Goal: Task Accomplishment & Management: Manage account settings

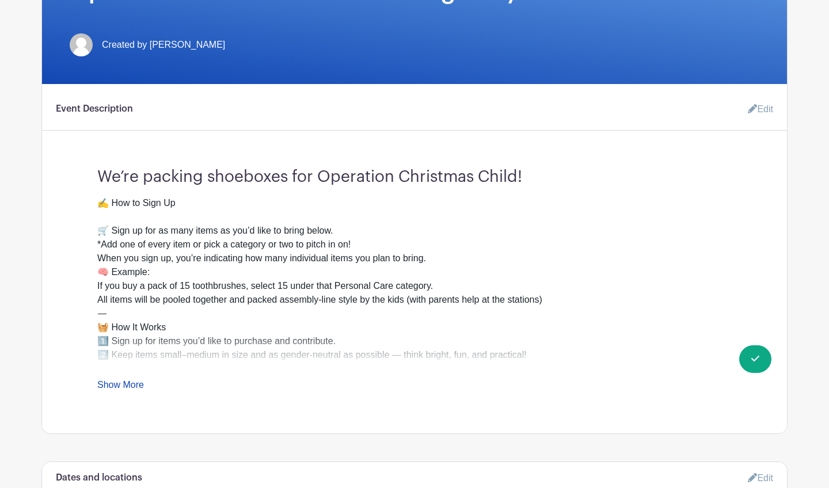
scroll to position [279, 0]
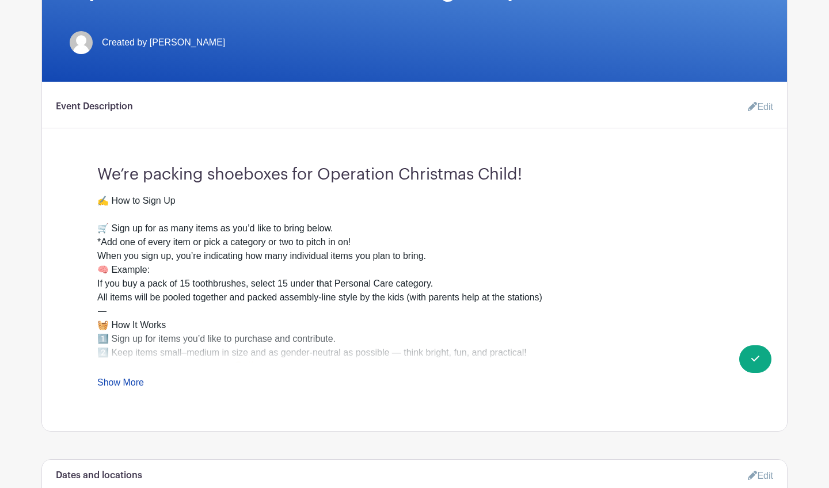
click at [129, 387] on link "Show More" at bounding box center [120, 385] width 47 height 14
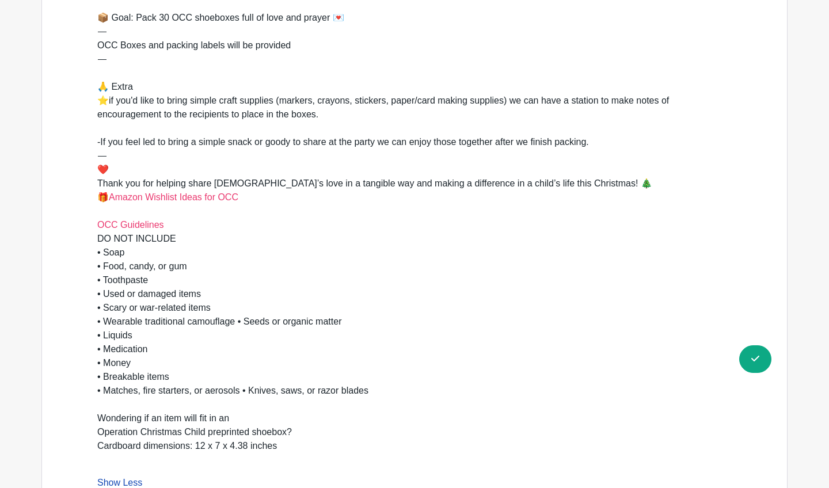
scroll to position [835, 0]
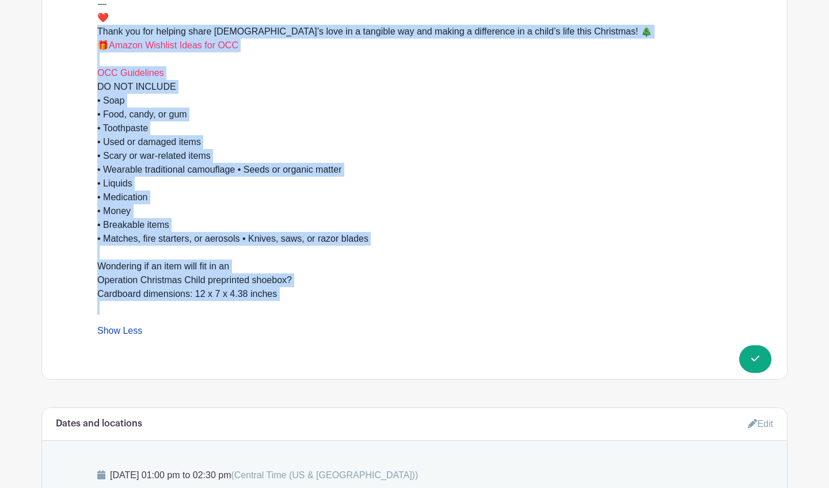
drag, startPoint x: 321, startPoint y: 320, endPoint x: 39, endPoint y: 39, distance: 398.2
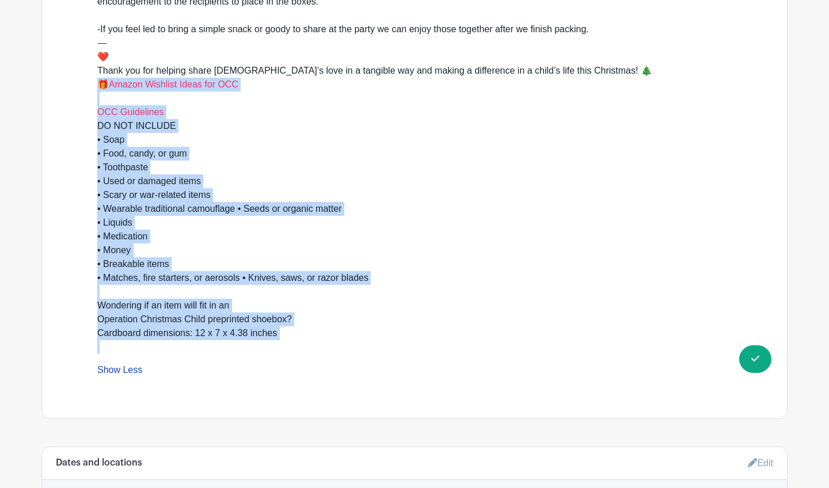
scroll to position [788, 0]
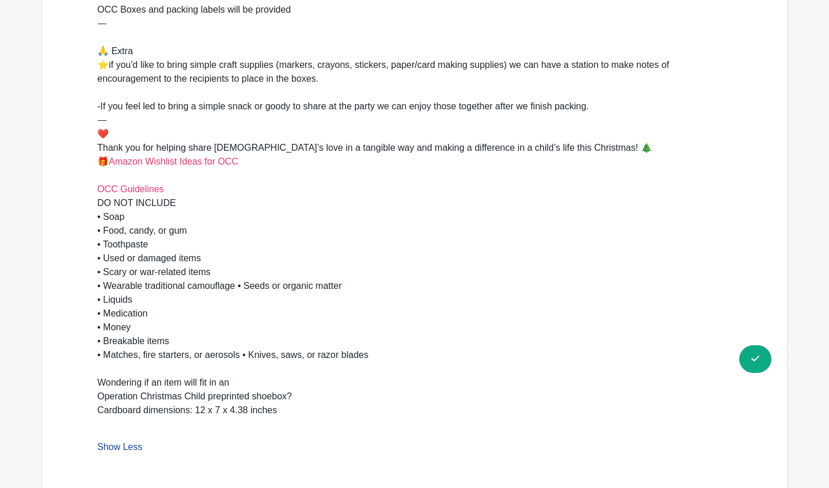
scroll to position [716, 0]
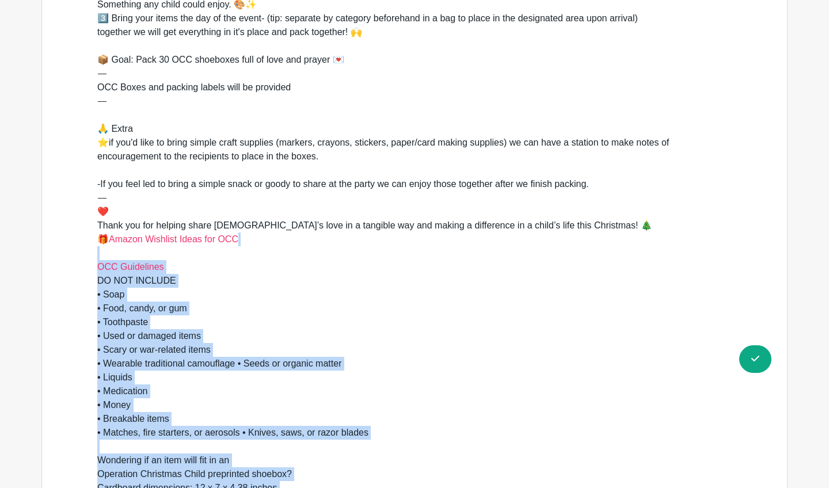
drag, startPoint x: 581, startPoint y: 157, endPoint x: 86, endPoint y: -9, distance: 521.4
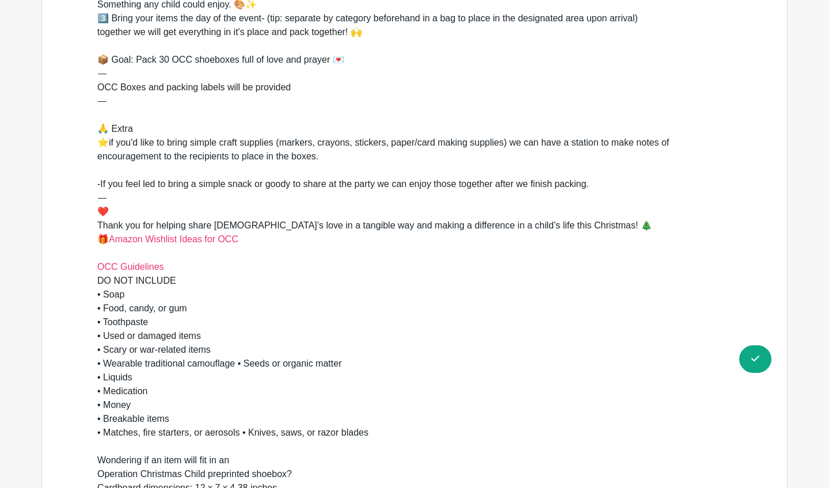
click at [164, 131] on div "✍️ How to Sign Up 🛒 Sign up for as many items as you’d like to bring below. *Ad…" at bounding box center [414, 143] width 634 height 622
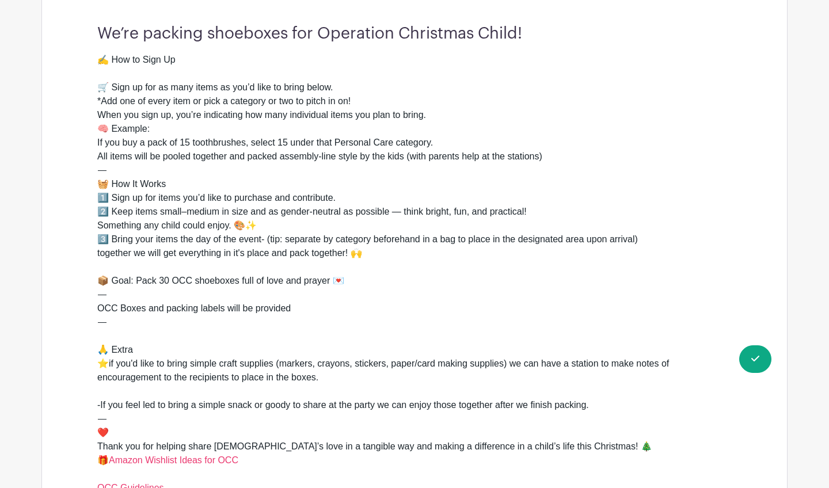
scroll to position [416, 0]
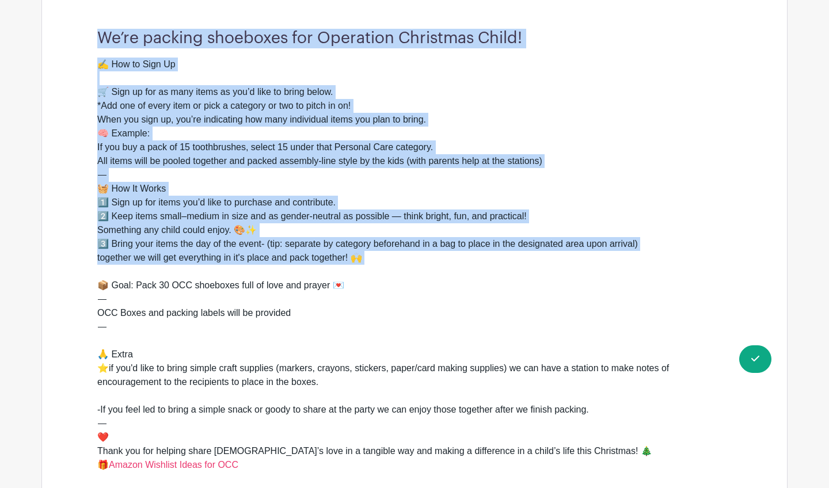
drag, startPoint x: 96, startPoint y: 33, endPoint x: 629, endPoint y: 264, distance: 581.0
click at [629, 264] on div "We’re packing shoeboxes for Operation Christmas Child! ✍️ How to Sign Up 🛒 Sign…" at bounding box center [415, 389] width 690 height 738
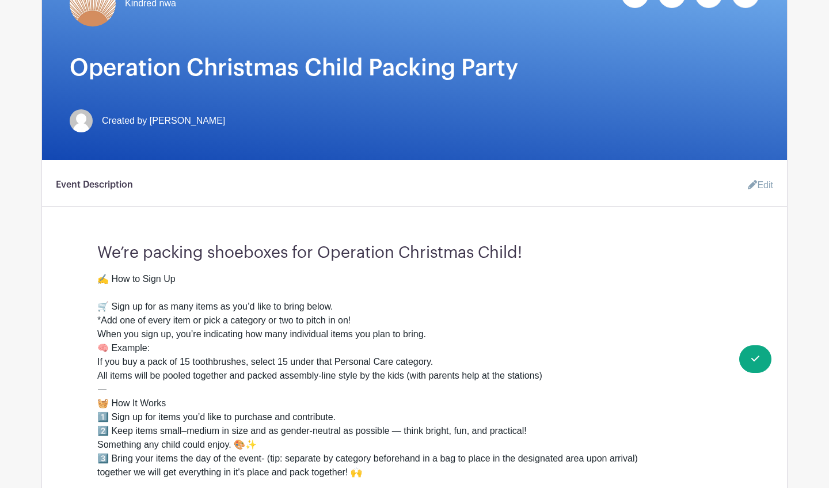
scroll to position [165, 0]
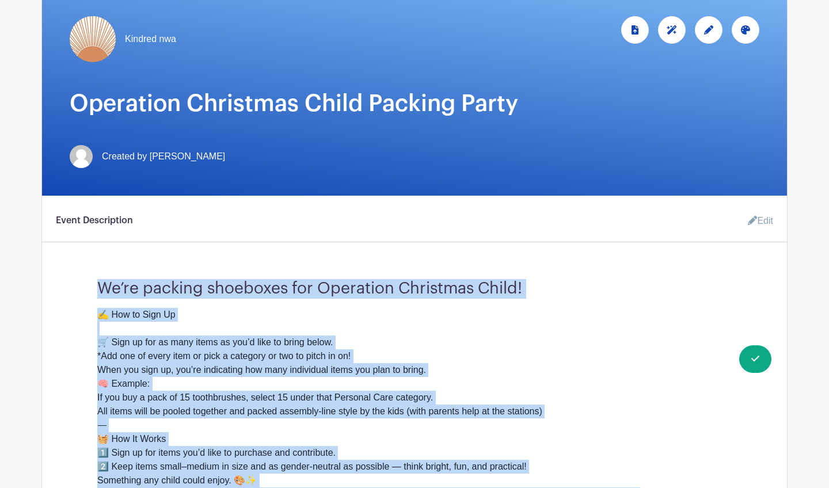
drag, startPoint x: 582, startPoint y: 326, endPoint x: 92, endPoint y: 284, distance: 492.3
copy div "We’re packing shoeboxes for Operation Christmas Child! ✍️ How to Sign Up 🛒 Sign…"
click at [759, 226] on link "Edit" at bounding box center [756, 221] width 35 height 23
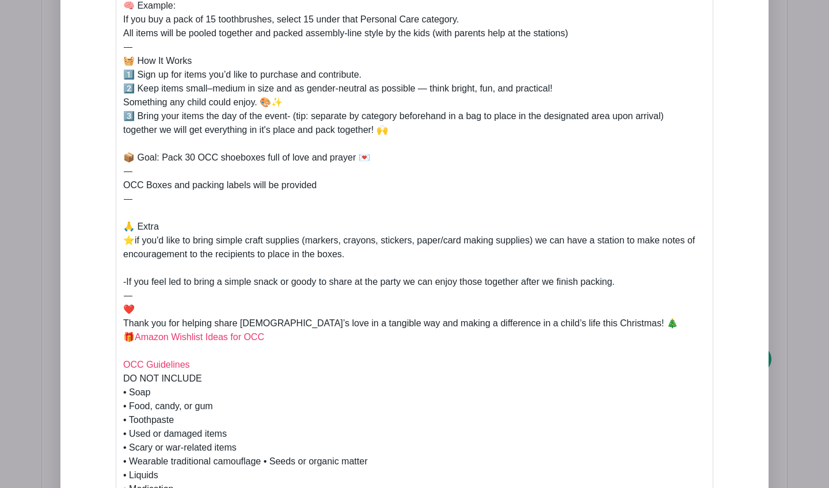
scroll to position [649, 0]
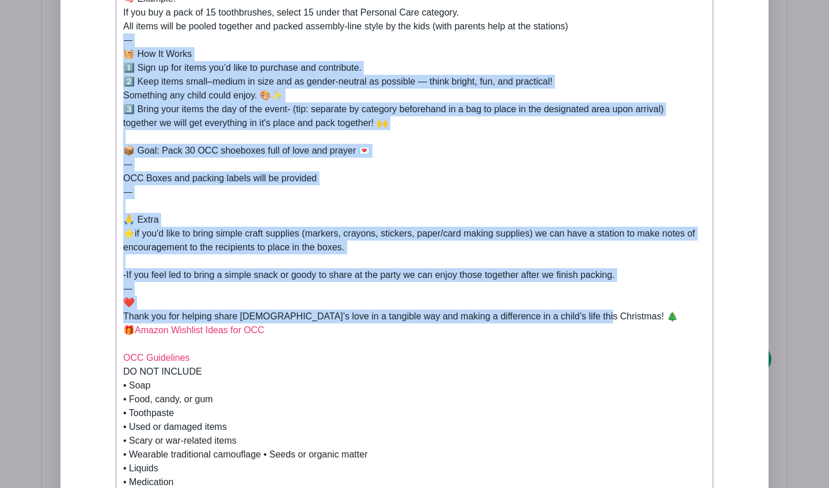
drag, startPoint x: 601, startPoint y: 319, endPoint x: 116, endPoint y: 39, distance: 560.0
click at [120, 39] on trix-editor "✍️ How to Sign Up 🛒 Sign up for as many items as you’d like to bring below. *Ad…" at bounding box center [415, 261] width 598 height 691
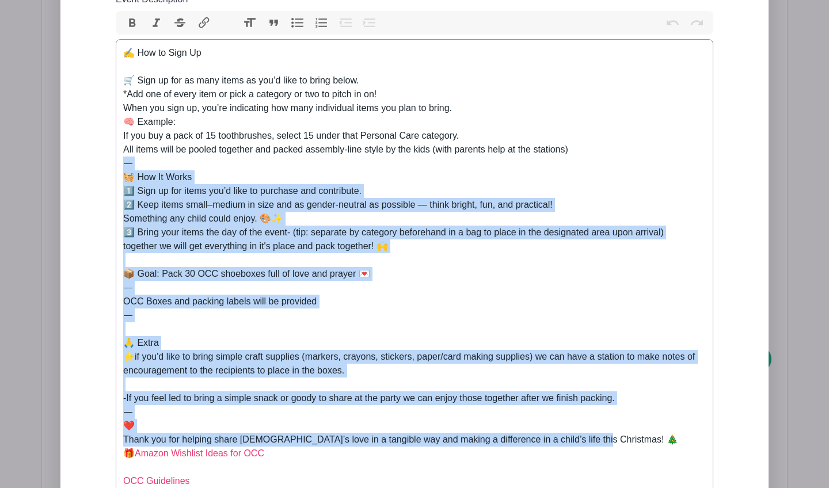
scroll to position [525, 0]
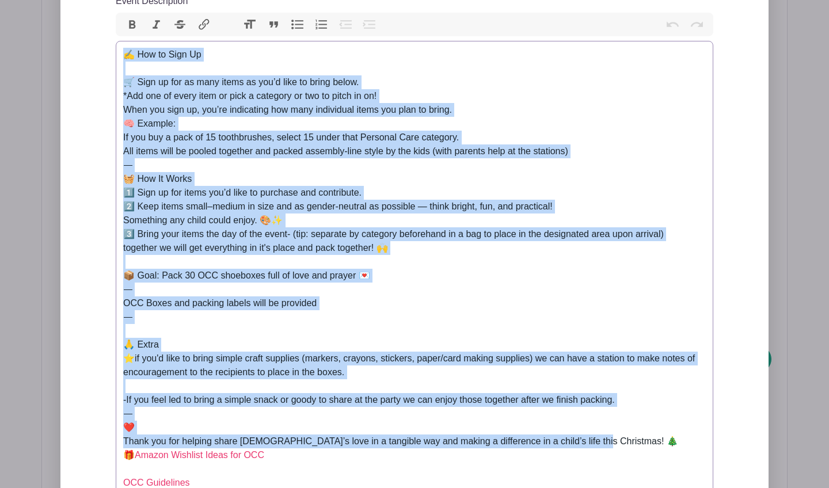
drag, startPoint x: 126, startPoint y: 54, endPoint x: 599, endPoint y: 443, distance: 612.4
click at [599, 443] on div "✍️ How to Sign Up 🛒 Sign up for as many items as you’d like to bring below. *Ad…" at bounding box center [414, 359] width 583 height 622
paste trix-editor "🎁 Operation Christmas Child Packing Party<br><br>We’re packing shoeboxes togeth…"
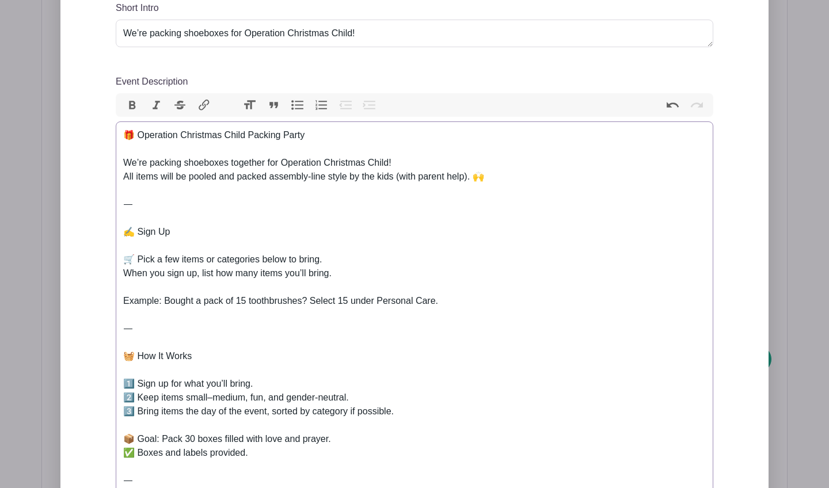
scroll to position [378, 0]
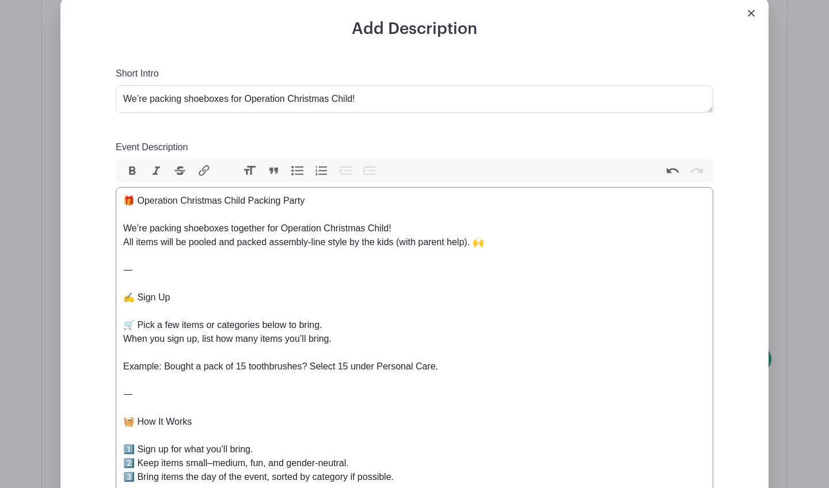
drag, startPoint x: 339, startPoint y: 201, endPoint x: 107, endPoint y: 197, distance: 232.1
copy div "🎁 Operation Christmas Child Packing Party"
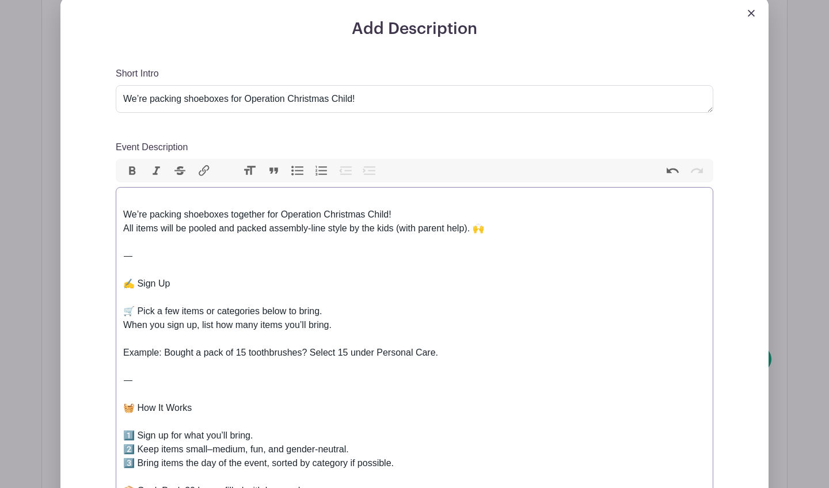
type trix-editor "<div>We’re packing shoeboxes together for Operation Christmas Child!<br>All ite…"
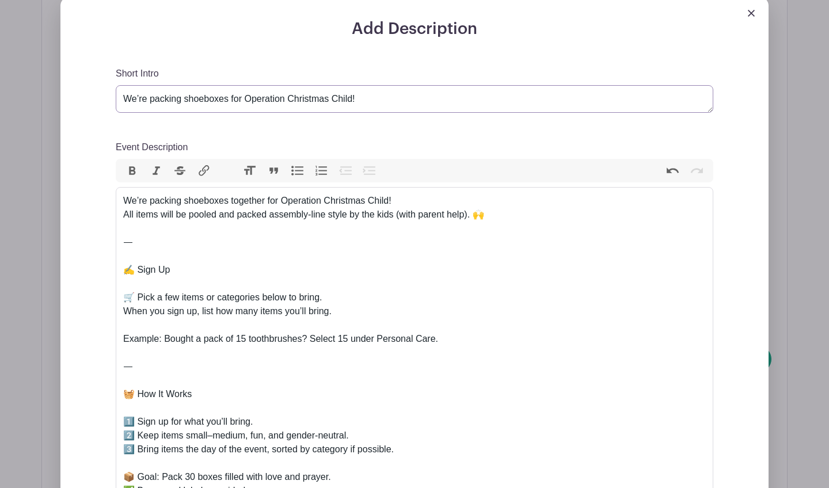
drag, startPoint x: 369, startPoint y: 98, endPoint x: 70, endPoint y: 98, distance: 298.8
paste textarea "🎁 Operation Christmas Child Packing Party"
type textarea "🎁 Operation Christmas Child Packing Party"
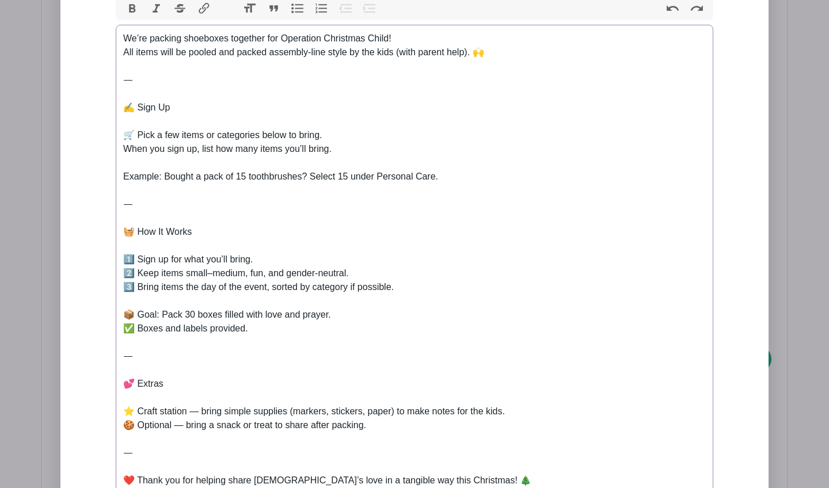
scroll to position [544, 0]
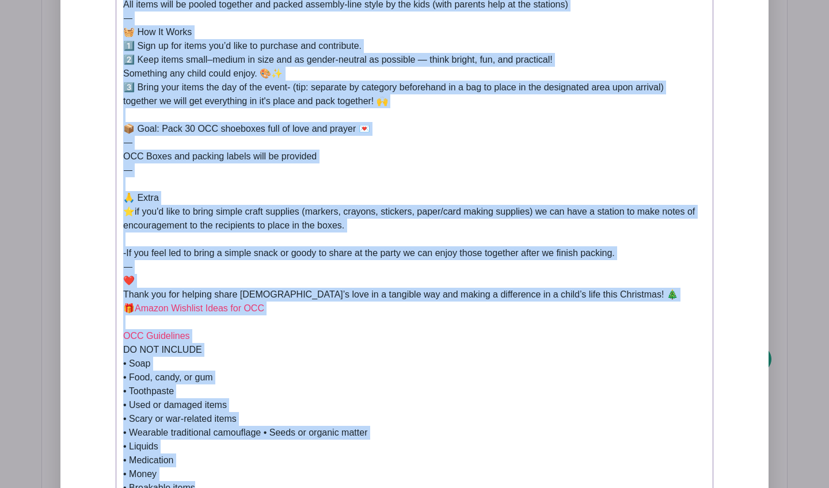
scroll to position [1109, 0]
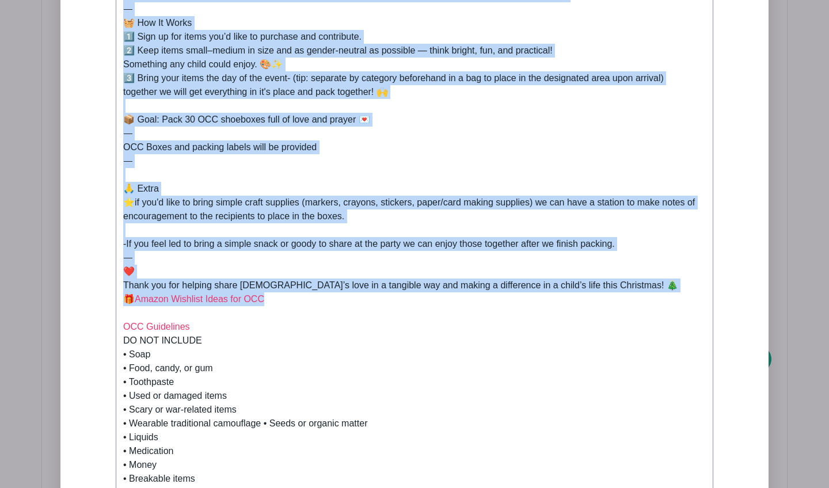
drag, startPoint x: 126, startPoint y: 314, endPoint x: 446, endPoint y: 298, distance: 320.5
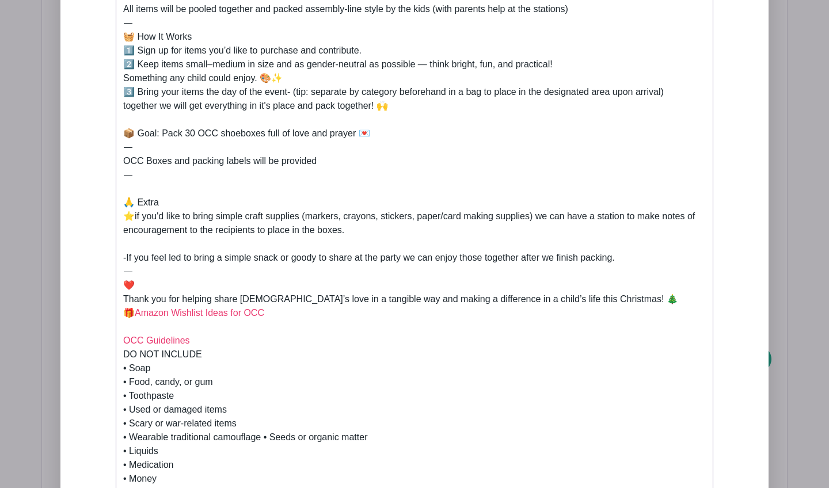
scroll to position [1089, 0]
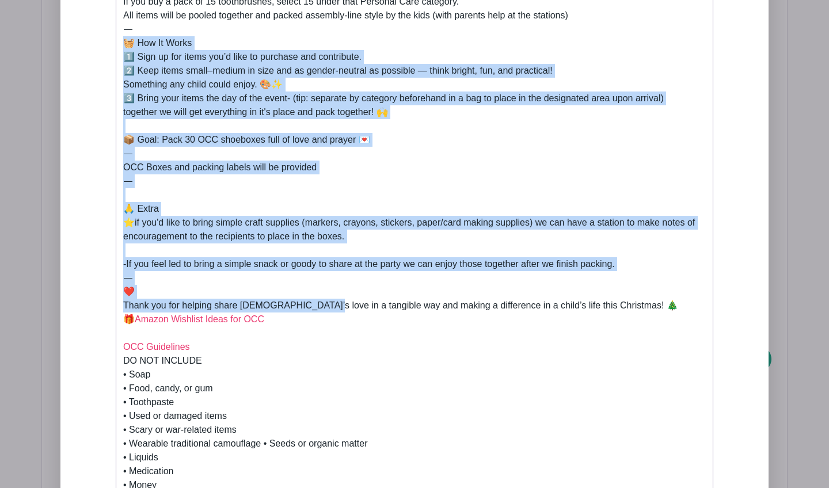
drag, startPoint x: 124, startPoint y: 39, endPoint x: 316, endPoint y: 302, distance: 324.8
click at [316, 302] on div "We’re packing shoeboxes together for Operation Christmas Child! All items will …" at bounding box center [414, 9] width 583 height 1050
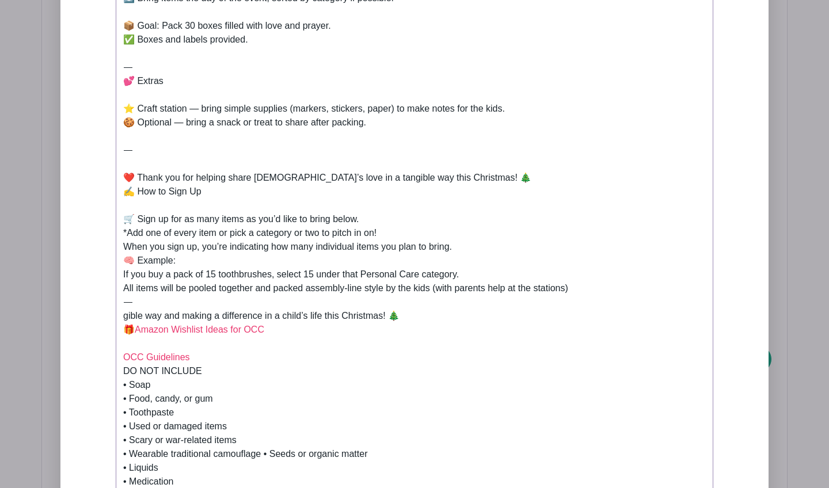
scroll to position [805, 0]
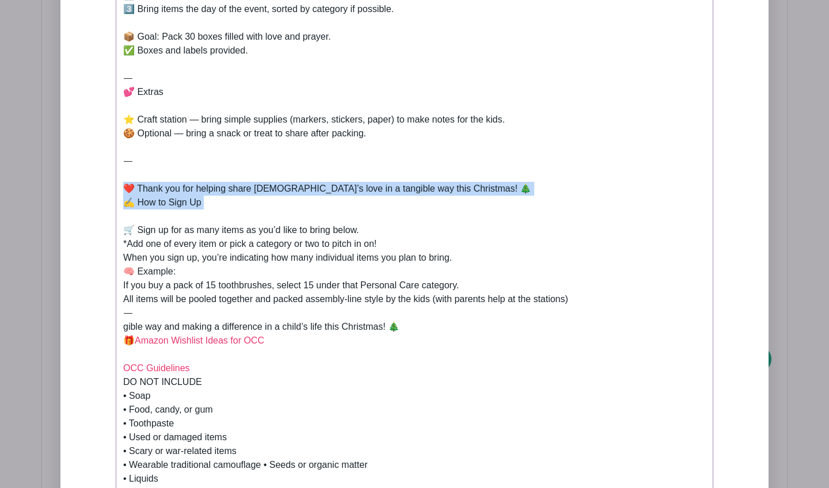
drag, startPoint x: 127, startPoint y: 188, endPoint x: 199, endPoint y: 214, distance: 76.5
click at [199, 214] on div "We’re packing shoeboxes together for Operation Christmas Child! All items will …" at bounding box center [414, 161] width 583 height 788
click at [271, 209] on div "We’re packing shoeboxes together for Operation Christmas Child! All items will …" at bounding box center [414, 161] width 583 height 788
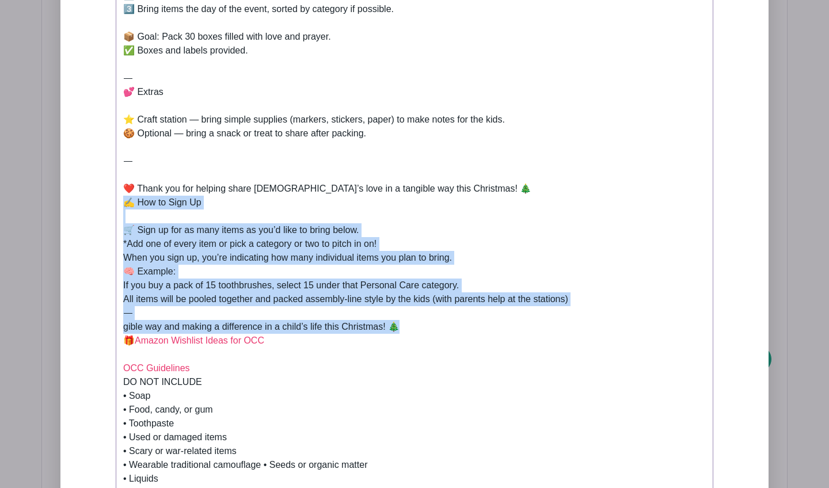
drag, startPoint x: 124, startPoint y: 202, endPoint x: 410, endPoint y: 330, distance: 313.6
click at [410, 330] on div "We’re packing shoeboxes together for Operation Christmas Child! All items will …" at bounding box center [414, 161] width 583 height 788
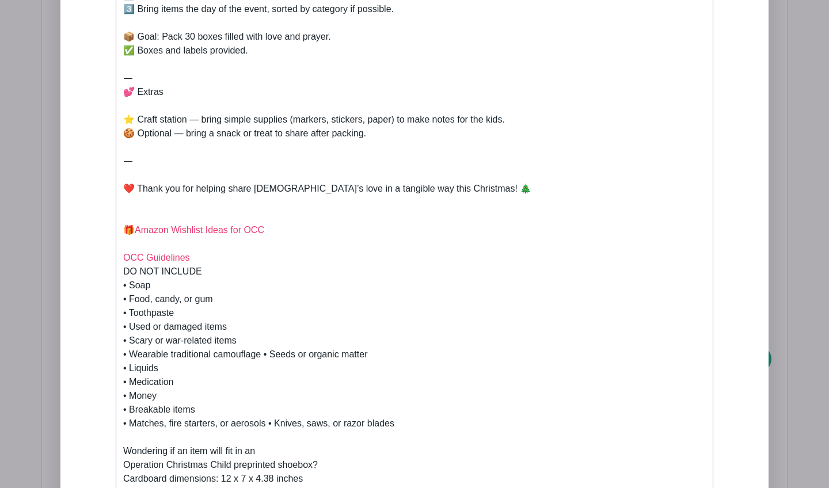
click at [126, 185] on div "We’re packing shoeboxes together for Operation Christmas Child! All items will …" at bounding box center [414, 105] width 583 height 677
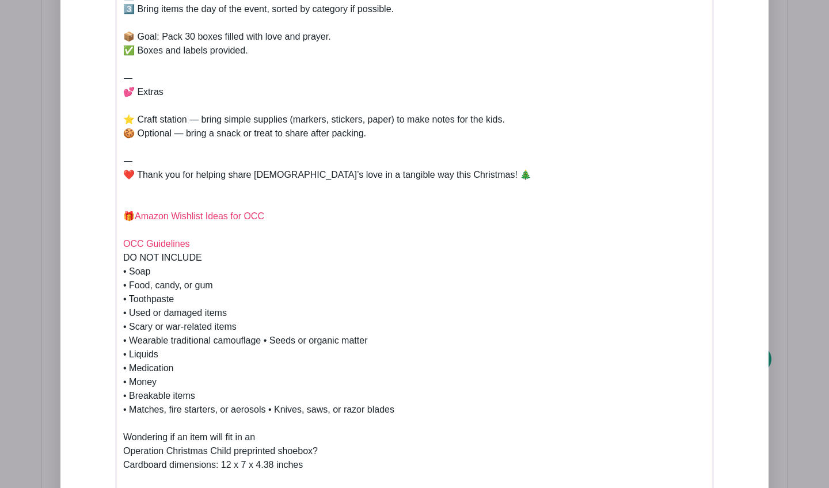
click at [124, 211] on div "We’re packing shoeboxes together for Operation Christmas Child! All items will …" at bounding box center [414, 98] width 583 height 663
click at [120, 234] on trix-editor "We’re packing shoeboxes together for Operation Christmas Child! All items will …" at bounding box center [415, 126] width 598 height 732
click at [123, 261] on div "We’re packing shoeboxes together for Operation Christmas Child! All items will …" at bounding box center [414, 98] width 583 height 663
click at [121, 244] on trix-editor "We’re packing shoeboxes together for Operation Christmas Child! All items will …" at bounding box center [415, 126] width 598 height 732
click at [187, 215] on div "We’re packing shoeboxes together for Operation Christmas Child! All items will …" at bounding box center [414, 98] width 583 height 663
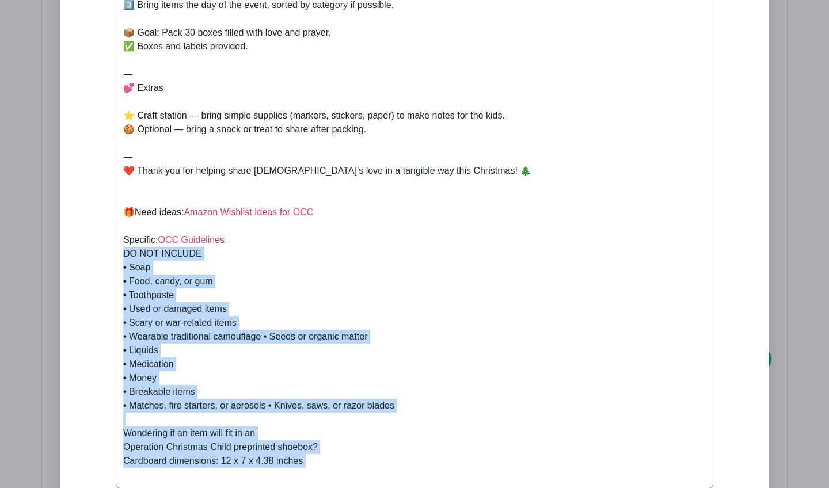
scroll to position [810, 0]
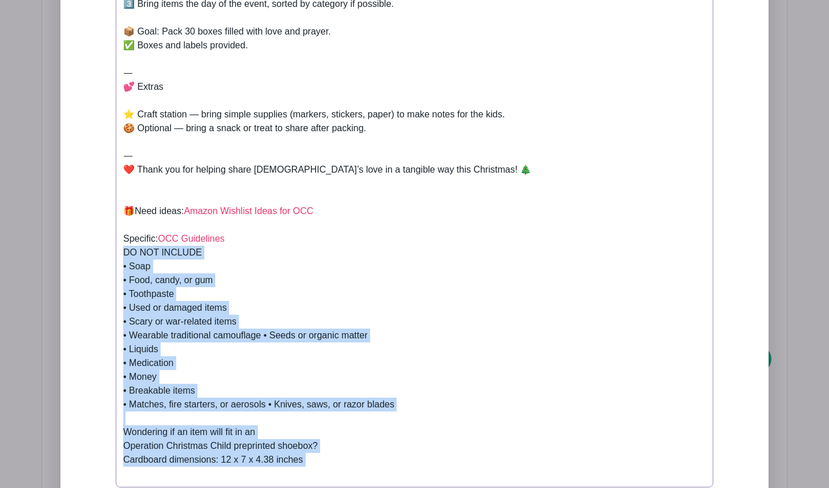
drag, startPoint x: 123, startPoint y: 257, endPoint x: 349, endPoint y: 455, distance: 300.7
click at [349, 455] on trix-editor "We’re packing shoeboxes together for Operation Christmas Child! All items will …" at bounding box center [415, 121] width 598 height 732
click at [348, 400] on div "We’re packing shoeboxes together for Operation Christmas Child! All items will …" at bounding box center [414, 93] width 583 height 663
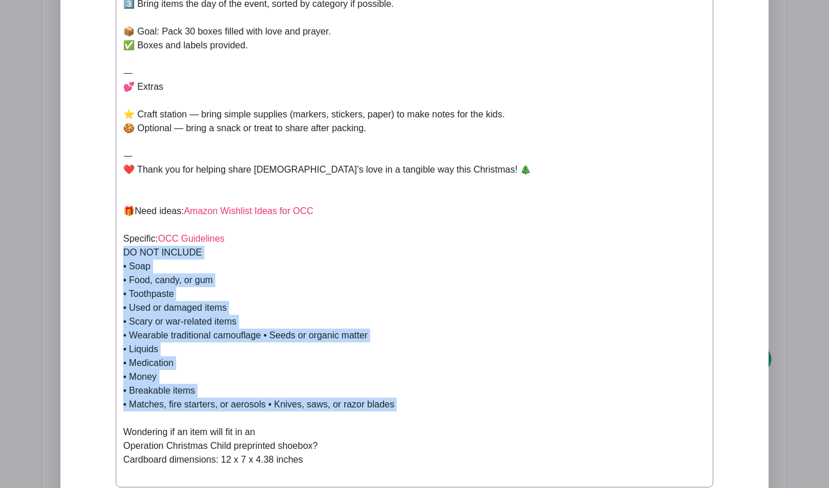
drag, startPoint x: 428, startPoint y: 411, endPoint x: 121, endPoint y: 257, distance: 343.0
click at [121, 257] on trix-editor "We’re packing shoeboxes together for Operation Christmas Child! All items will …" at bounding box center [415, 121] width 598 height 732
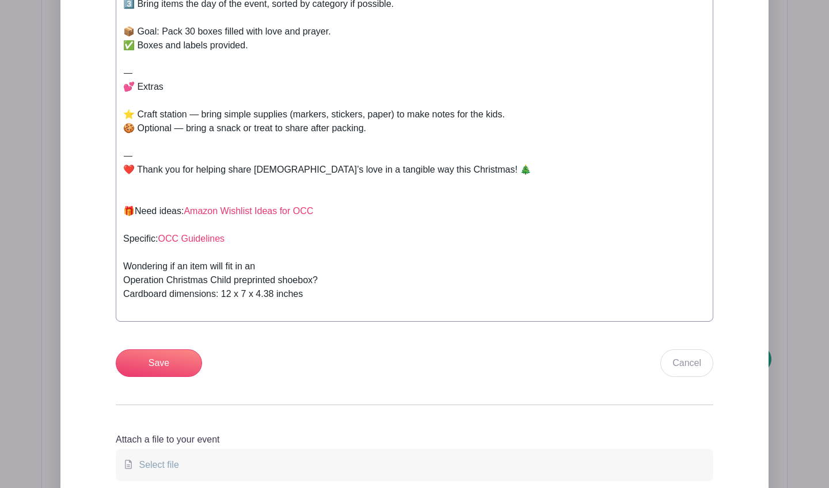
click at [125, 264] on div "Wondering if an item will fit in an Operation Christmas Child preprinted shoebo…" at bounding box center [414, 287] width 583 height 55
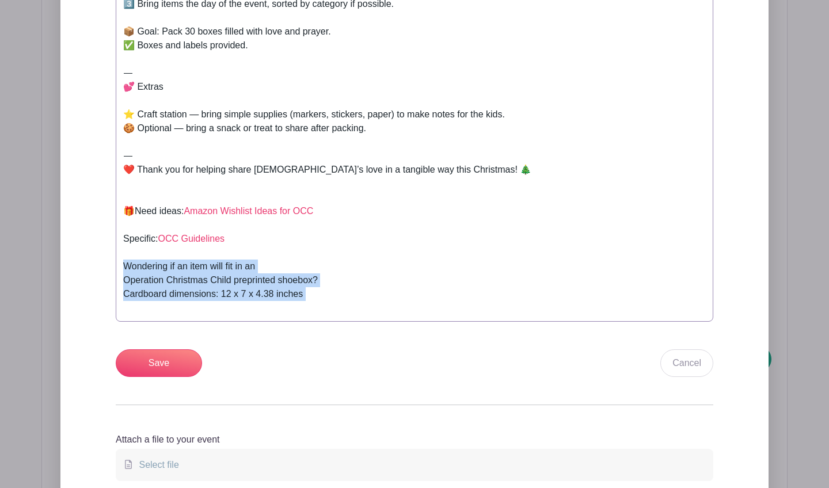
drag, startPoint x: 125, startPoint y: 264, endPoint x: 355, endPoint y: 303, distance: 232.9
click at [355, 303] on div "Wondering if an item will fit in an Operation Christmas Child preprinted shoebo…" at bounding box center [414, 287] width 583 height 55
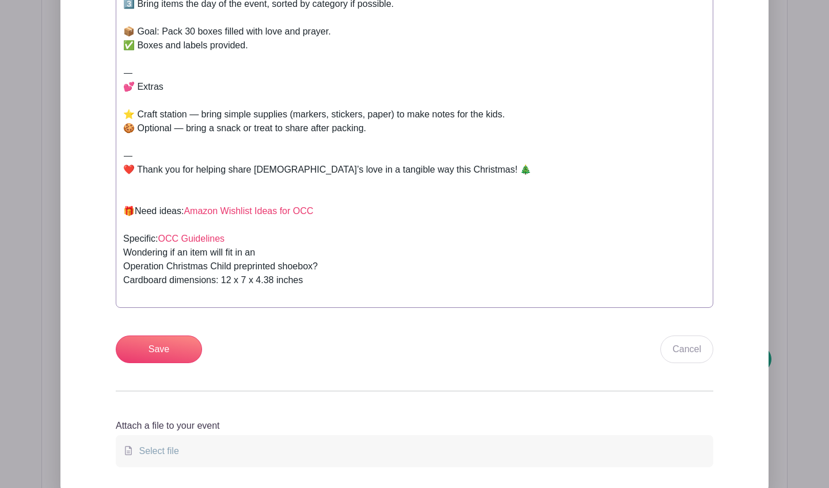
drag, startPoint x: 329, startPoint y: 282, endPoint x: 120, endPoint y: 251, distance: 211.2
click at [120, 251] on trix-editor "We’re packing shoeboxes together for Operation Christmas Child! All items will …" at bounding box center [415, 31] width 598 height 553
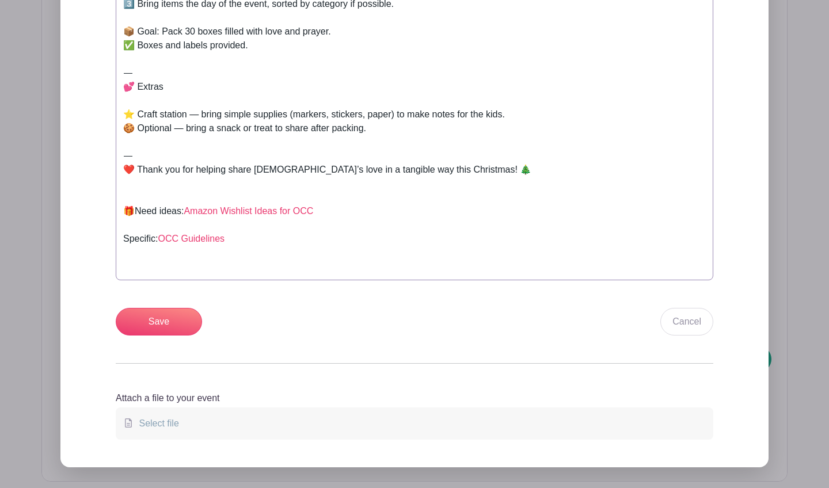
click at [124, 237] on div "We’re packing shoeboxes together for Operation Christmas Child! All items will …" at bounding box center [414, 17] width 583 height 511
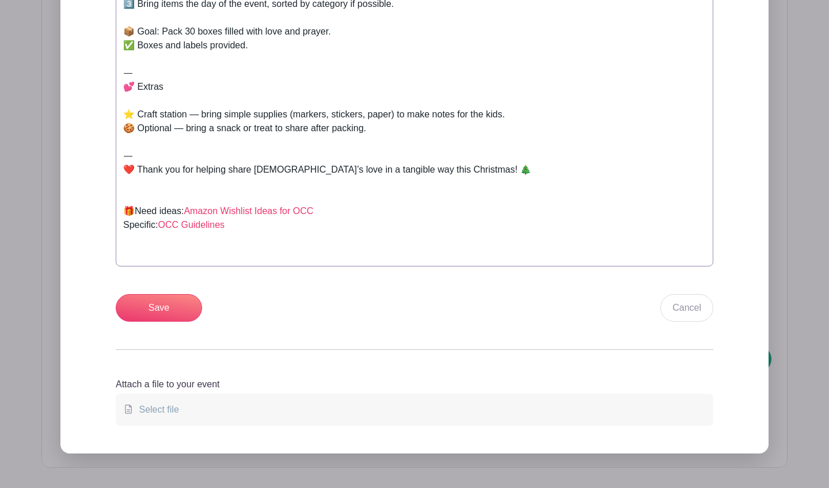
click at [275, 230] on div "We’re packing shoeboxes together for Operation Christmas Child! All items will …" at bounding box center [414, 10] width 583 height 497
click at [123, 207] on div "We’re packing shoeboxes together for Operation Christmas Child! All items will …" at bounding box center [414, 10] width 583 height 497
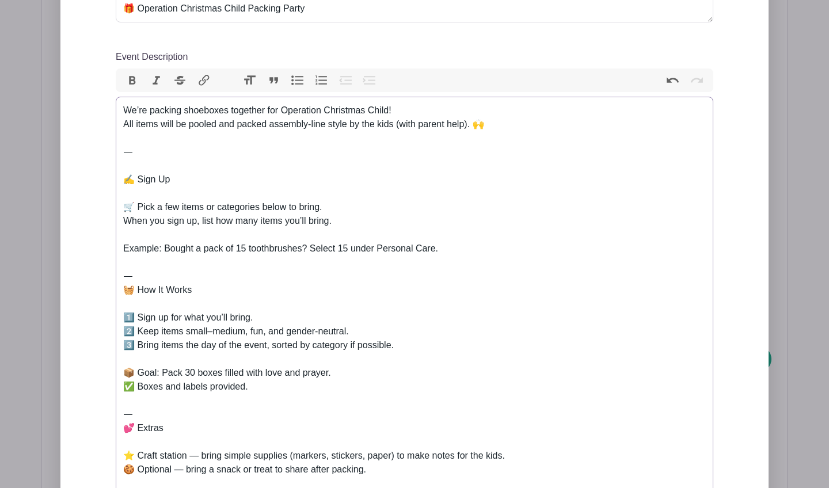
scroll to position [468, 0]
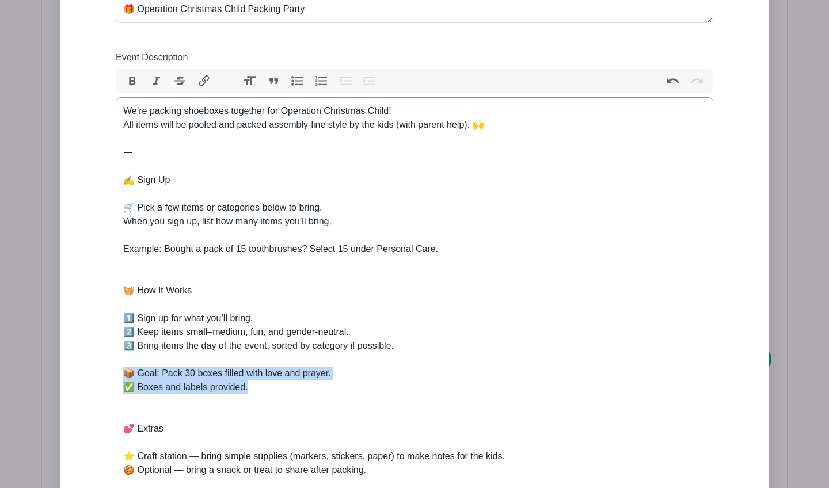
drag, startPoint x: 256, startPoint y: 393, endPoint x: 97, endPoint y: 378, distance: 159.7
click at [97, 378] on div "Add Description Short Intro We’re packing shoeboxes for Operation Christmas Chi…" at bounding box center [414, 356] width 653 height 852
copy div "📦 Goal: Pack 30 boxes filled with love and prayer. ✅ Boxes and labels provided."
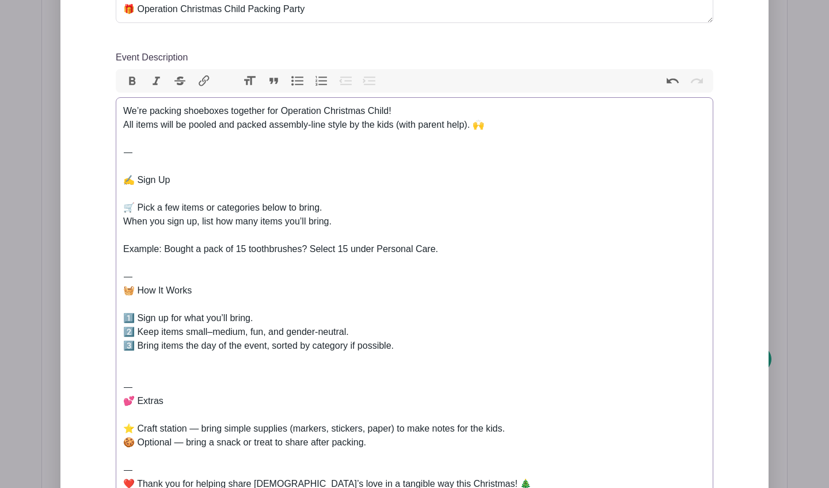
click at [118, 378] on trix-editor "We’re packing shoeboxes together for Operation Christmas Child! All items will …" at bounding box center [415, 332] width 598 height 470
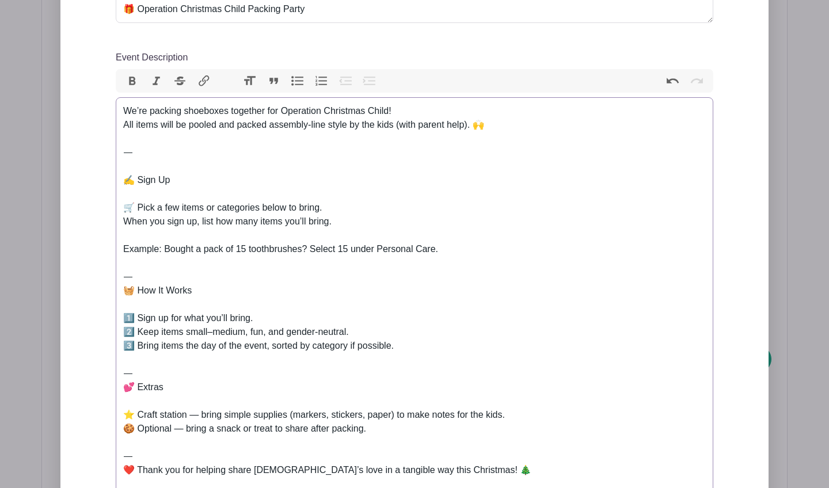
click at [132, 134] on div "We’re packing shoeboxes together for Operation Christmas Child! All items will …" at bounding box center [414, 325] width 583 height 442
paste trix-editor "📦 Goal: Pack 30 boxes filled with love and prayer.<br>✅ Boxes and labels provid…"
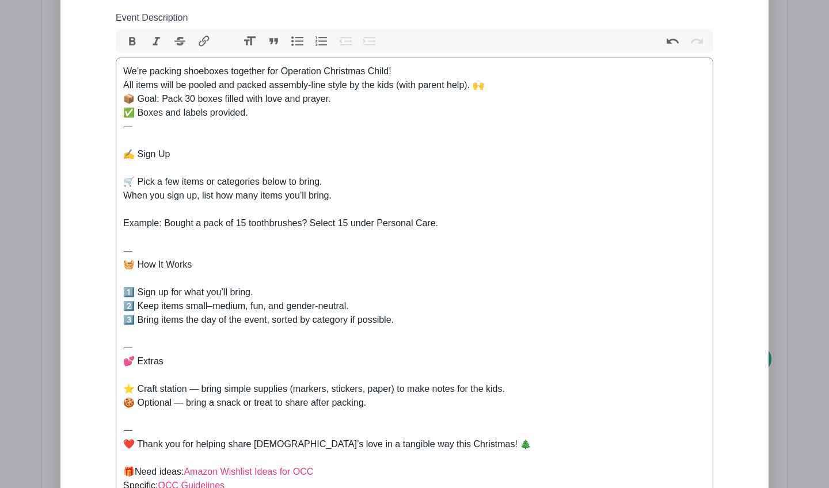
scroll to position [510, 0]
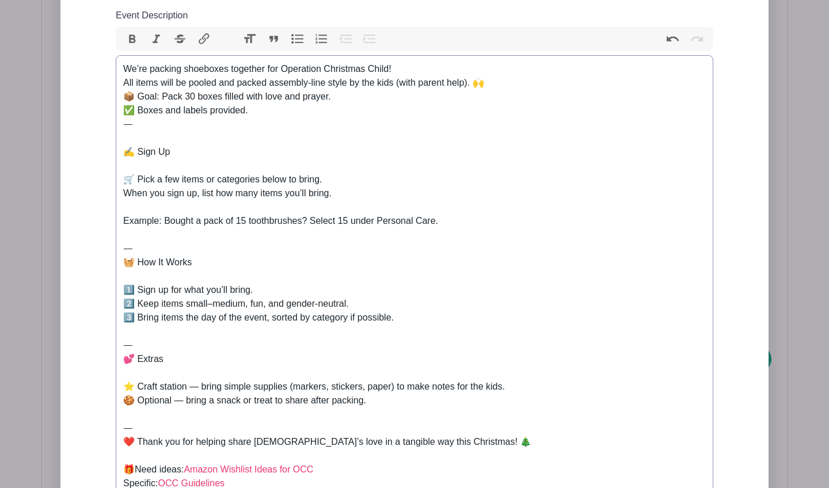
click at [121, 176] on trix-editor "We’re packing shoeboxes together for Operation Christmas Child! All items will …" at bounding box center [415, 290] width 598 height 470
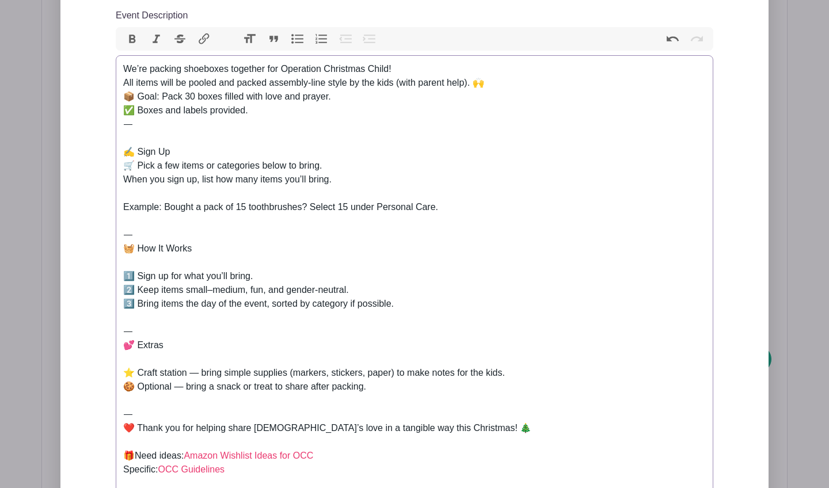
click at [124, 206] on div "We’re packing shoeboxes together for Operation Christmas Child! All items will …" at bounding box center [414, 283] width 583 height 442
click at [120, 238] on trix-editor "We’re packing shoeboxes together for Operation Christmas Child! All items will …" at bounding box center [415, 283] width 598 height 456
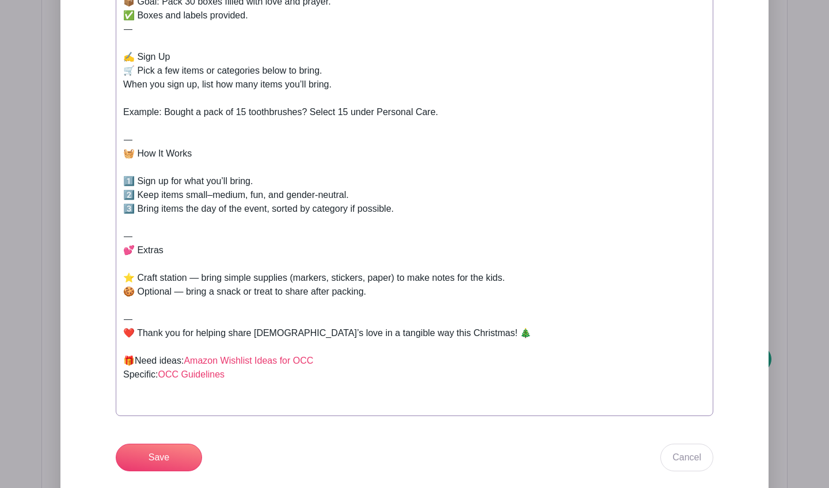
scroll to position [606, 0]
click at [475, 119] on div "We’re packing shoeboxes together for Operation Christmas Child! All items will …" at bounding box center [414, 187] width 583 height 442
click at [473, 112] on div "We’re packing shoeboxes together for Operation Christmas Child! All items will …" at bounding box center [414, 187] width 583 height 442
click at [378, 111] on div "We’re packing shoeboxes together for Operation Christmas Child! All items will …" at bounding box center [414, 187] width 583 height 442
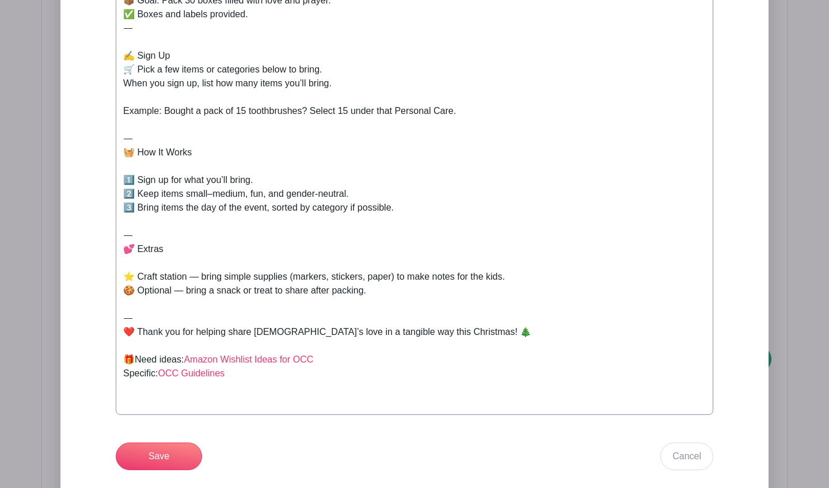
click at [478, 114] on div "We’re packing shoeboxes together for Operation Christmas Child! All items will …" at bounding box center [414, 187] width 583 height 442
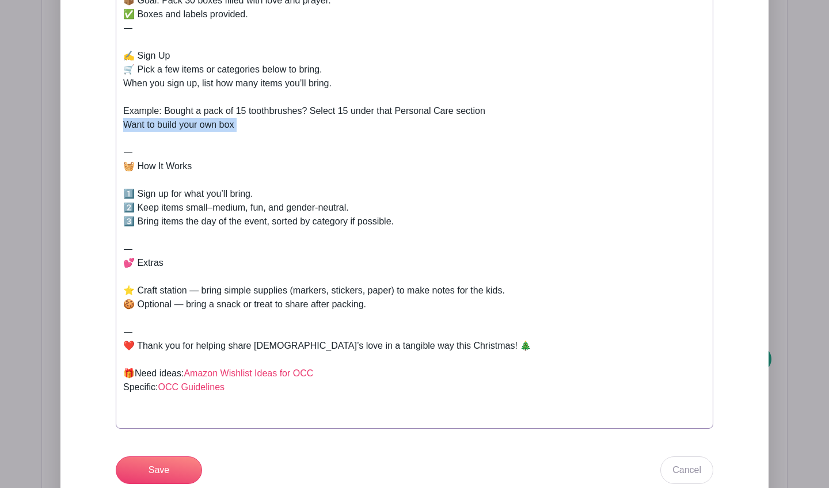
drag, startPoint x: 254, startPoint y: 132, endPoint x: 119, endPoint y: 124, distance: 135.5
click at [119, 124] on trix-editor "We’re packing shoeboxes together for Operation Christmas Child! All items will …" at bounding box center [415, 194] width 598 height 470
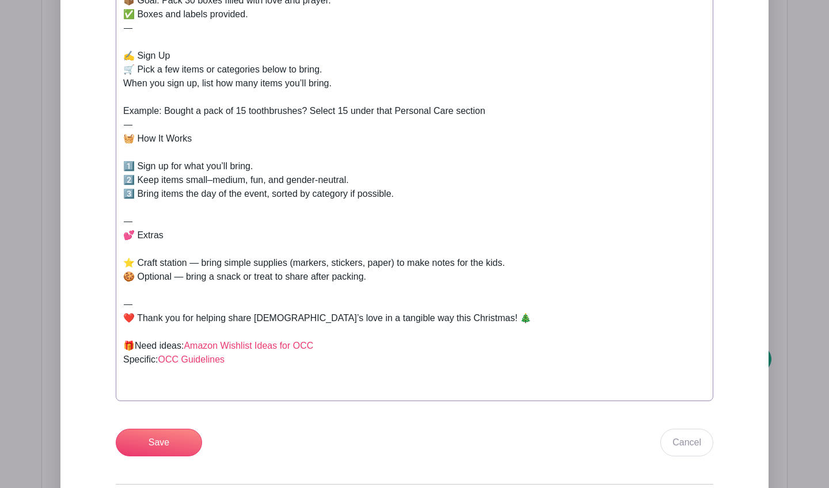
type trix-editor "<div>We’re packing shoeboxes together for Operation Christmas Child!<br>All ite…"
click at [400, 112] on div "We’re packing shoeboxes together for Operation Christmas Child! All items will …" at bounding box center [414, 180] width 583 height 428
click at [173, 447] on input "Save" at bounding box center [159, 443] width 86 height 28
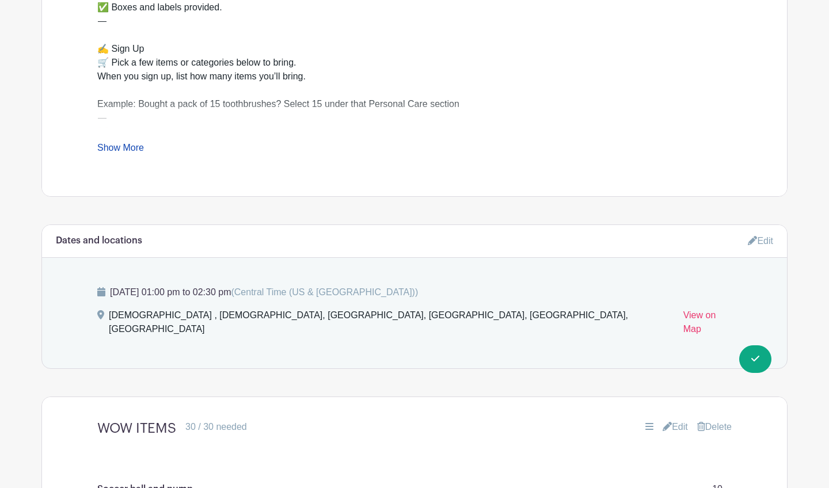
click at [127, 153] on link "Show More" at bounding box center [120, 150] width 47 height 14
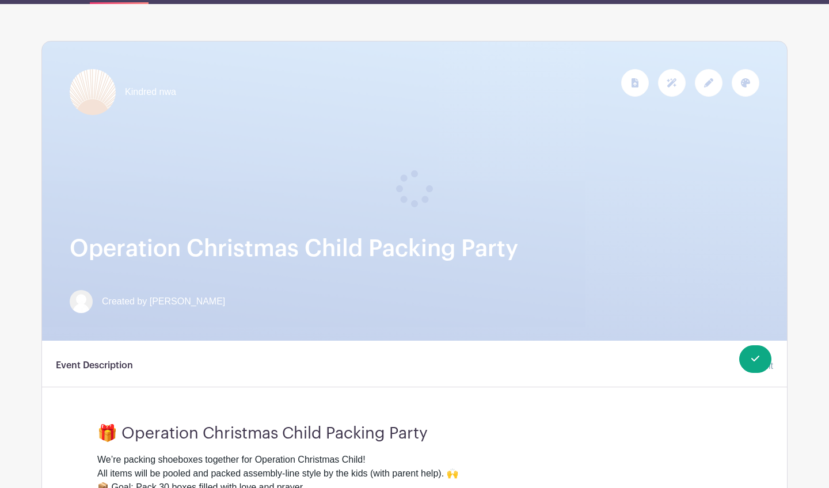
scroll to position [94, 0]
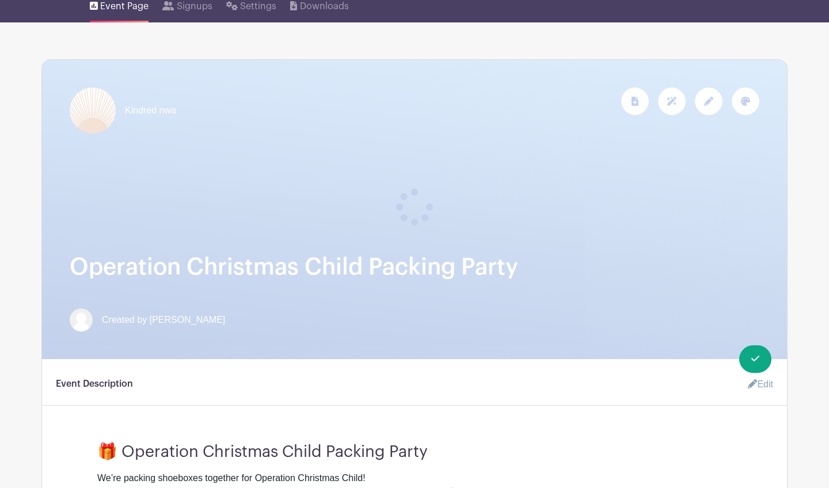
click at [712, 104] on icon at bounding box center [708, 101] width 9 height 9
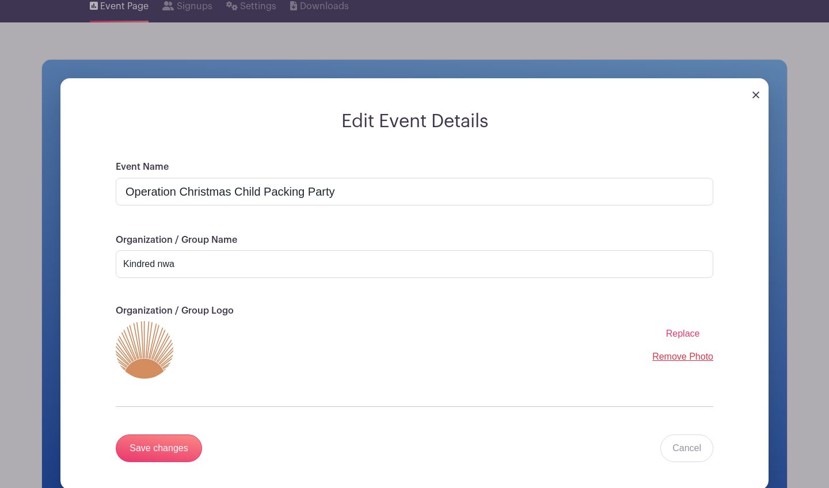
click at [753, 354] on form "Edit Event Details Event Name Operation Christmas Child Packing Party Organizat…" at bounding box center [414, 300] width 708 height 379
click at [347, 193] on input "Operation Christmas Child Packing Party" at bounding box center [415, 192] width 598 height 28
click at [755, 99] on link at bounding box center [756, 94] width 7 height 10
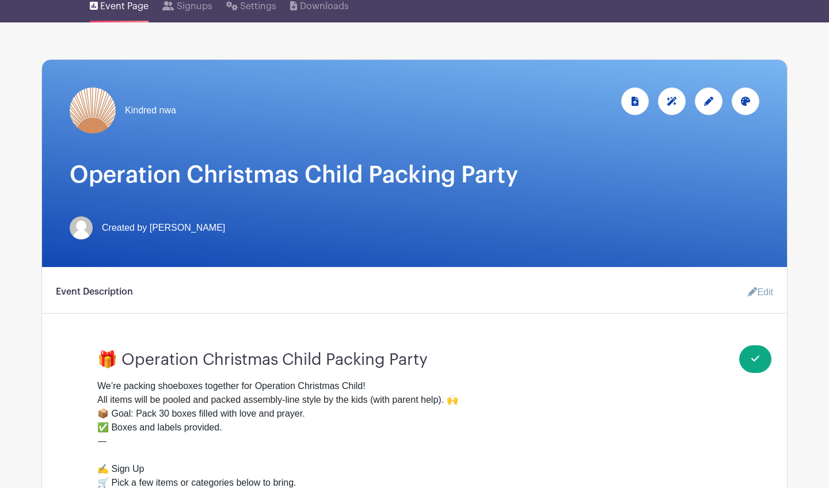
click at [758, 294] on link "Edit" at bounding box center [756, 292] width 35 height 23
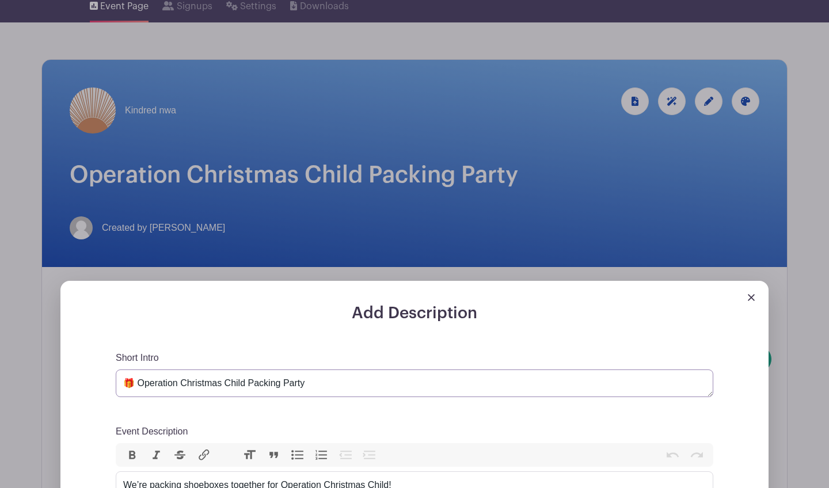
click at [350, 382] on textarea "🎁 Operation Christmas Child Packing Party" at bounding box center [415, 384] width 598 height 28
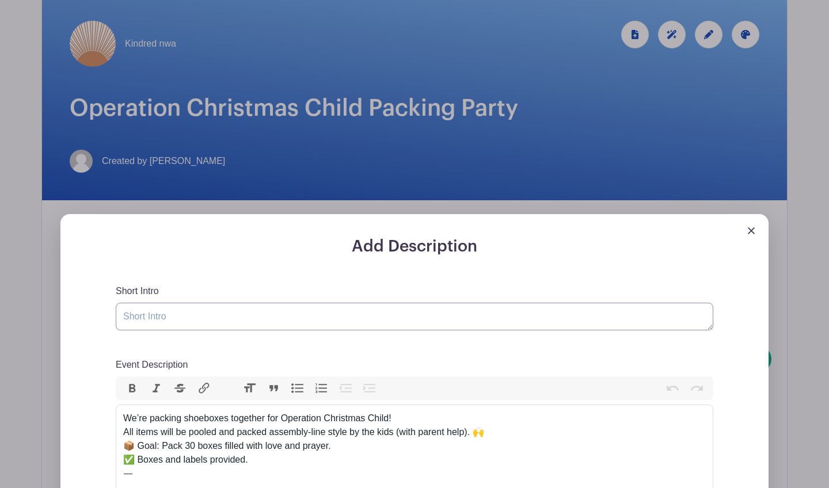
scroll to position [161, 0]
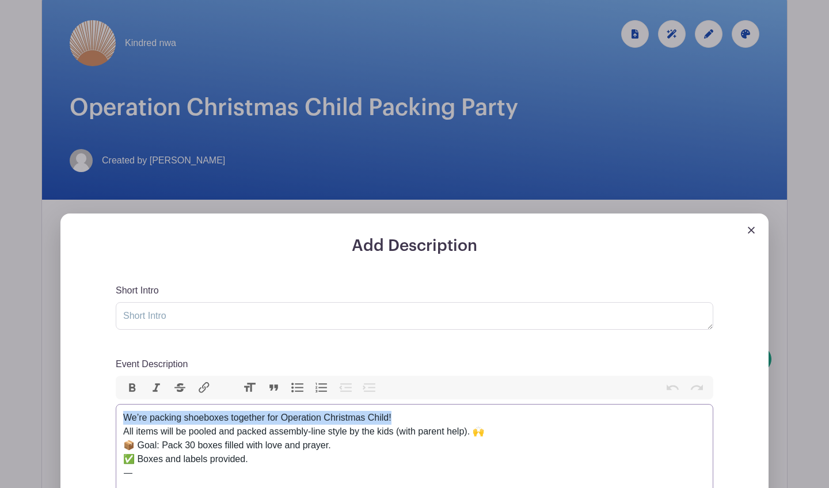
drag, startPoint x: 402, startPoint y: 417, endPoint x: 81, endPoint y: 417, distance: 321.3
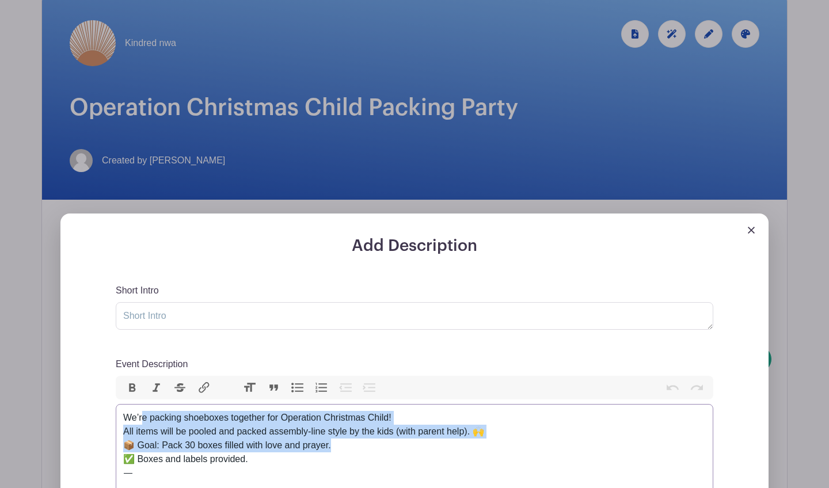
drag, startPoint x: 516, startPoint y: 438, endPoint x: 142, endPoint y: 414, distance: 375.0
drag, startPoint x: 499, startPoint y: 433, endPoint x: 104, endPoint y: 419, distance: 395.8
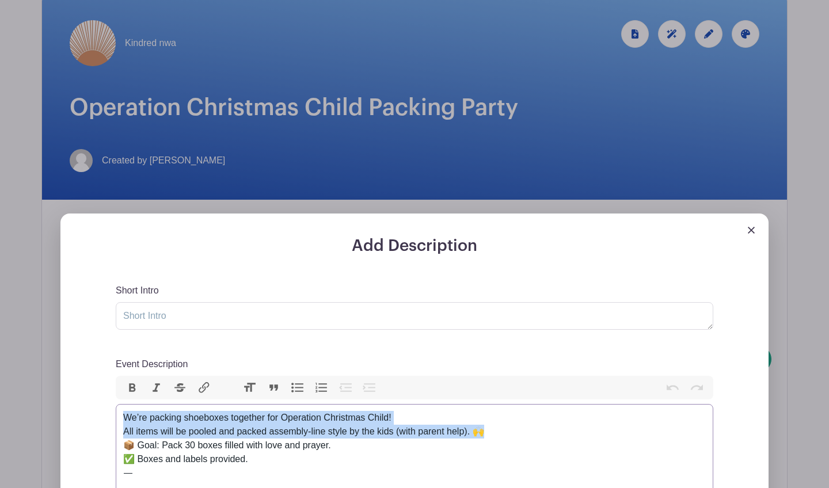
type trix-editor "<div>We’re packing shoeboxes together for Operation Christmas Child!<br>All ite…"
copy div "We’re packing shoeboxes together for Operation Christmas Child! All items will …"
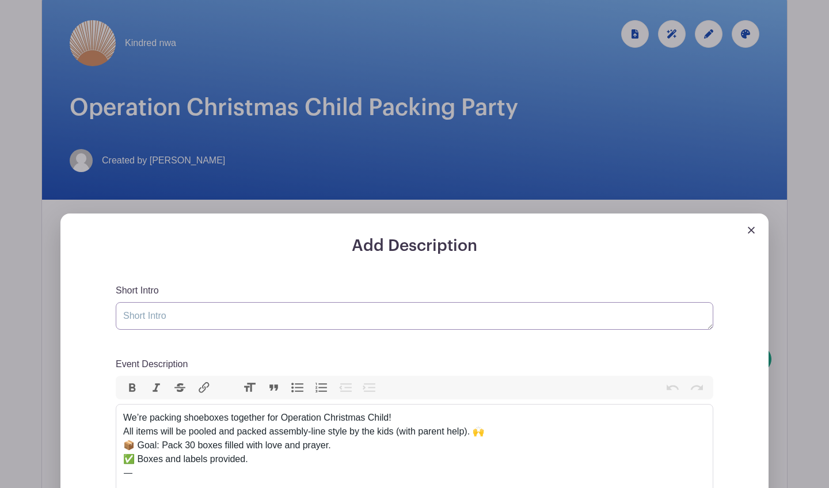
click at [158, 314] on textarea "🎁 Operation Christmas Child Packing Party" at bounding box center [415, 316] width 598 height 28
paste textarea "We’re packing shoeboxes together for Operation Christmas Child! All items will …"
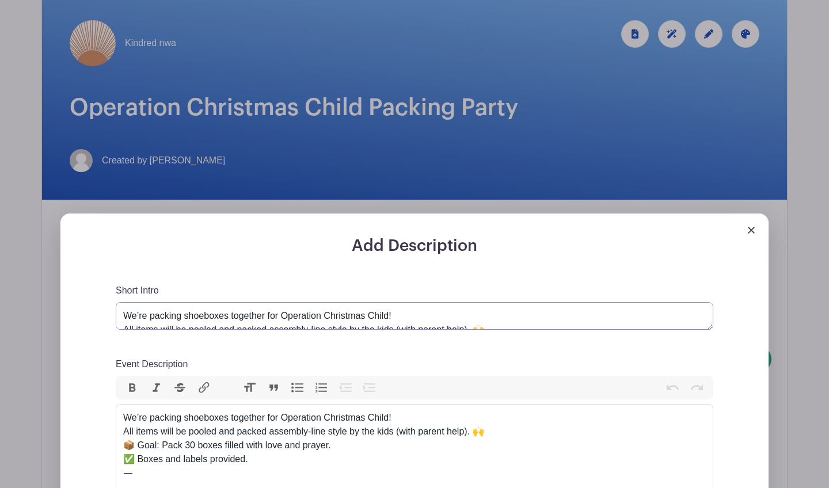
scroll to position [6, 0]
type textarea "We’re packing shoeboxes together for Operation Christmas Child! All items will …"
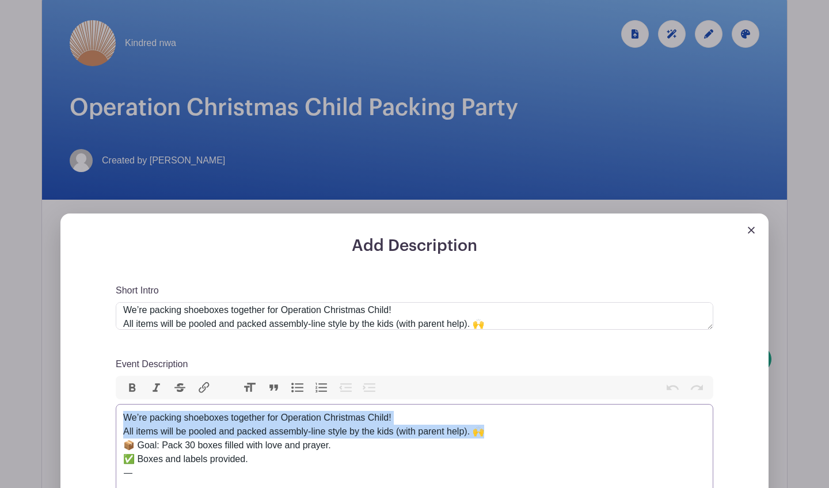
drag, startPoint x: 518, startPoint y: 437, endPoint x: 117, endPoint y: 420, distance: 400.5
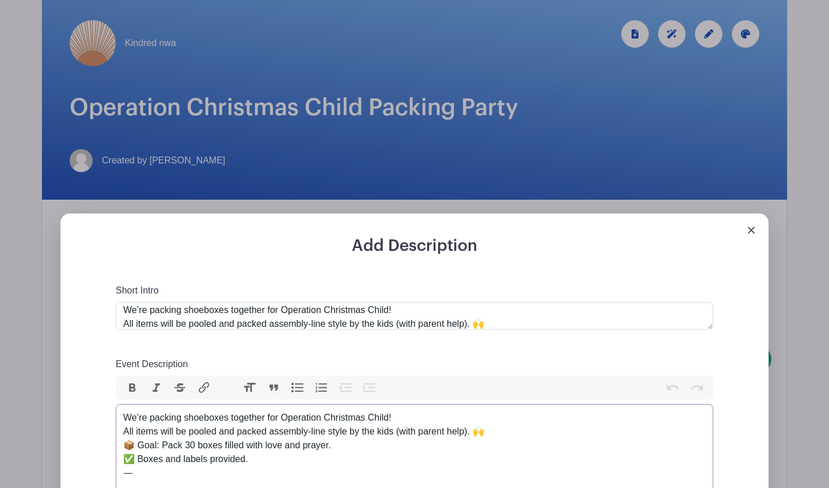
type trix-editor "<div><br>📦 Goal: Pack 30 boxes filled with love and prayer.<br>✅ Boxes and labe…"
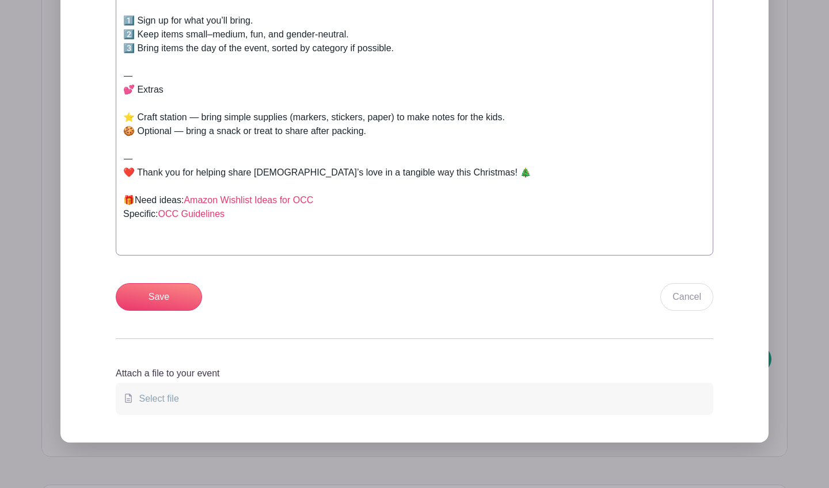
scroll to position [770, 0]
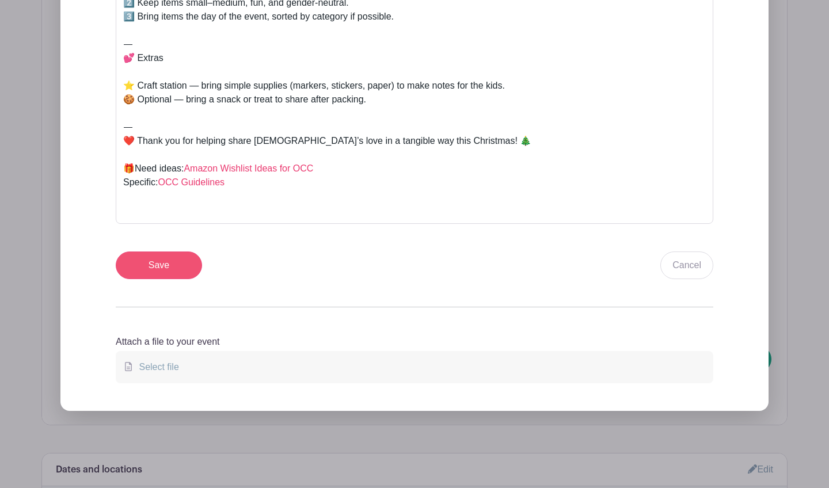
click at [160, 264] on input "Save" at bounding box center [159, 266] width 86 height 28
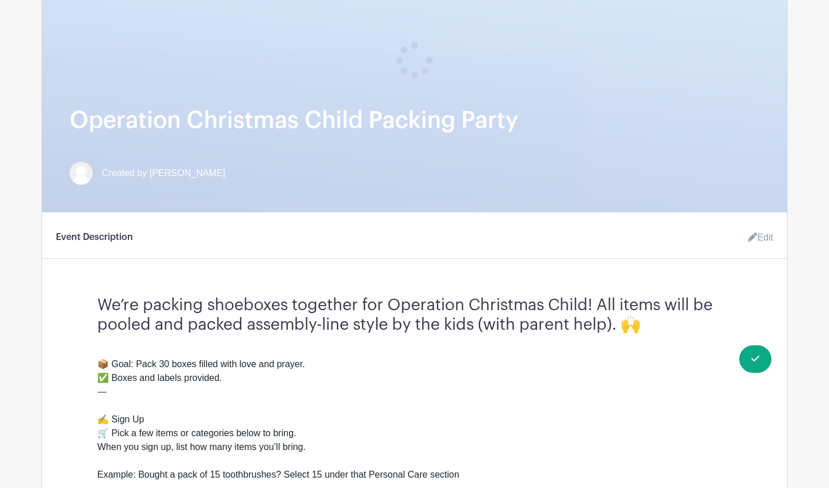
scroll to position [201, 0]
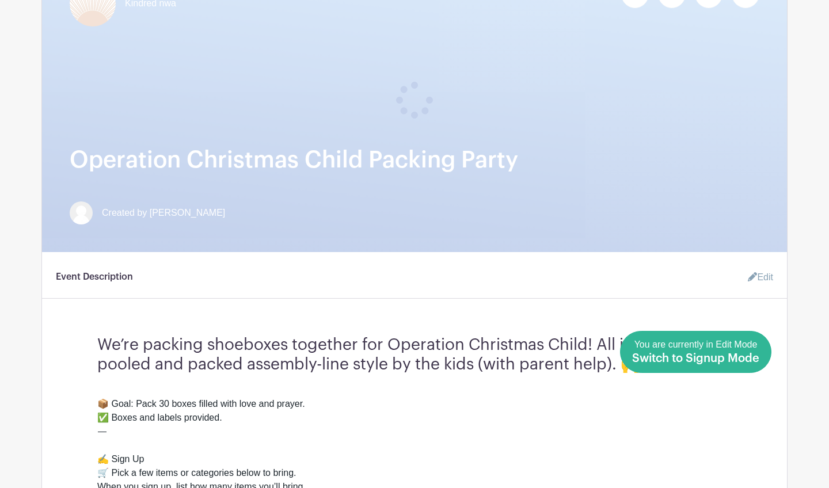
click at [755, 354] on span "Switch to Signup Mode" at bounding box center [695, 359] width 127 height 12
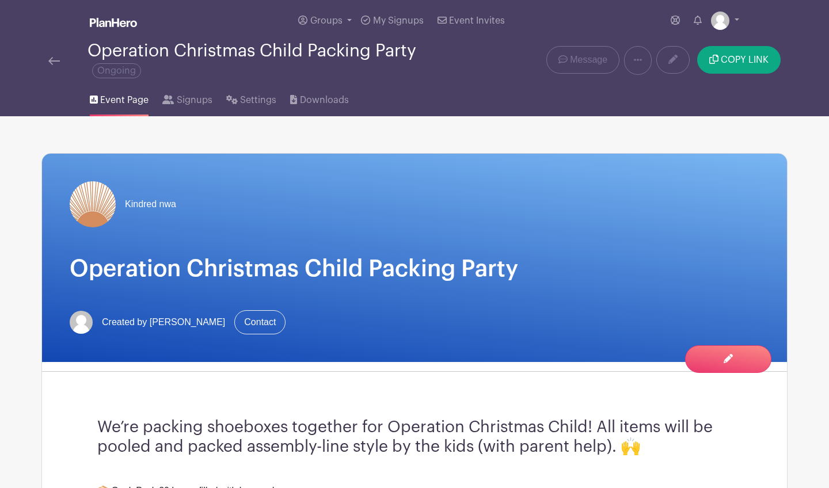
click at [378, 199] on div "Kindred nwa" at bounding box center [415, 204] width 690 height 46
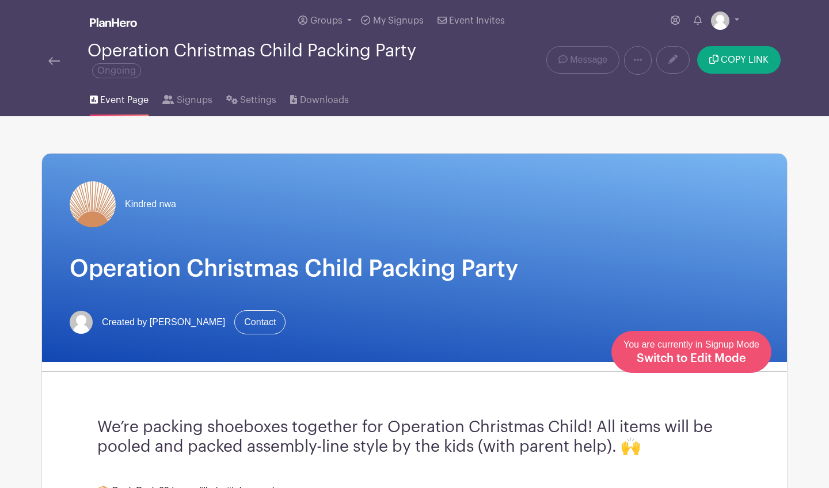
click at [741, 364] on span "Switch to Edit Mode" at bounding box center [691, 359] width 109 height 12
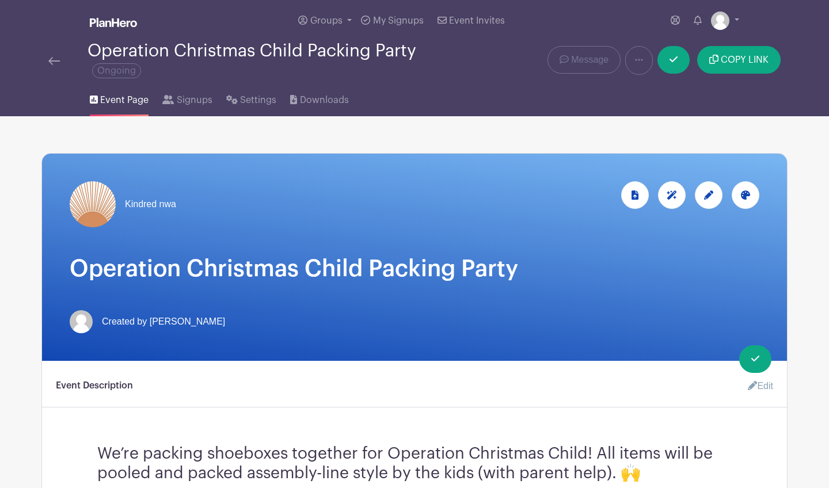
click at [706, 197] on icon at bounding box center [708, 195] width 9 height 9
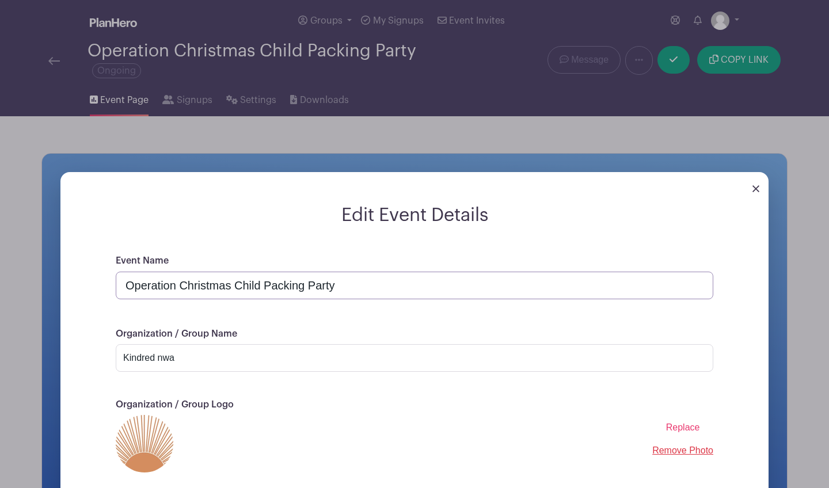
click at [317, 287] on input "Operation Christmas Child Packing Party" at bounding box center [415, 286] width 598 height 28
paste input "We’re packing shoeboxes together for Operation Christmas Child! All items will …"
type input "We’re packing shoeboxes together for Operation Christmas Child! All items will …"
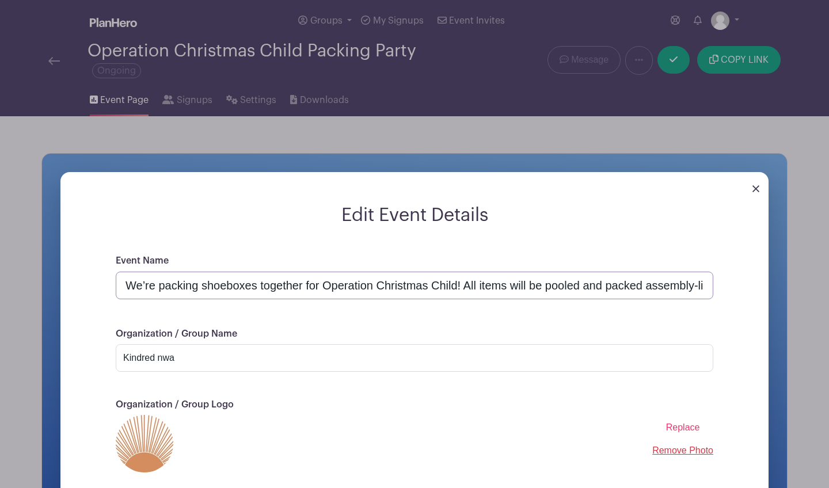
click at [317, 287] on input "We’re packing shoeboxes together for Operation Christmas Child! All items will …" at bounding box center [415, 286] width 598 height 28
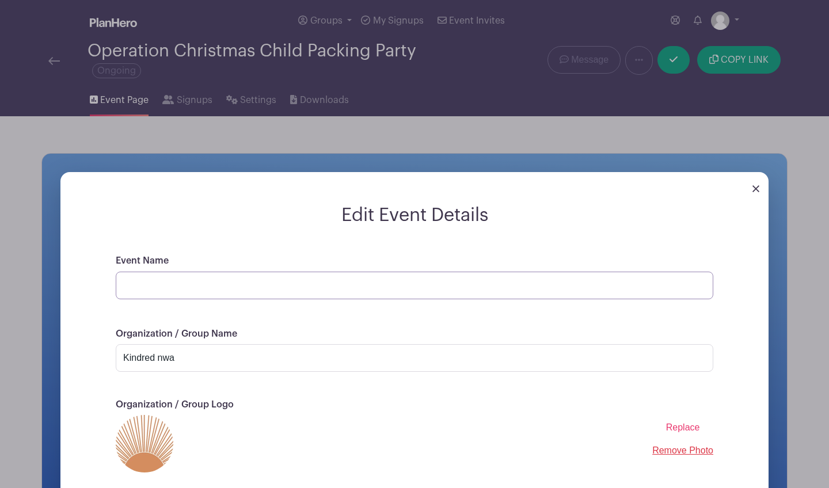
paste input "🎁 Operation Christmas Child Packing Party"
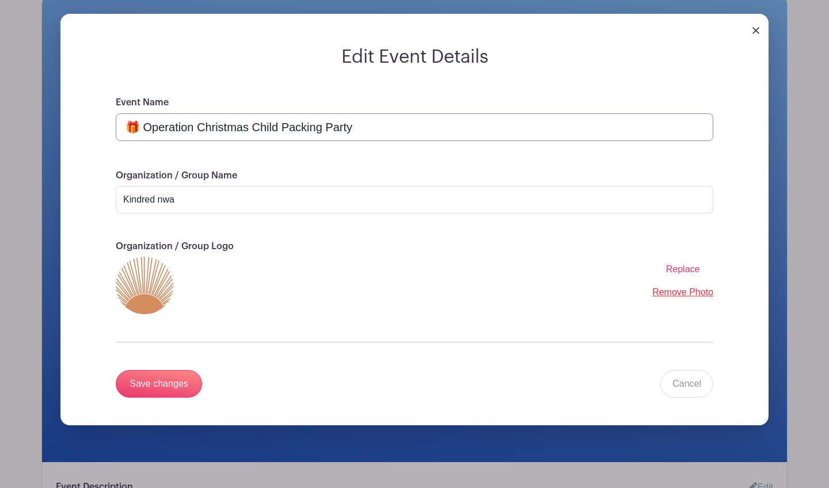
scroll to position [159, 0]
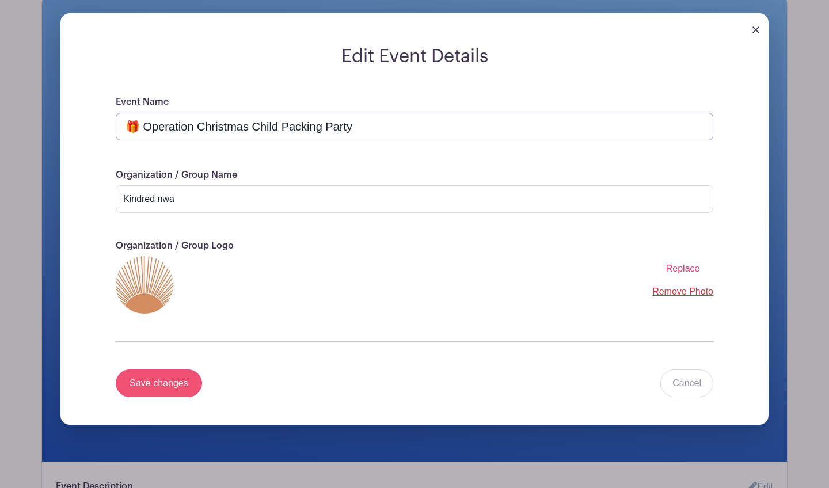
type input "🎁 Operation Christmas Child Packing Party"
click at [174, 390] on input "Save changes" at bounding box center [159, 384] width 86 height 28
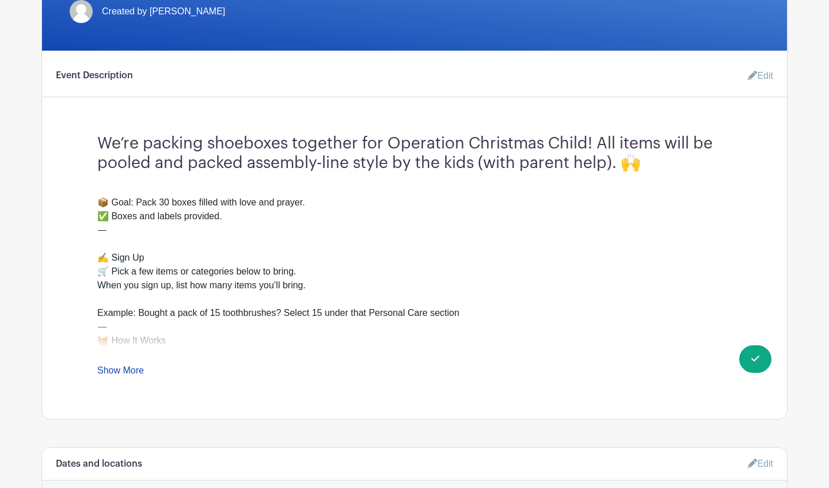
scroll to position [314, 0]
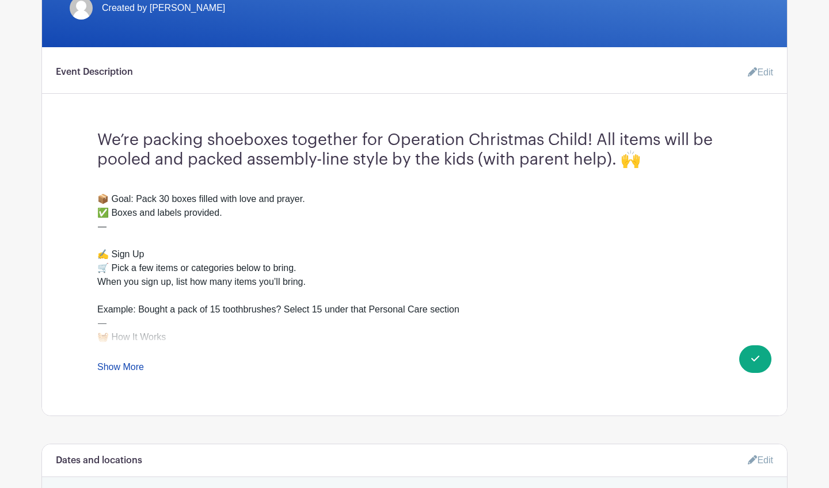
click at [132, 366] on link "Show More" at bounding box center [120, 369] width 47 height 14
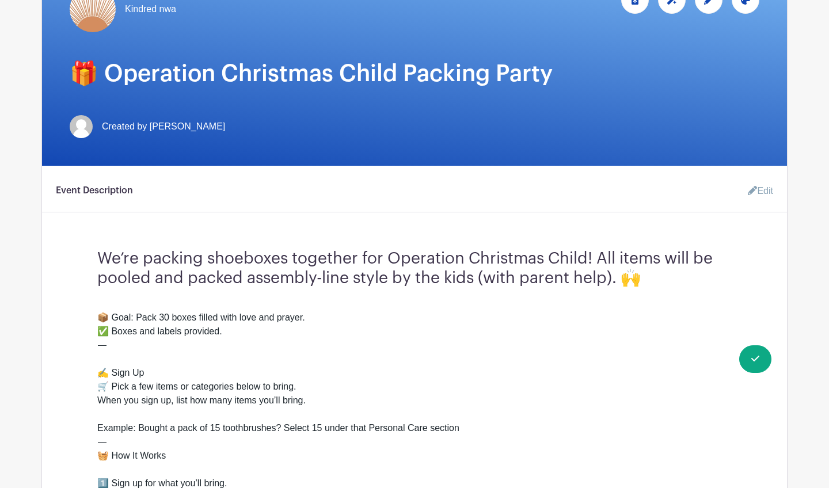
scroll to position [191, 0]
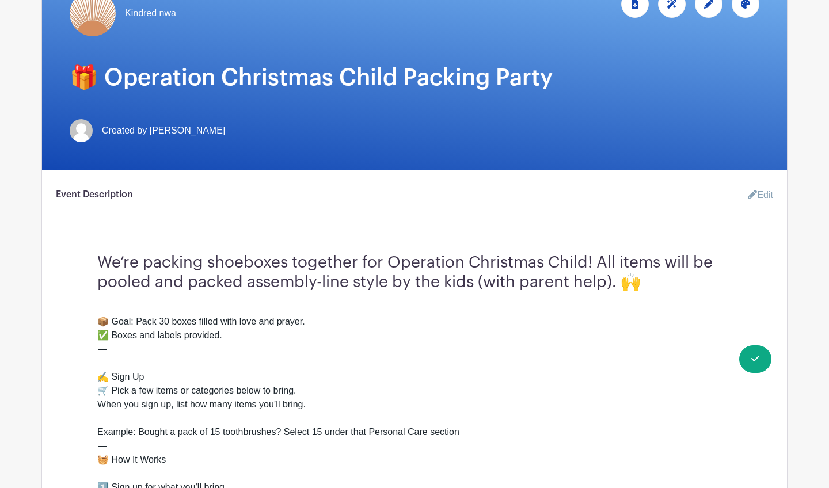
click at [752, 197] on icon at bounding box center [752, 194] width 9 height 9
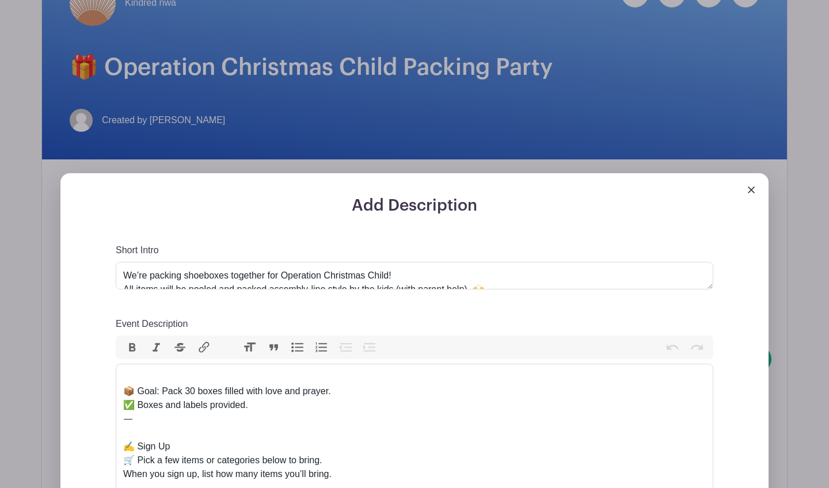
scroll to position [203, 0]
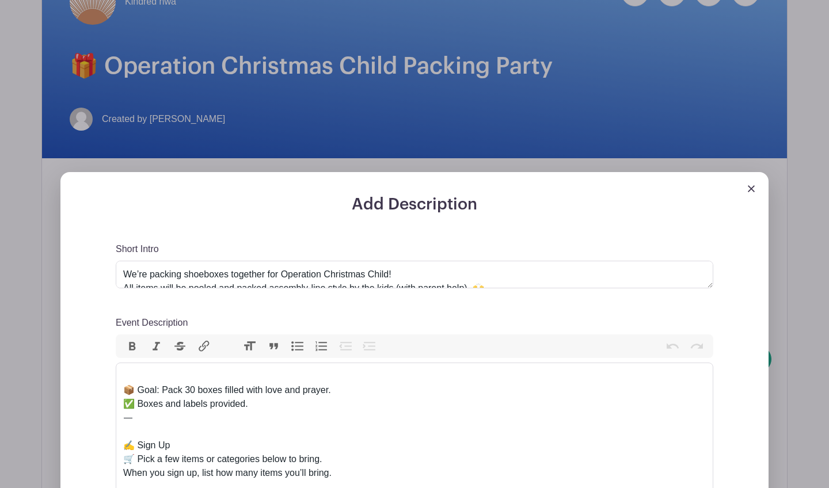
click at [746, 188] on div at bounding box center [414, 183] width 708 height 23
click at [754, 189] on img at bounding box center [751, 188] width 7 height 7
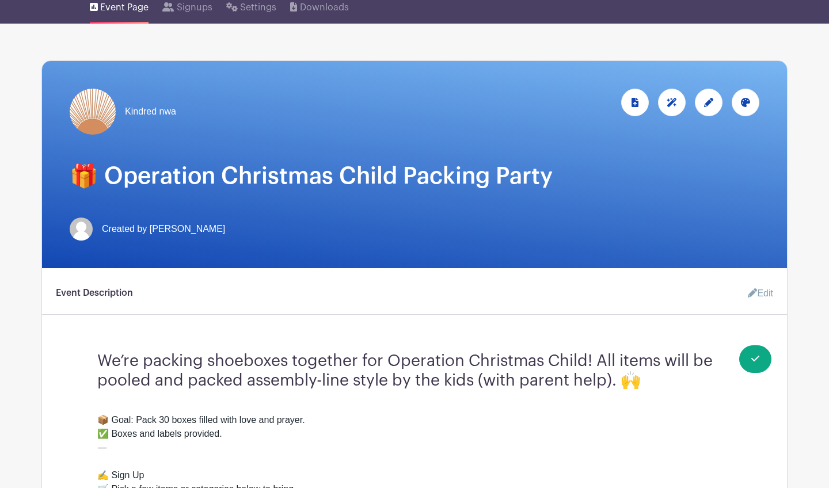
scroll to position [73, 0]
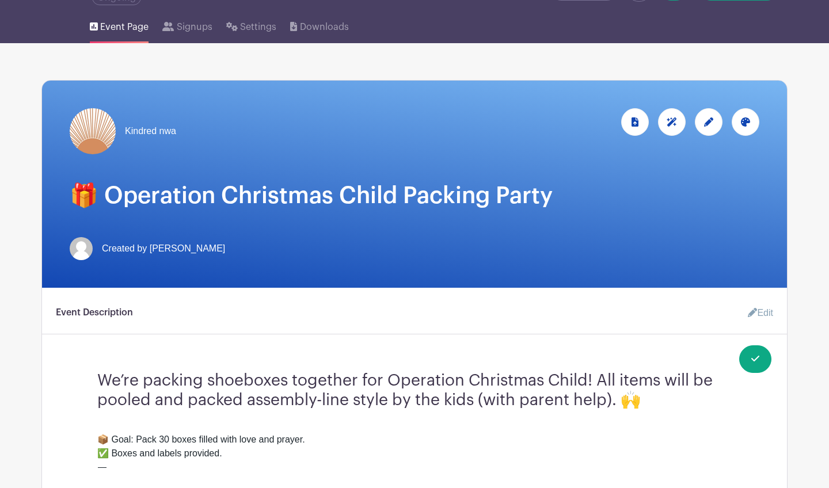
click at [705, 124] on icon at bounding box center [708, 121] width 9 height 9
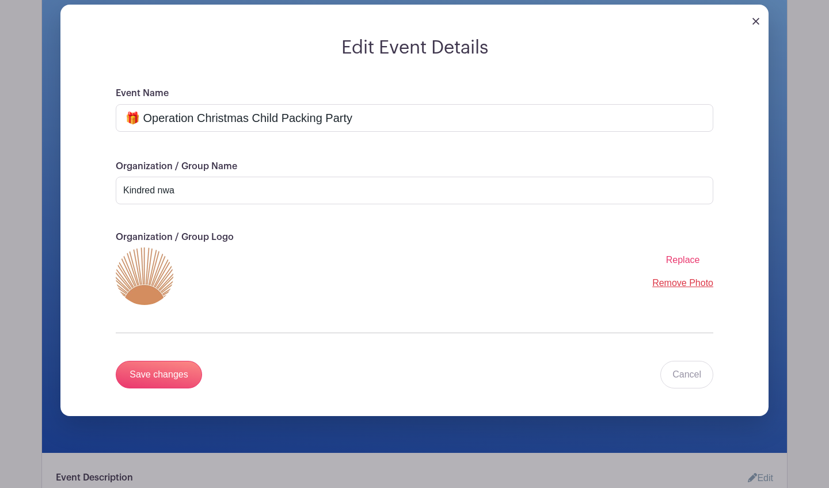
scroll to position [154, 0]
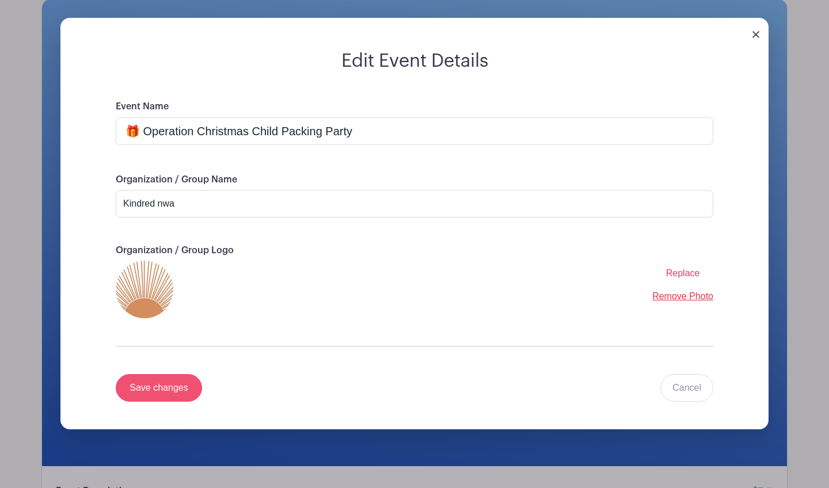
click at [184, 386] on input "Save changes" at bounding box center [159, 388] width 86 height 28
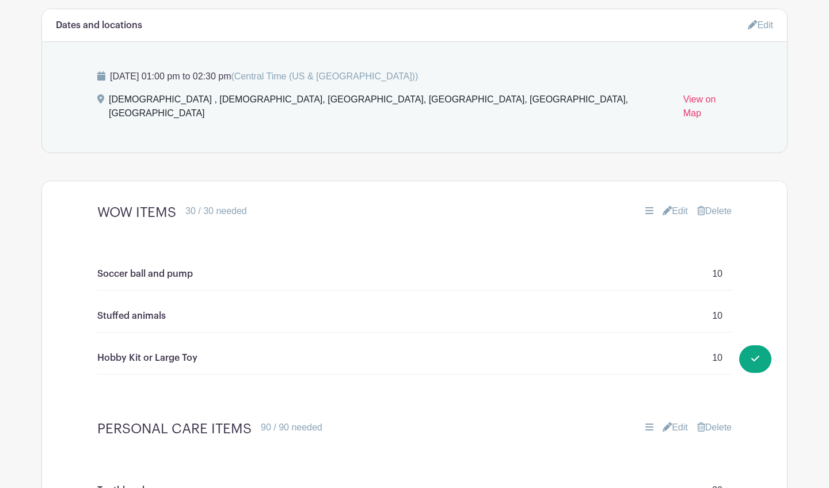
scroll to position [748, 0]
click at [676, 205] on link "Edit" at bounding box center [675, 212] width 25 height 14
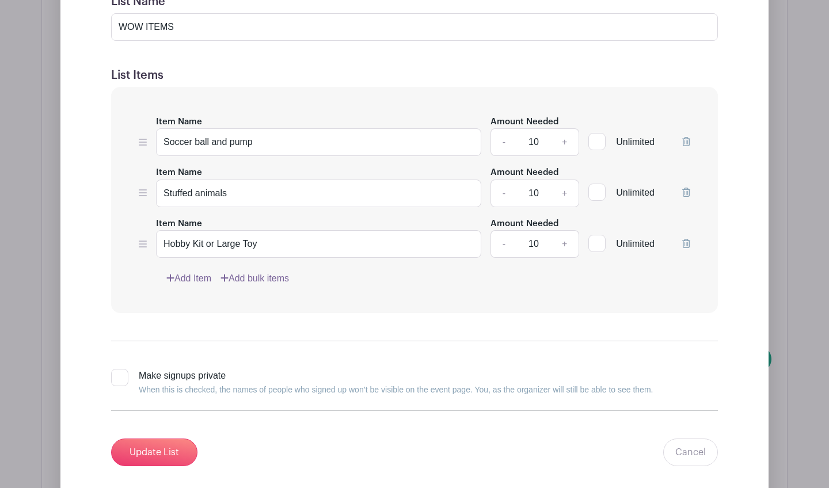
scroll to position [1101, 0]
click at [168, 440] on input "Update List" at bounding box center [154, 452] width 86 height 28
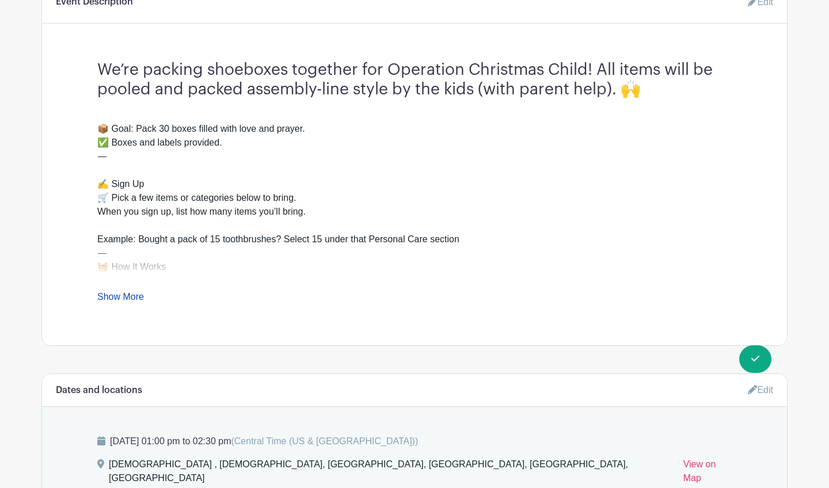
scroll to position [383, 0]
click at [124, 301] on link "Show More" at bounding box center [120, 300] width 47 height 14
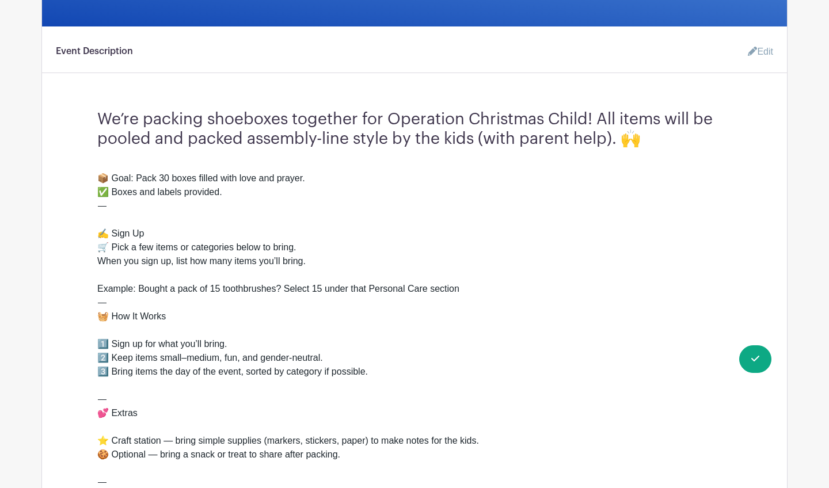
scroll to position [331, 0]
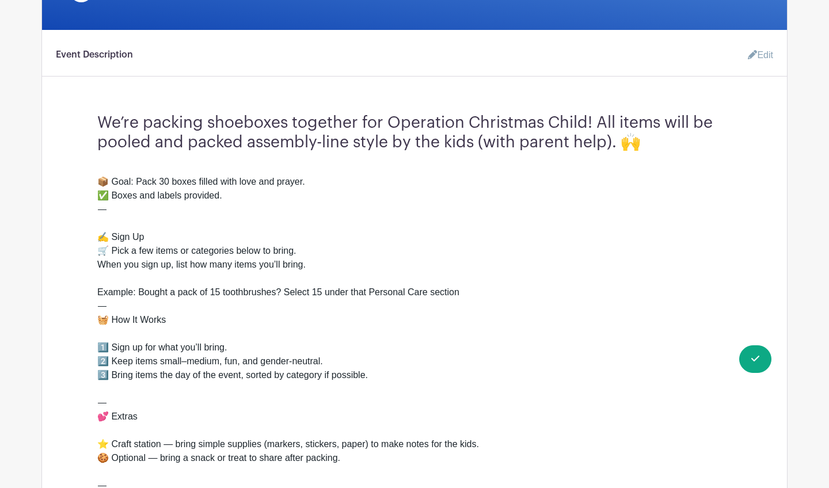
click at [770, 56] on link "Edit" at bounding box center [756, 55] width 35 height 23
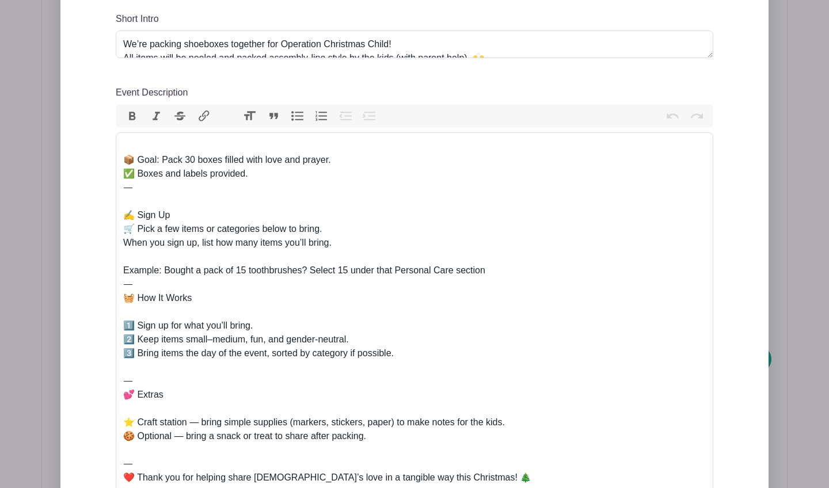
scroll to position [434, 0]
click at [428, 356] on div "📦 Goal: Pack 30 boxes filled with love and prayer. ✅ Boxes and labels provided.…" at bounding box center [414, 346] width 583 height 415
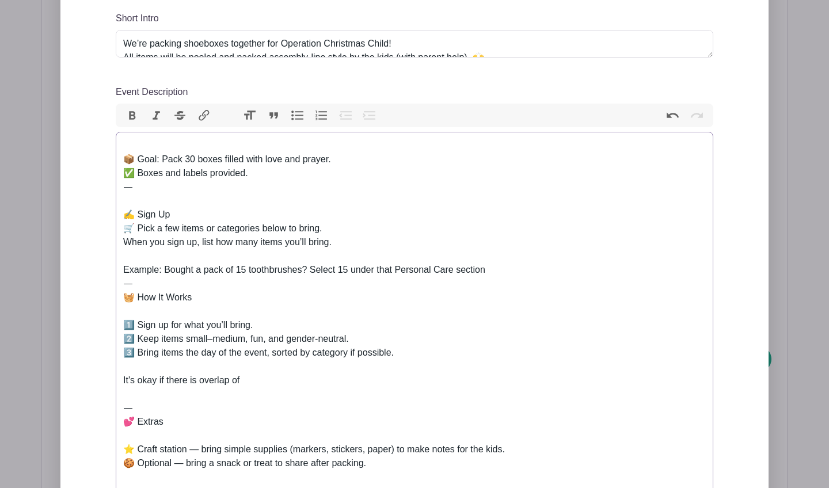
drag, startPoint x: 248, startPoint y: 377, endPoint x: 120, endPoint y: 379, distance: 128.4
click at [120, 379] on trix-editor "📦 Goal: Pack 30 boxes filled with love and prayer. ✅ Boxes and labels provided.…" at bounding box center [415, 360] width 598 height 456
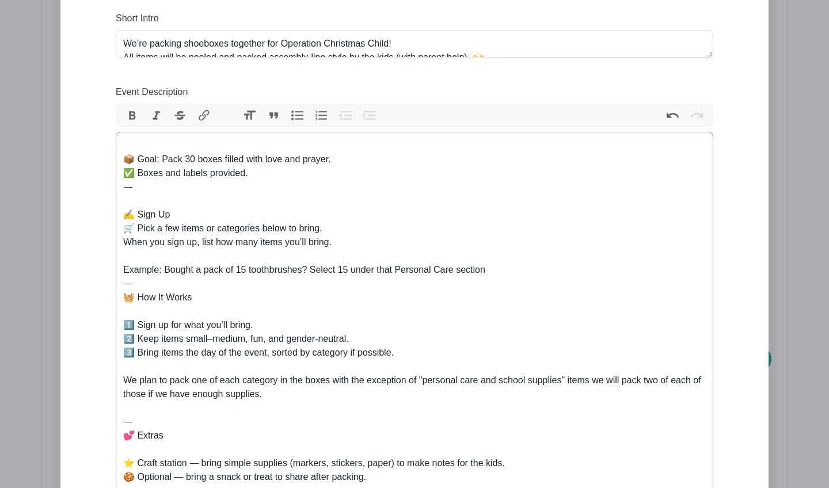
click at [427, 378] on div "📦 Goal: Pack 30 boxes filled with love and prayer. ✅ Boxes and labels provided.…" at bounding box center [414, 367] width 583 height 456
click at [568, 381] on div "📦 Goal: Pack 30 boxes filled with love and prayer. ✅ Boxes and labels provided.…" at bounding box center [414, 367] width 583 height 456
click at [124, 379] on div "📦 Goal: Pack 30 boxes filled with love and prayer. ✅ Boxes and labels provided.…" at bounding box center [414, 367] width 583 height 456
click at [332, 382] on div "📦 Goal: Pack 30 boxes filled with love and prayer. ✅ Boxes and labels provided.…" at bounding box center [414, 367] width 583 height 456
click at [421, 403] on div "📦 Goal: Pack 30 boxes filled with love and prayer. ✅ Boxes and labels provided.…" at bounding box center [414, 367] width 583 height 456
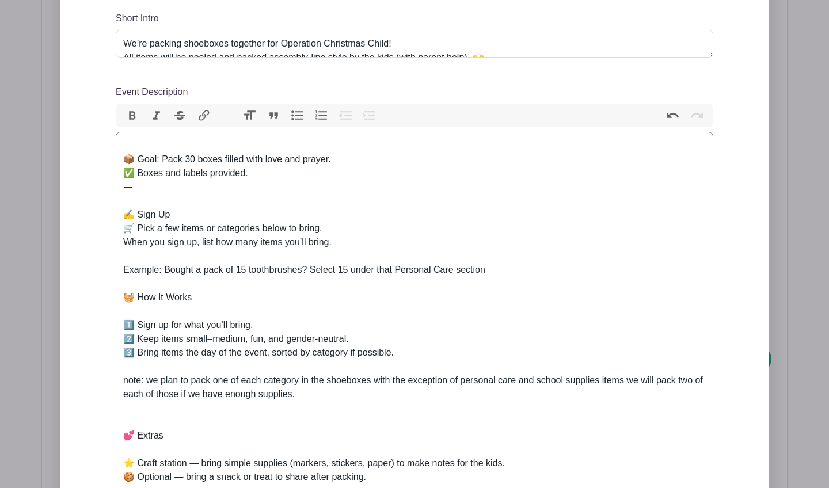
click at [635, 382] on div "📦 Goal: Pack 30 boxes filled with love and prayer. ✅ Boxes and labels provided.…" at bounding box center [414, 367] width 583 height 456
click at [318, 397] on div "📦 Goal: Pack 30 boxes filled with love and prayer. ✅ Boxes and labels provided.…" at bounding box center [414, 367] width 583 height 456
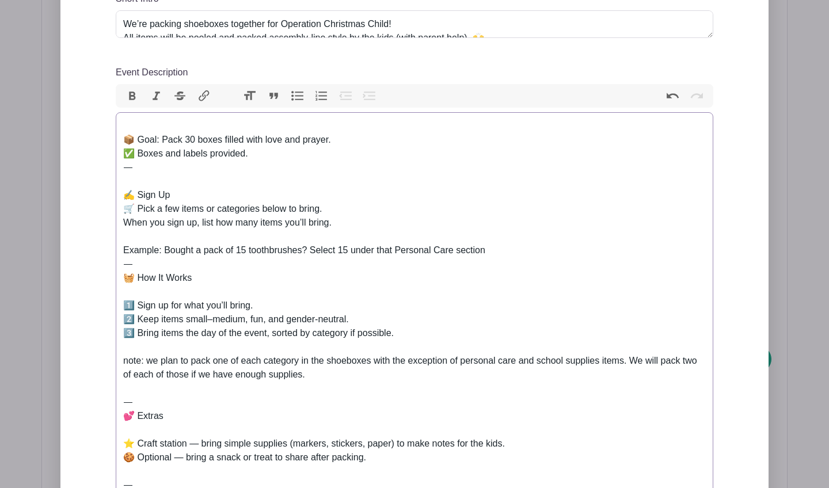
scroll to position [453, 0]
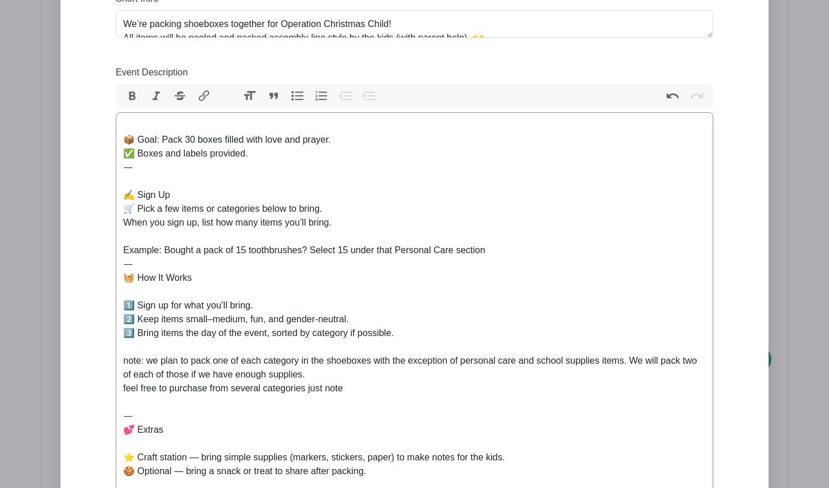
drag, startPoint x: 349, startPoint y: 388, endPoint x: 307, endPoint y: 388, distance: 42.0
click at [307, 388] on div "📦 Goal: Pack 30 boxes filled with love and prayer. ✅ Boxes and labels provided.…" at bounding box center [414, 354] width 583 height 470
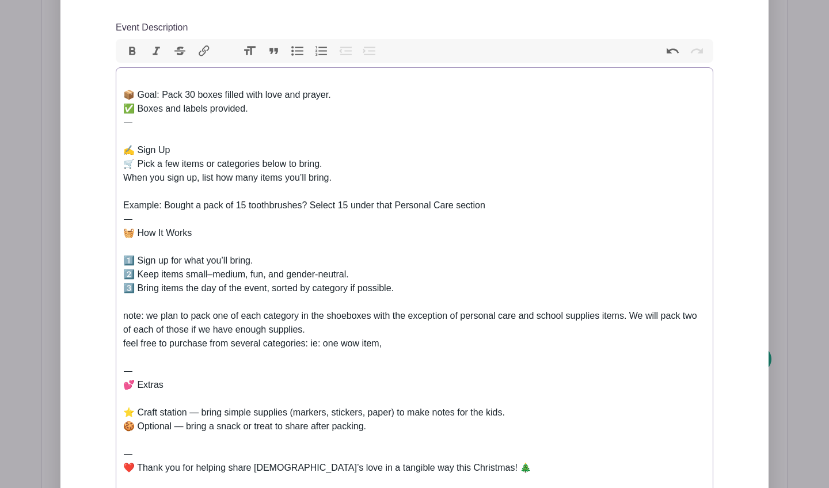
scroll to position [499, 0]
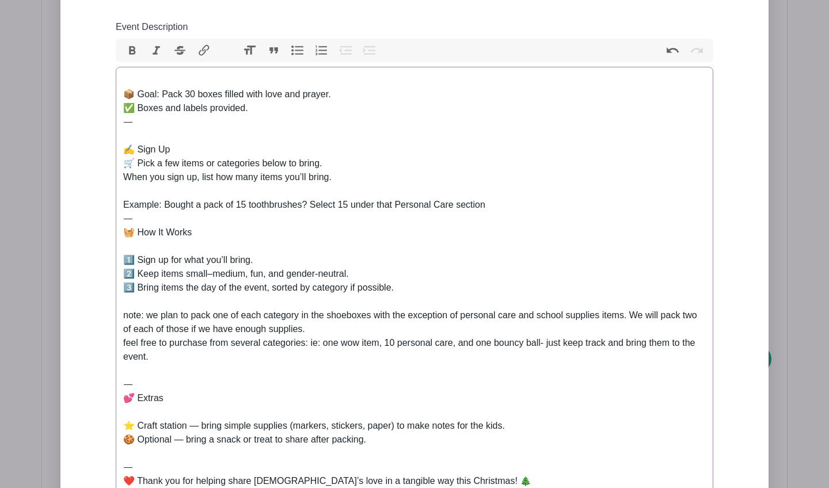
drag, startPoint x: 172, startPoint y: 362, endPoint x: 123, endPoint y: 315, distance: 67.2
click at [123, 315] on div "📦 Goal: Pack 30 boxes filled with love and prayer. ✅ Boxes and labels provided.…" at bounding box center [414, 316] width 583 height 484
copy div "note: we plan to pack one of each category in the shoeboxes with the exception …"
paste trix-editor "<div><br>📦 Goal: Pack 30 boxes filled with love and prayer.<br>✅ Boxes and labe…"
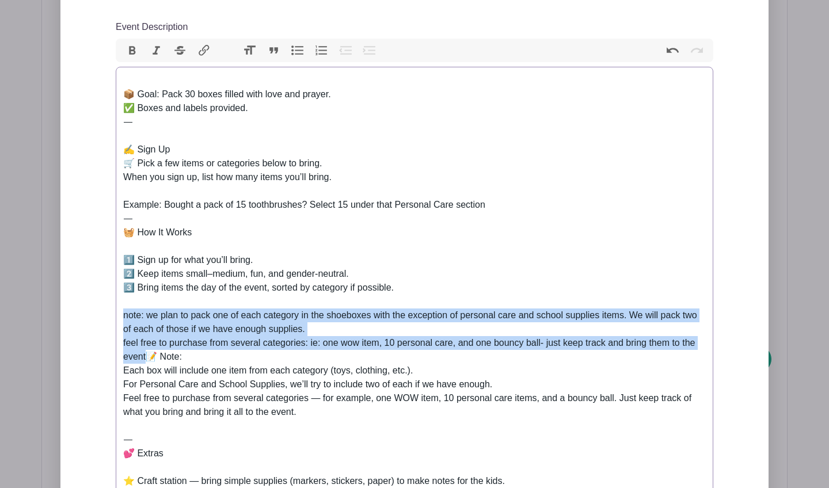
drag, startPoint x: 147, startPoint y: 358, endPoint x: 109, endPoint y: 313, distance: 58.5
click at [109, 313] on div "Add Description Short Intro We’re packing shoeboxes together for Operation Chri…" at bounding box center [414, 352] width 653 height 907
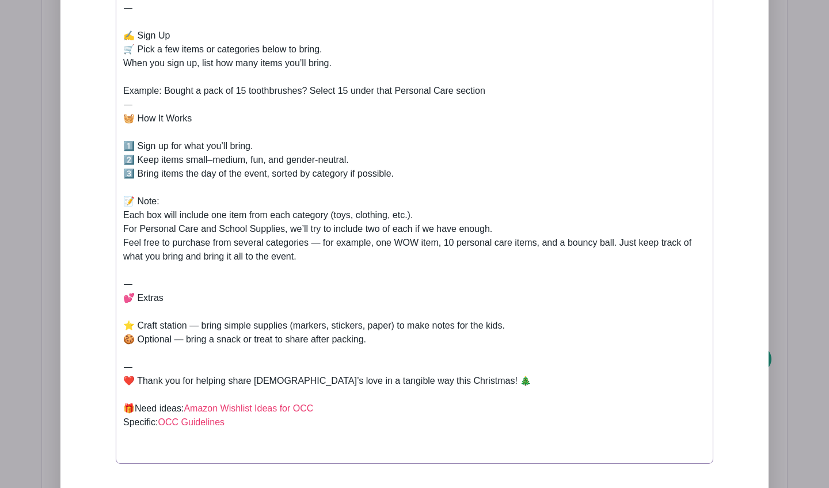
scroll to position [611, 0]
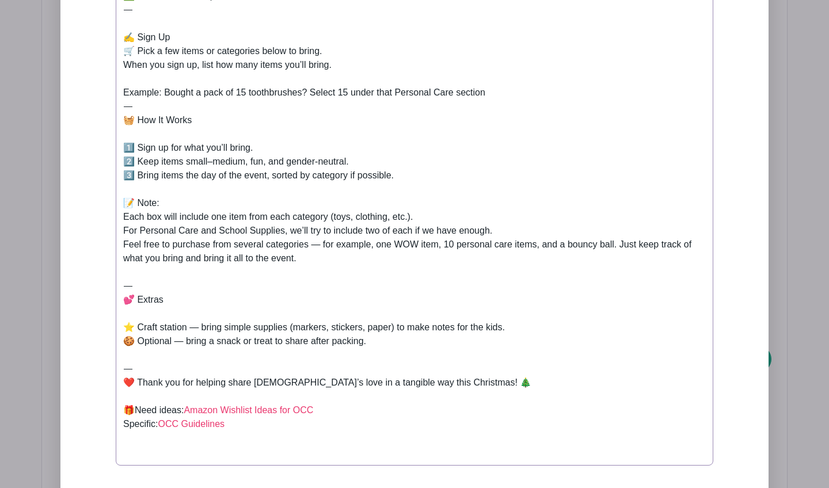
click at [344, 220] on div "📦 Goal: Pack 30 boxes filled with love and prayer. ✅ Boxes and labels provided.…" at bounding box center [414, 209] width 583 height 497
click at [400, 218] on div "📦 Goal: Pack 30 boxes filled with love and prayer. ✅ Boxes and labels provided.…" at bounding box center [414, 209] width 583 height 497
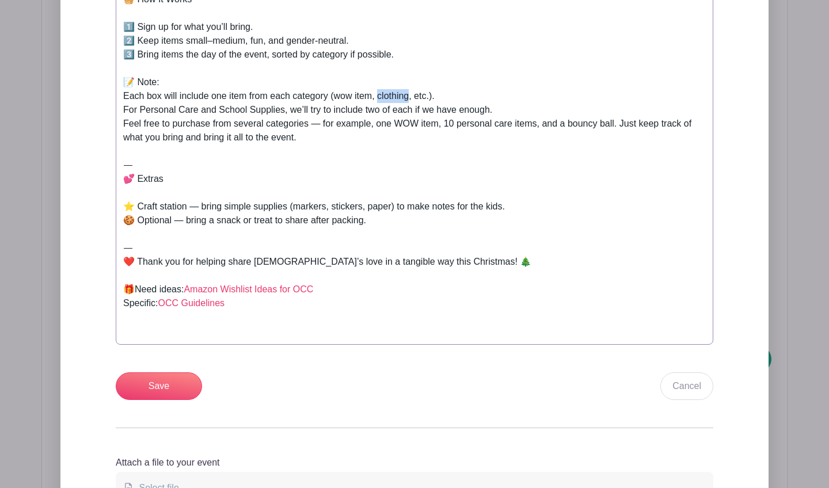
scroll to position [716, 0]
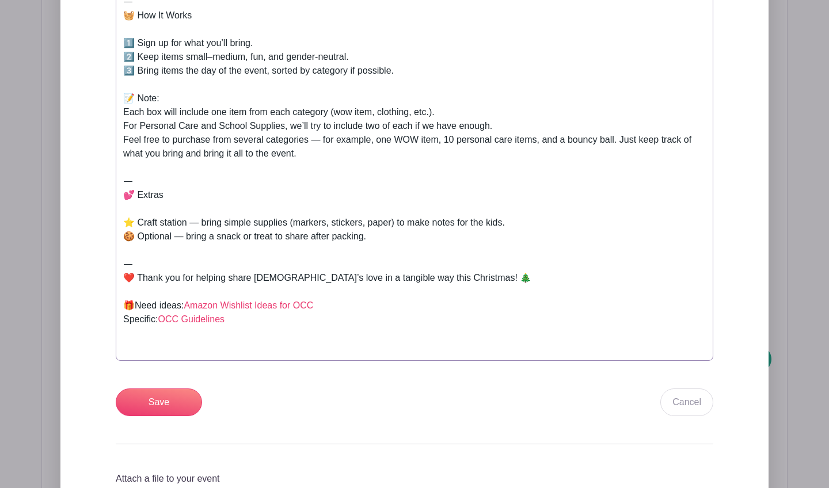
click at [418, 166] on div "📦 Goal: Pack 30 boxes filled with love and prayer. ✅ Boxes and labels provided.…" at bounding box center [414, 105] width 583 height 497
drag, startPoint x: 375, startPoint y: 112, endPoint x: 336, endPoint y: 112, distance: 39.2
click at [336, 112] on div "📦 Goal: Pack 30 boxes filled with love and prayer. ✅ Boxes and labels provided.…" at bounding box center [414, 105] width 583 height 497
click at [421, 151] on div "📦 Goal: Pack 30 boxes filled with love and prayer. ✅ Boxes and labels provided.…" at bounding box center [414, 105] width 583 height 497
click at [620, 140] on div "📦 Goal: Pack 30 boxes filled with love and prayer. ✅ Boxes and labels provided.…" at bounding box center [414, 105] width 583 height 497
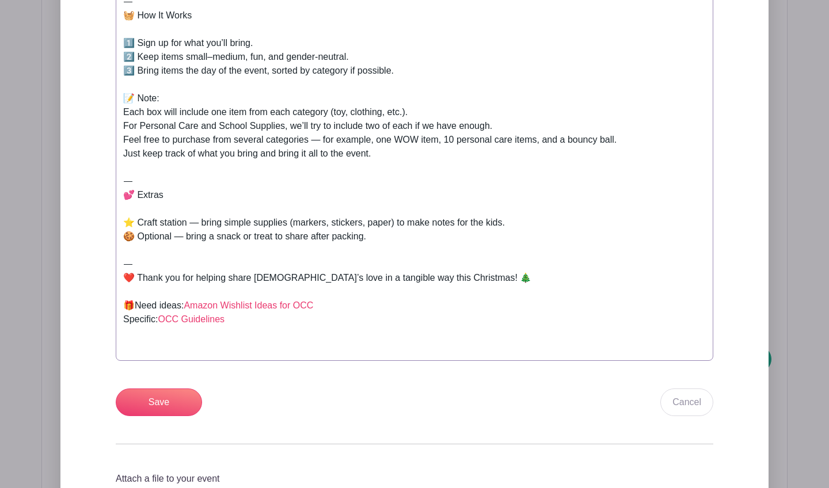
click at [320, 141] on div "📦 Goal: Pack 30 boxes filled with love and prayer. ✅ Boxes and labels provided.…" at bounding box center [414, 105] width 583 height 497
click at [621, 140] on div "📦 Goal: Pack 30 boxes filled with love and prayer. ✅ Boxes and labels provided.…" at bounding box center [414, 105] width 583 height 497
click at [415, 159] on div "📦 Goal: Pack 30 boxes filled with love and prayer. ✅ Boxes and labels provided.…" at bounding box center [414, 105] width 583 height 497
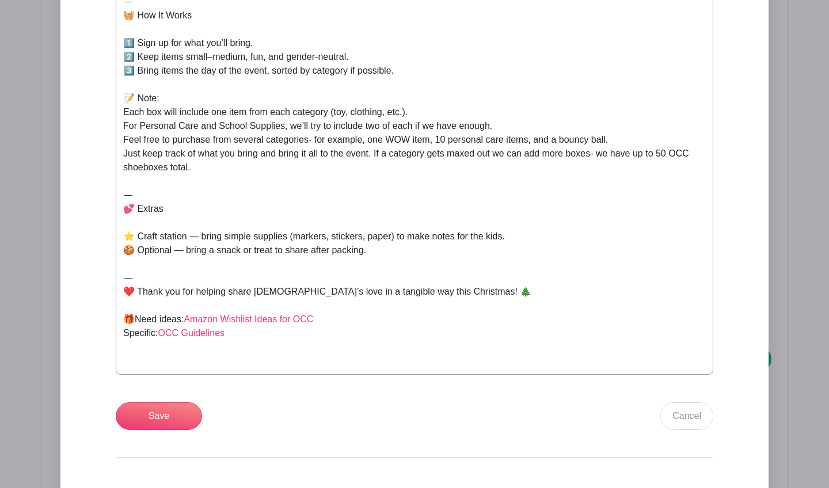
click at [378, 152] on div "📦 Goal: Pack 30 boxes filled with love and prayer. ✅ Boxes and labels provided.…" at bounding box center [414, 112] width 583 height 511
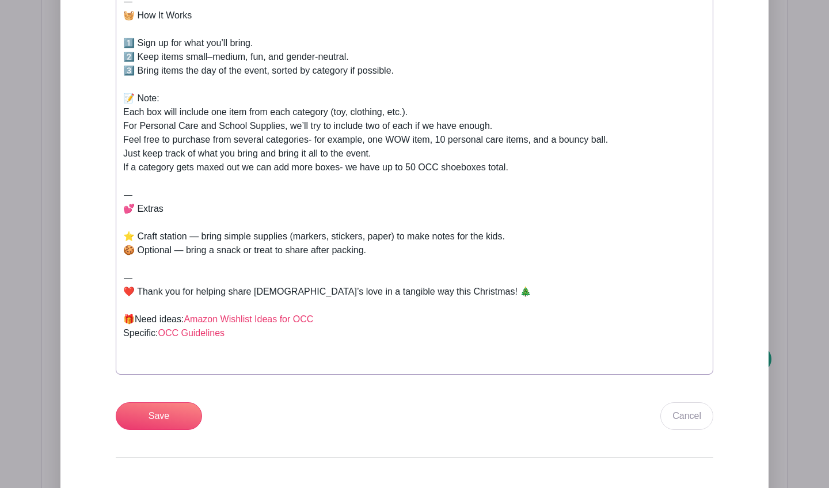
click at [276, 169] on div "📦 Goal: Pack 30 boxes filled with love and prayer. ✅ Boxes and labels provided.…" at bounding box center [414, 112] width 583 height 511
drag, startPoint x: 347, startPoint y: 170, endPoint x: 379, endPoint y: 169, distance: 32.3
click at [379, 169] on div "📦 Goal: Pack 30 boxes filled with love and prayer. ✅ Boxes and labels provided.…" at bounding box center [414, 112] width 583 height 511
click at [347, 169] on div "📦 Goal: Pack 30 boxes filled with love and prayer. ✅ Boxes and labels provided.…" at bounding box center [414, 112] width 583 height 511
drag, startPoint x: 493, startPoint y: 172, endPoint x: 117, endPoint y: 169, distance: 376.0
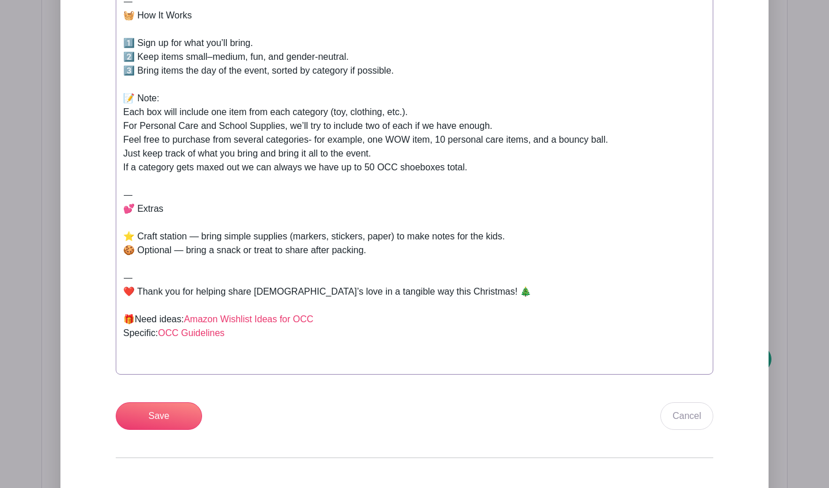
click at [117, 169] on trix-editor "📦 Goal: Pack 30 boxes filled with love and prayer. ✅ Boxes and labels provided.…" at bounding box center [415, 112] width 598 height 525
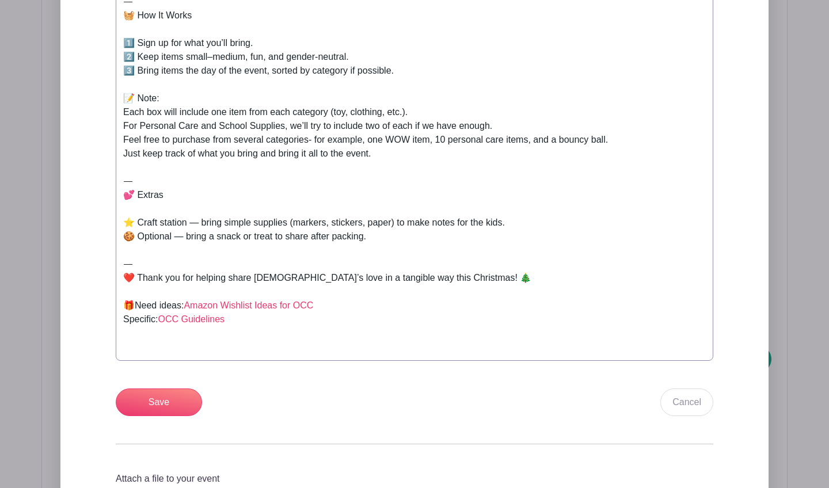
click at [122, 170] on trix-editor "📦 Goal: Pack 30 boxes filled with love and prayer. ✅ Boxes and labels provided.…" at bounding box center [415, 105] width 598 height 511
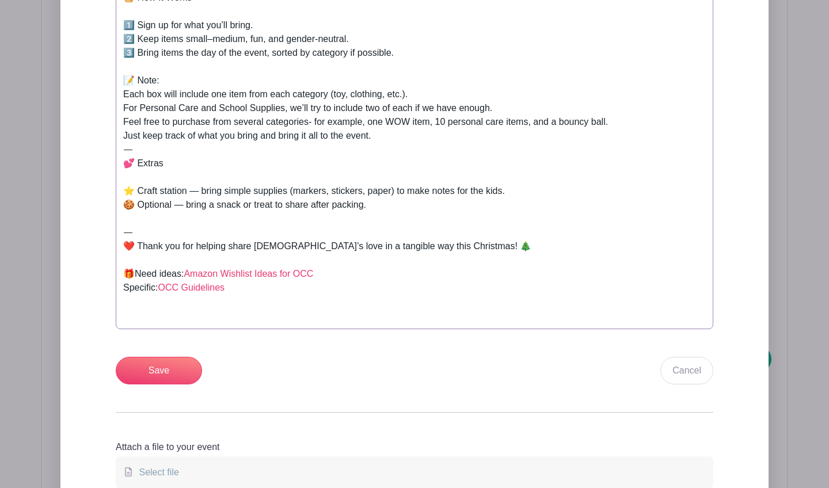
scroll to position [734, 0]
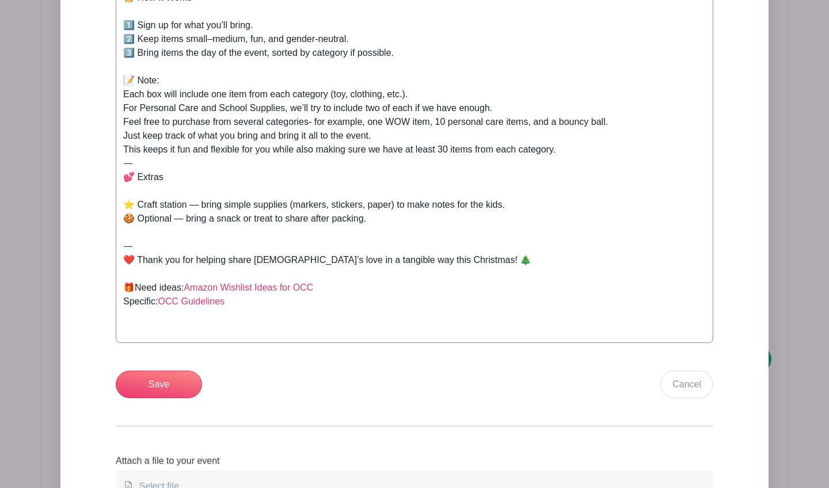
click at [247, 151] on div "📦 Goal: Pack 30 boxes filled with love and prayer. ✅ Boxes and labels provided.…" at bounding box center [414, 87] width 583 height 497
click at [274, 152] on div "📦 Goal: Pack 30 boxes filled with love and prayer. ✅ Boxes and labels provided.…" at bounding box center [414, 87] width 583 height 497
click at [575, 151] on div "📦 Goal: Pack 30 boxes filled with love and prayer. ✅ Boxes and labels provided.…" at bounding box center [414, 87] width 583 height 497
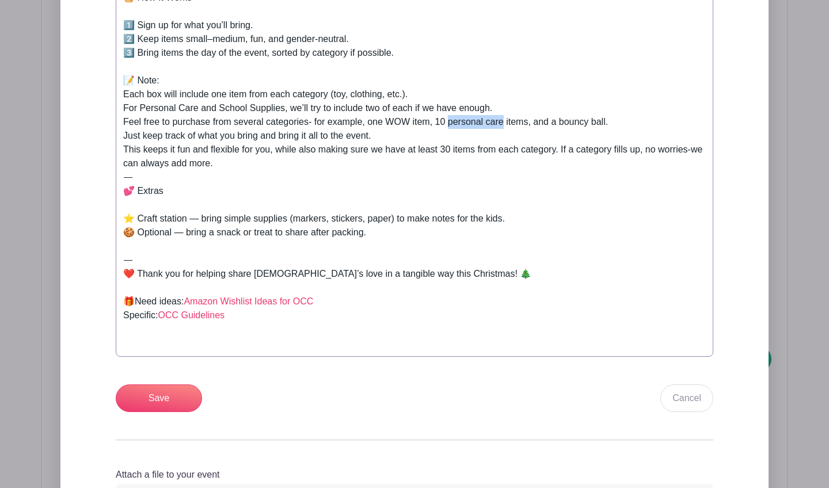
drag, startPoint x: 450, startPoint y: 124, endPoint x: 504, endPoint y: 125, distance: 54.1
click at [504, 126] on div "📦 Goal: Pack 30 boxes filled with love and prayer. ✅ Boxes and labels provided.…" at bounding box center [414, 94] width 583 height 511
click at [531, 151] on div "📦 Goal: Pack 30 boxes filled with love and prayer. ✅ Boxes and labels provided.…" at bounding box center [414, 94] width 583 height 511
click at [564, 124] on div "📦 Goal: Pack 30 boxes filled with love and prayer. ✅ Boxes and labels provided.…" at bounding box center [414, 94] width 583 height 511
click at [588, 136] on div "📦 Goal: Pack 30 boxes filled with love and prayer. ✅ Boxes and labels provided.…" at bounding box center [414, 94] width 583 height 511
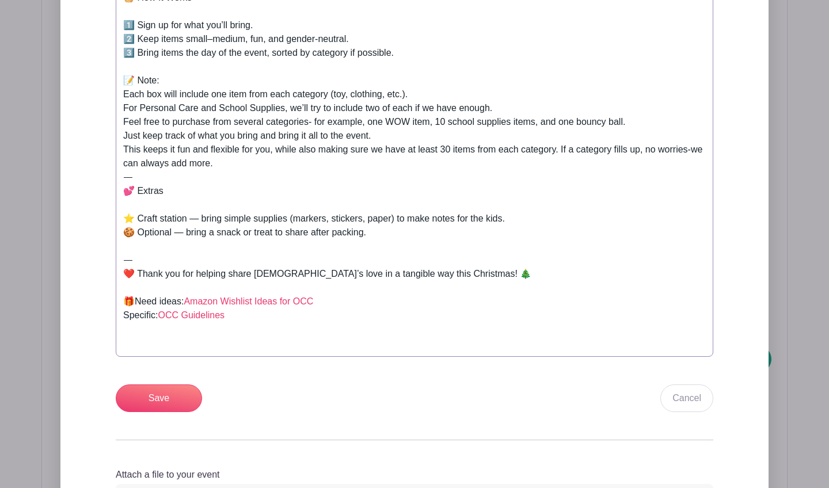
click at [252, 139] on div "📦 Goal: Pack 30 boxes filled with love and prayer. ✅ Boxes and labels provided.…" at bounding box center [414, 94] width 583 height 511
click at [303, 174] on div "📦 Goal: Pack 30 boxes filled with love and prayer. ✅ Boxes and labels provided.…" at bounding box center [414, 94] width 583 height 511
click at [563, 149] on div "📦 Goal: Pack 30 boxes filled with love and prayer. ✅ Boxes and labels provided.…" at bounding box center [414, 94] width 583 height 511
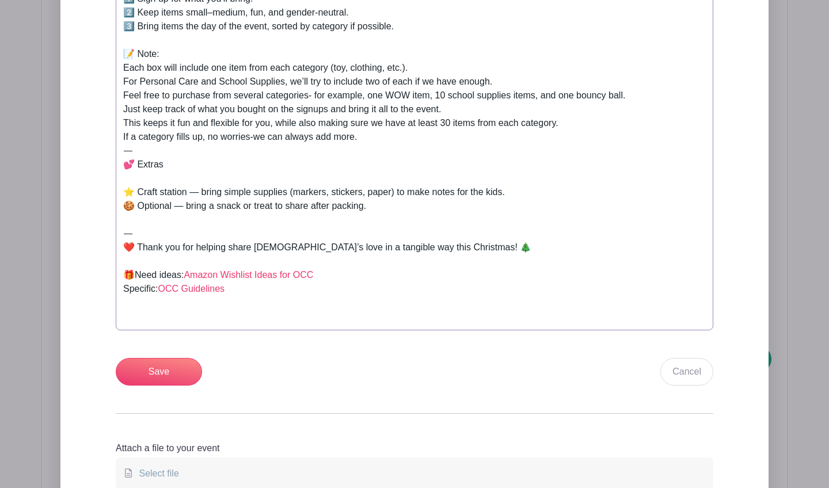
scroll to position [762, 0]
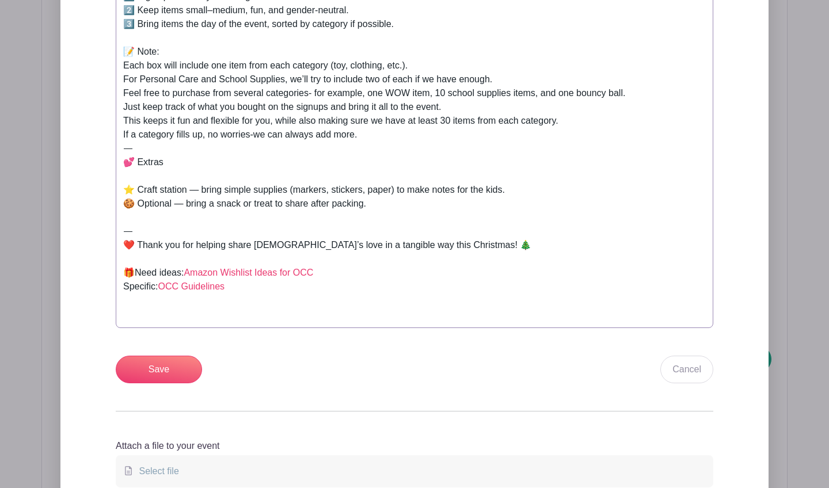
click at [198, 190] on div "📦 Goal: Pack 30 boxes filled with love and prayer. ✅ Boxes and labels provided.…" at bounding box center [414, 65] width 583 height 511
click at [183, 206] on div "📦 Goal: Pack 30 boxes filled with love and prayer. ✅ Boxes and labels provided.…" at bounding box center [414, 65] width 583 height 511
type trix-editor "<div><br>📦 Goal: Pack 30 boxes filled with love and prayer.<br>✅ Boxes and labe…"
click at [215, 164] on div "📦 Goal: Pack 30 boxes filled with love and prayer. ✅ Boxes and labels provided.…" at bounding box center [414, 65] width 583 height 511
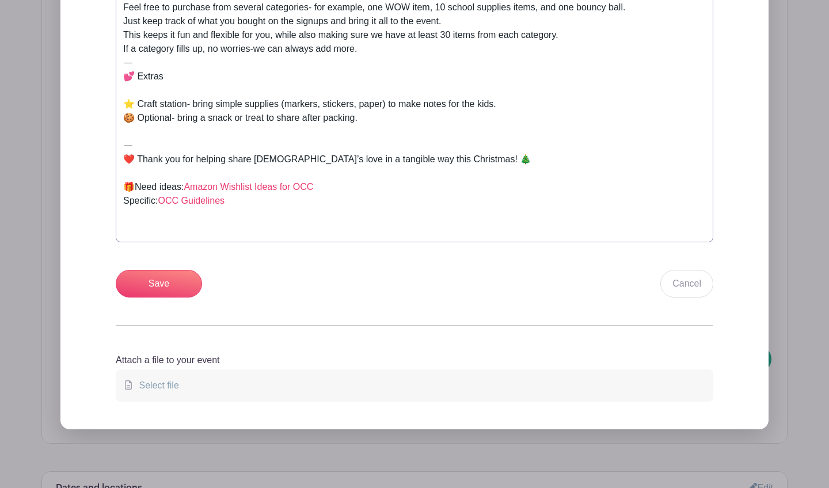
scroll to position [849, 0]
click at [191, 281] on input "Save" at bounding box center [159, 283] width 86 height 28
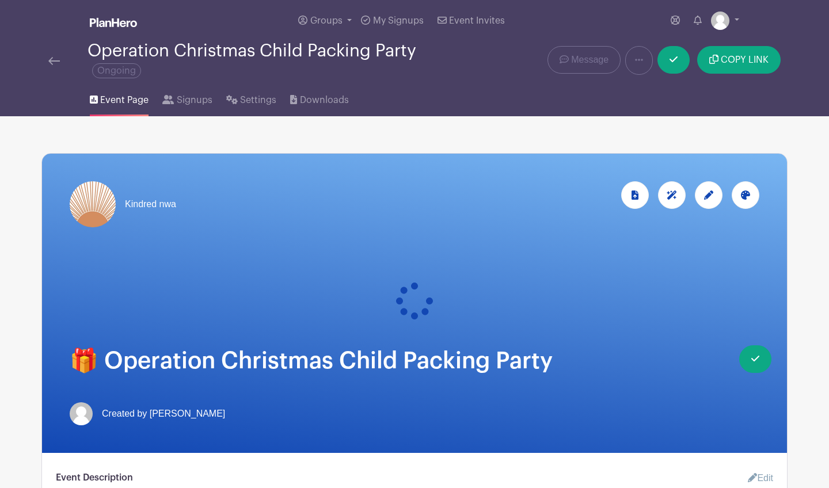
scroll to position [0, 0]
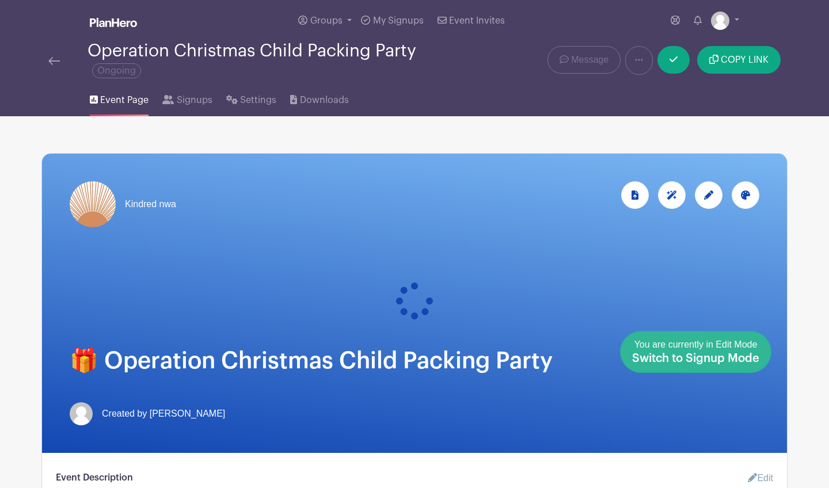
click at [755, 358] on span "Switch to Signup Mode" at bounding box center [695, 359] width 127 height 12
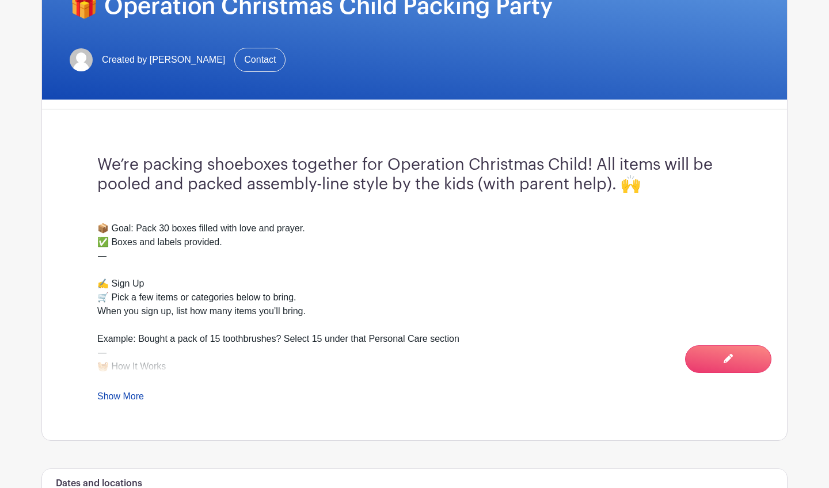
scroll to position [268, 0]
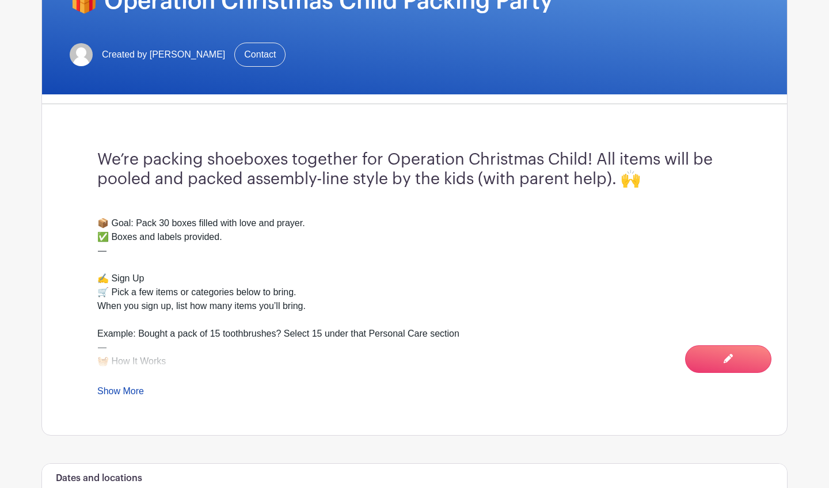
click at [127, 386] on div "📦 Goal: Pack 30 boxes filled with love and prayer. ✅ Boxes and labels provided.…" at bounding box center [414, 301] width 634 height 196
click at [128, 392] on link "Show More" at bounding box center [120, 393] width 47 height 14
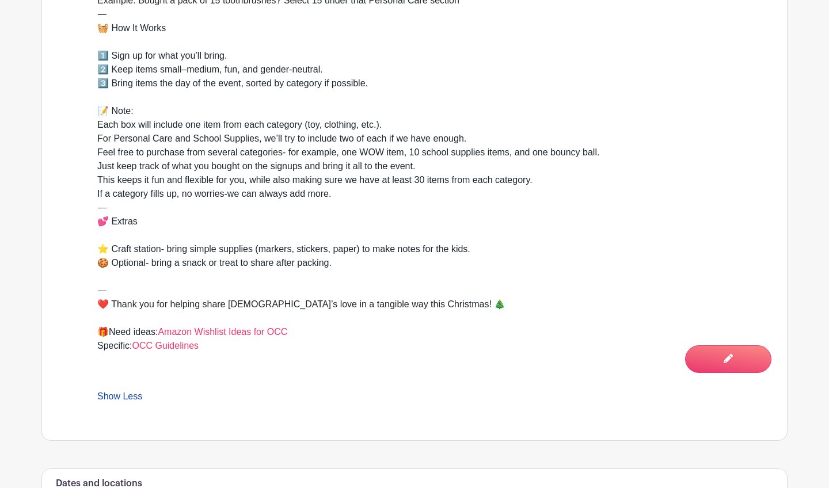
scroll to position [603, 0]
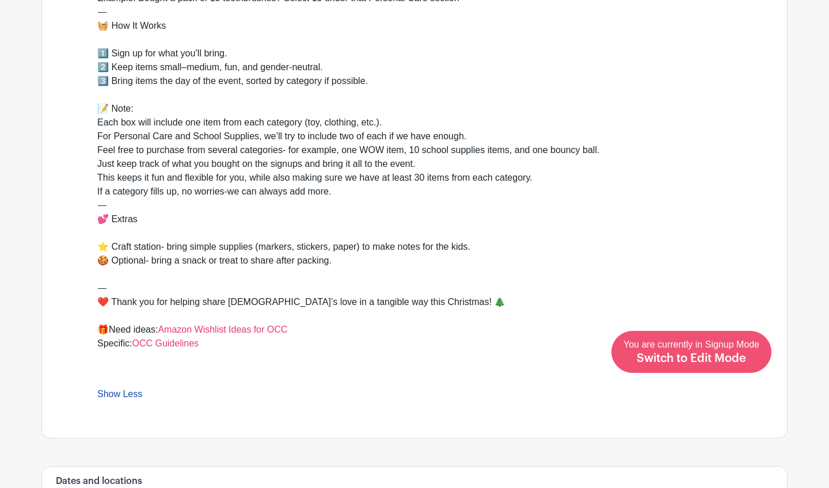
click at [700, 360] on span "Switch to Edit Mode" at bounding box center [691, 359] width 109 height 12
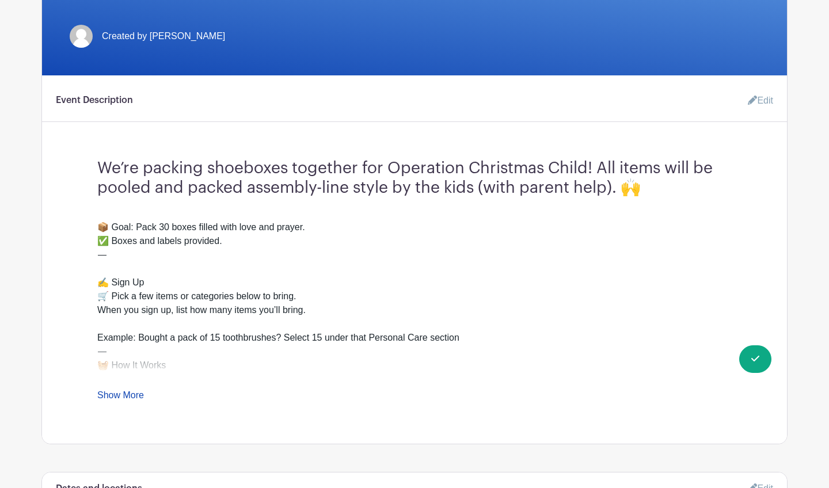
scroll to position [279, 0]
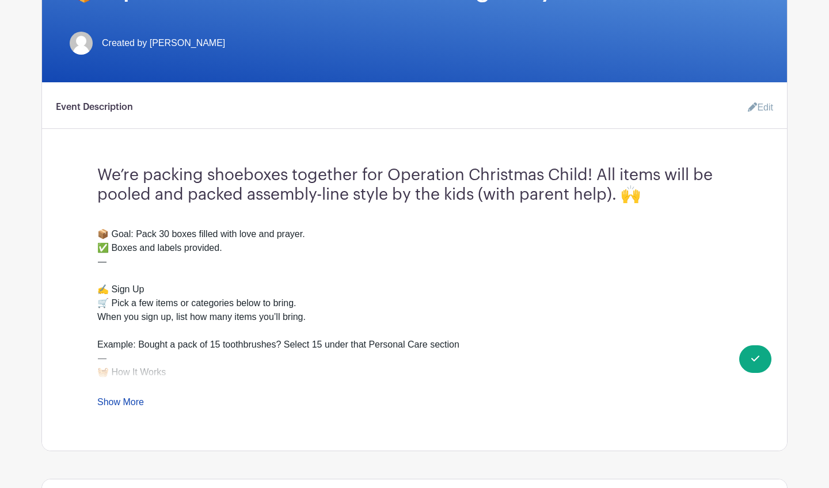
click at [769, 102] on link "Edit" at bounding box center [756, 107] width 35 height 23
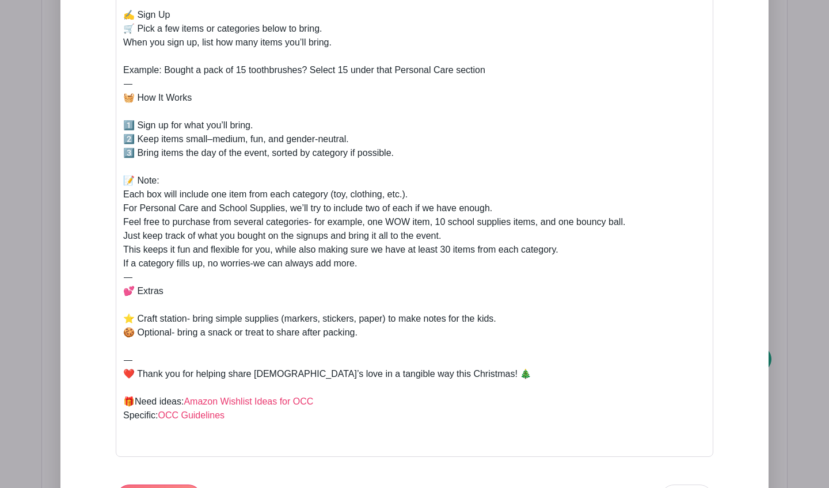
scroll to position [648, 0]
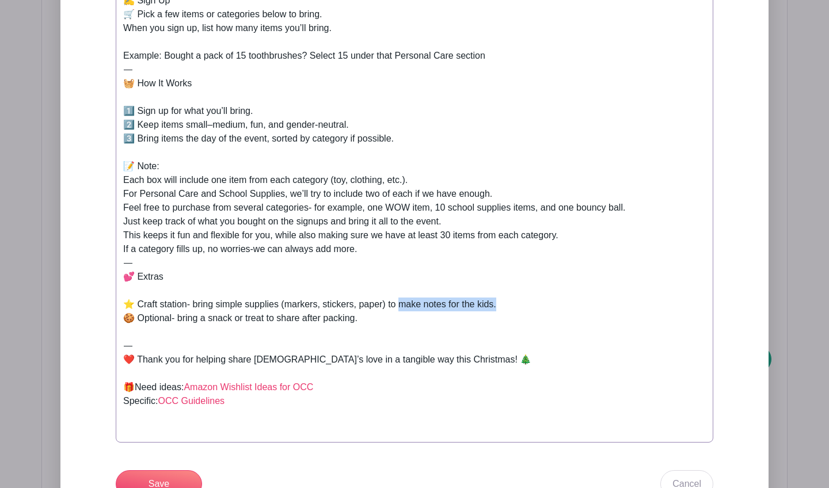
drag, startPoint x: 504, startPoint y: 306, endPoint x: 403, endPoint y: 309, distance: 101.4
click at [403, 309] on div "📦 Goal: Pack 30 boxes filled with love and prayer. ✅ Boxes and labels provided.…" at bounding box center [414, 180] width 583 height 511
type trix-editor "<div><br>📦 Goal: Pack 30 boxes filled with love and prayer.<br>✅ Boxes and labe…"
click at [388, 325] on div "📦 Goal: Pack 30 boxes filled with love and prayer. ✅ Boxes and labels provided.…" at bounding box center [414, 180] width 583 height 511
click at [399, 324] on div "📦 Goal: Pack 30 boxes filled with love and prayer. ✅ Boxes and labels provided.…" at bounding box center [414, 180] width 583 height 511
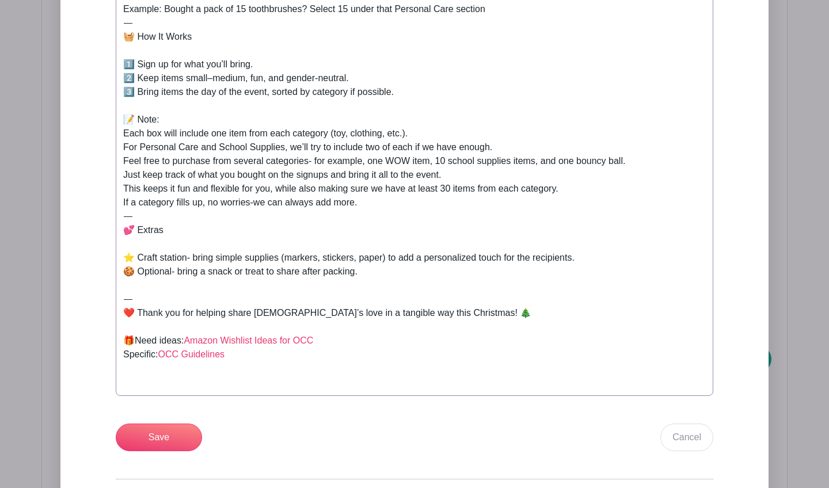
scroll to position [698, 0]
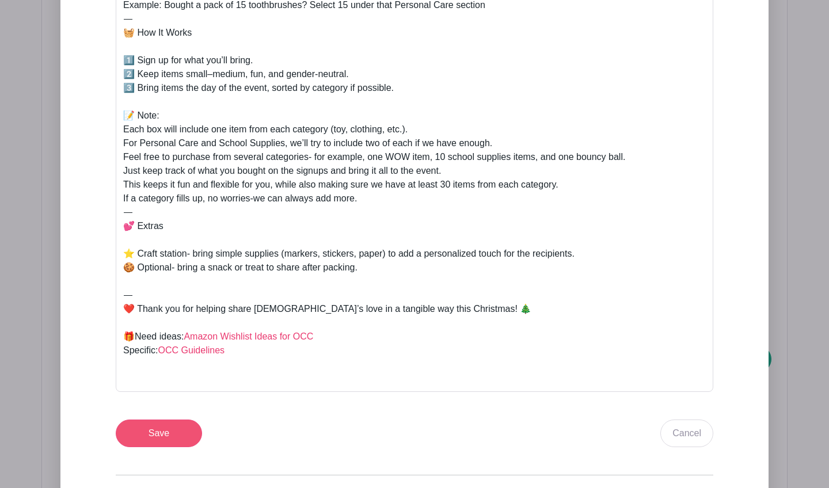
click at [172, 432] on input "Save" at bounding box center [159, 434] width 86 height 28
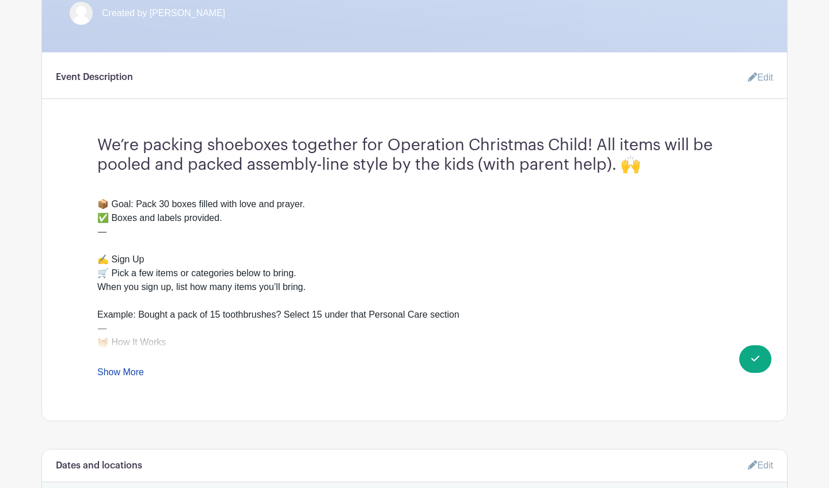
scroll to position [399, 0]
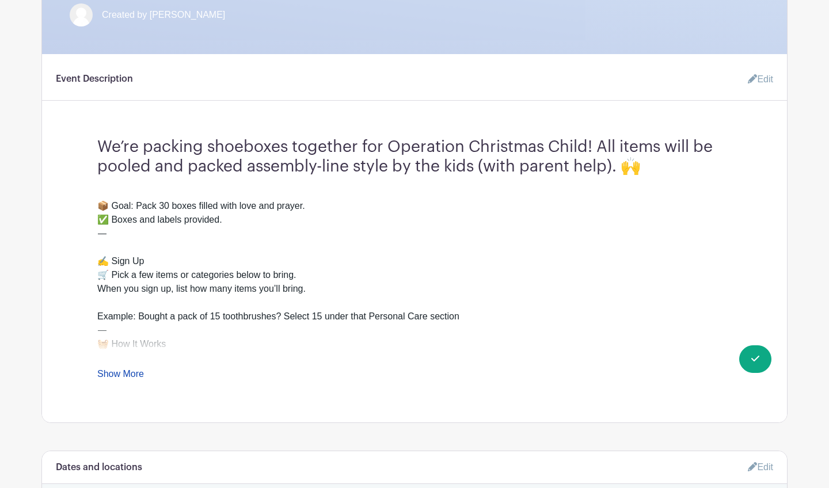
click at [129, 373] on link "Show More" at bounding box center [120, 376] width 47 height 14
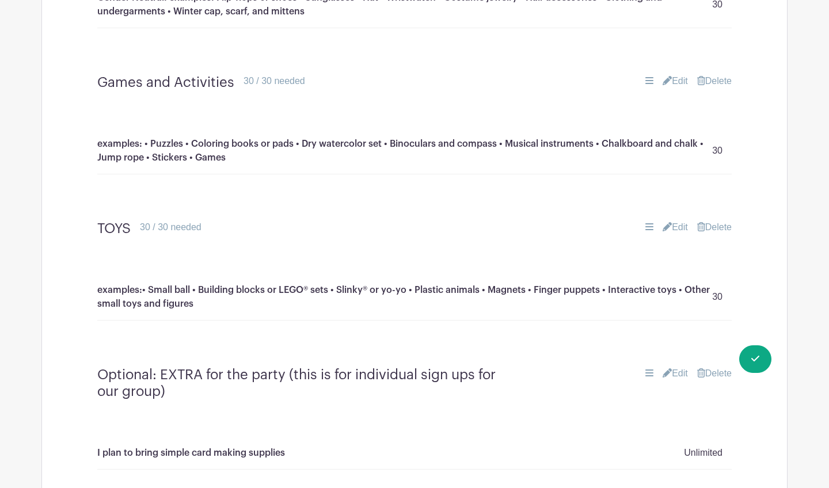
scroll to position [2100, 0]
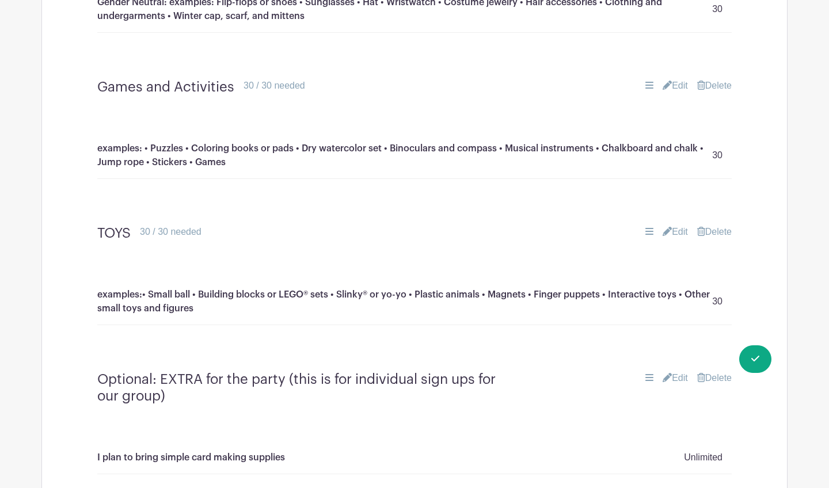
click at [675, 225] on link "Edit" at bounding box center [675, 232] width 25 height 14
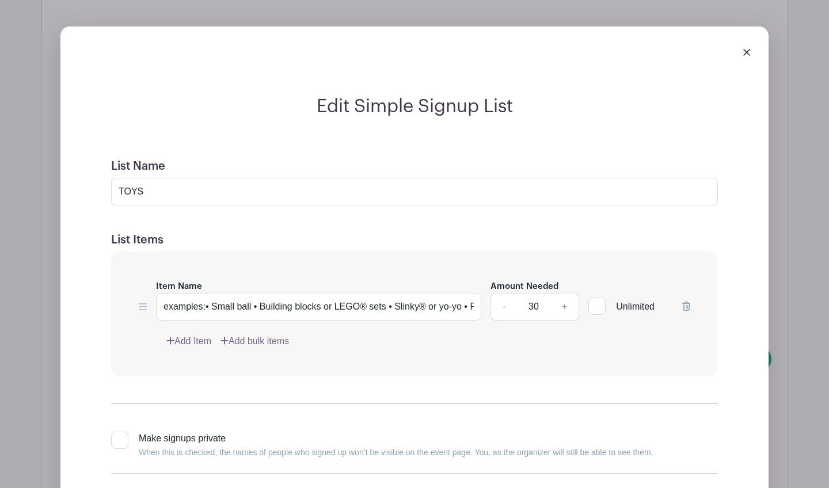
scroll to position [2309, 0]
click at [750, 48] on img at bounding box center [746, 51] width 7 height 7
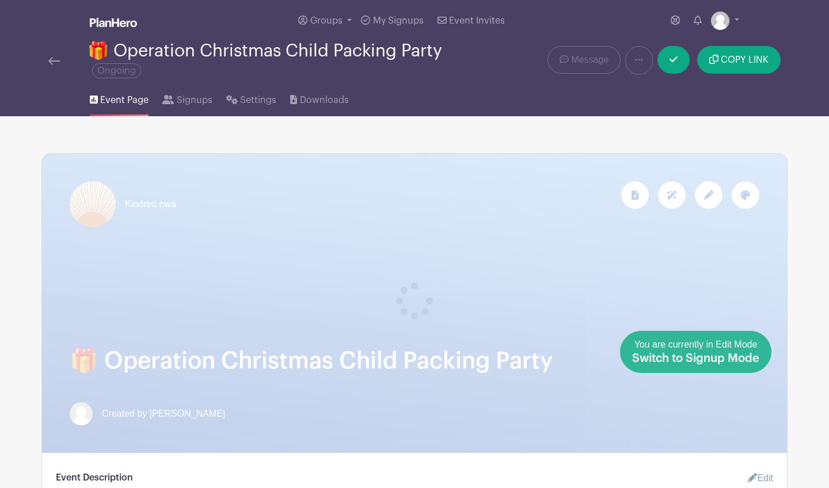
scroll to position [0, 0]
click at [752, 360] on span "Switch to Signup Mode" at bounding box center [695, 359] width 127 height 12
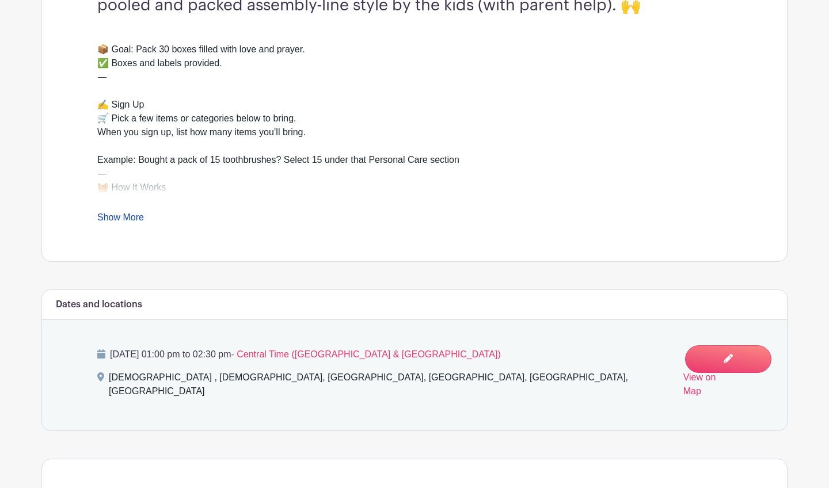
scroll to position [445, 0]
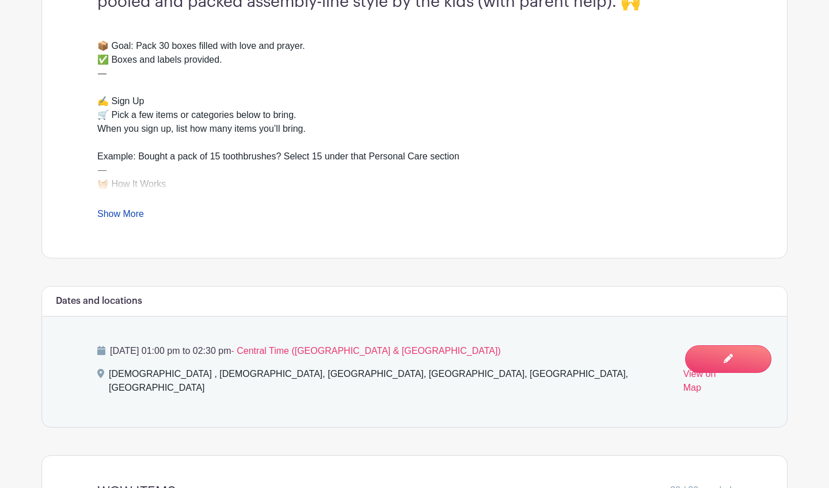
click at [120, 220] on link "Show More" at bounding box center [120, 216] width 47 height 14
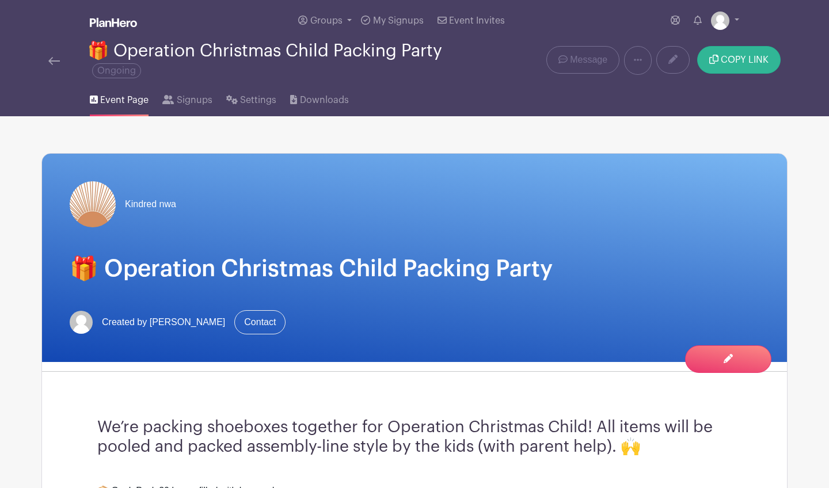
scroll to position [0, 0]
click at [697, 197] on div "Kindred nwa" at bounding box center [415, 204] width 690 height 46
click at [679, 62] on link at bounding box center [672, 60] width 33 height 28
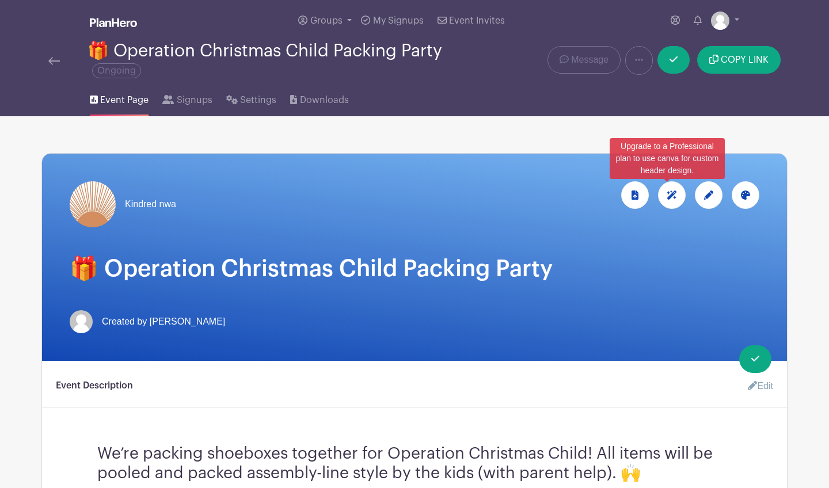
click at [675, 193] on icon at bounding box center [672, 195] width 10 height 9
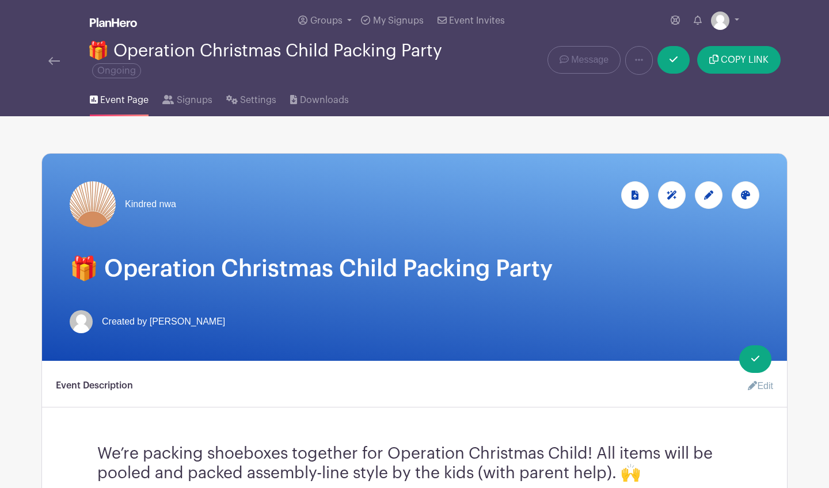
click at [703, 201] on div at bounding box center [709, 195] width 28 height 28
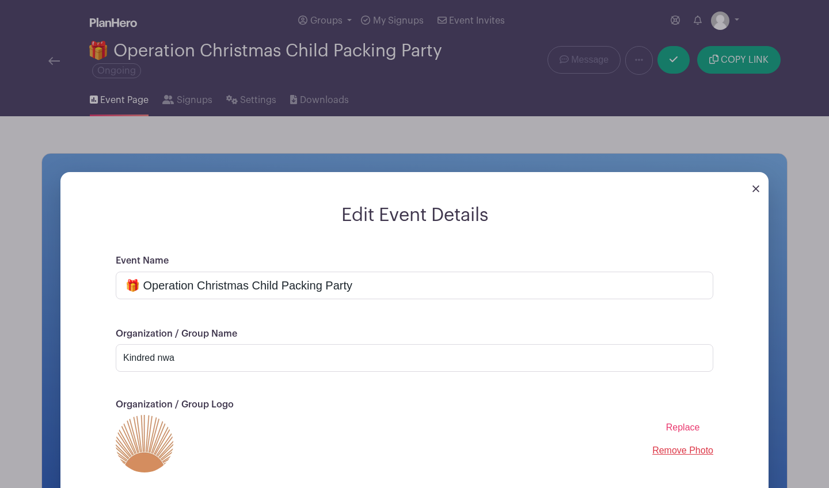
click at [757, 192] on img at bounding box center [756, 188] width 7 height 7
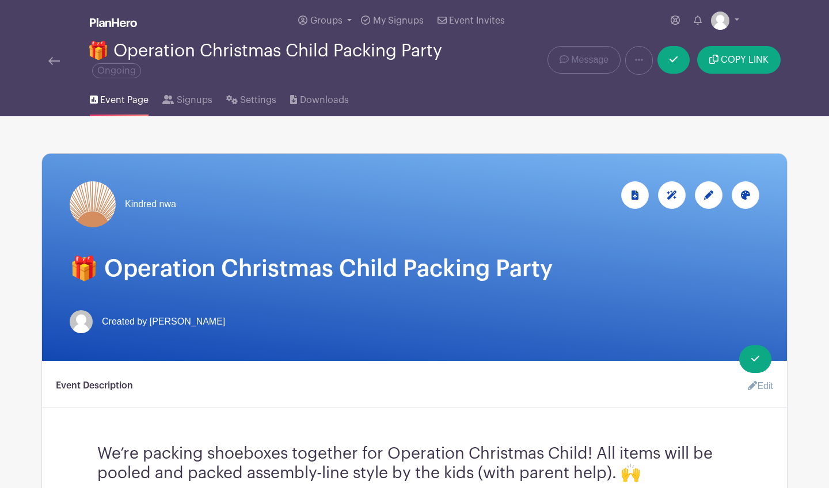
click at [750, 192] on div at bounding box center [746, 195] width 28 height 28
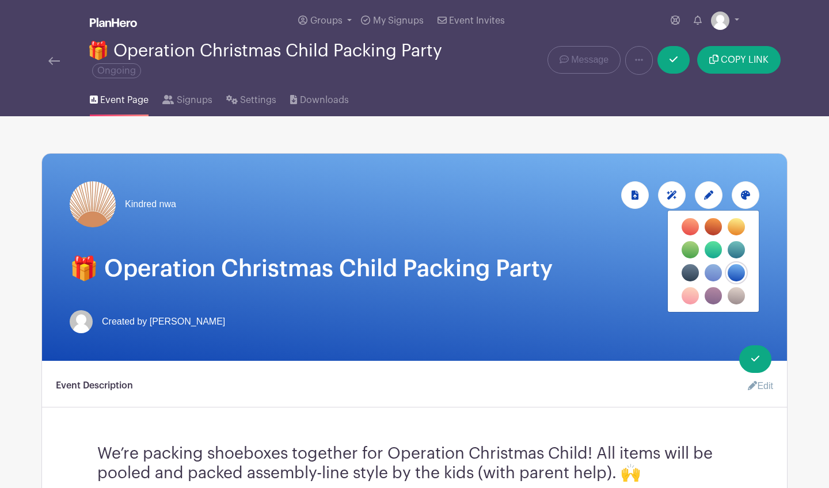
click at [715, 222] on label "filters" at bounding box center [713, 226] width 17 height 17
click at [0, 0] on input "filters" at bounding box center [0, 0] width 0 height 0
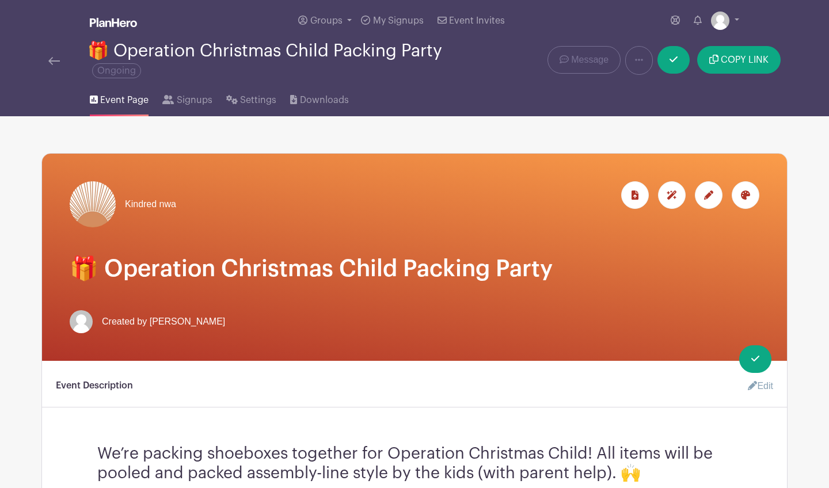
click at [743, 198] on icon at bounding box center [745, 195] width 9 height 9
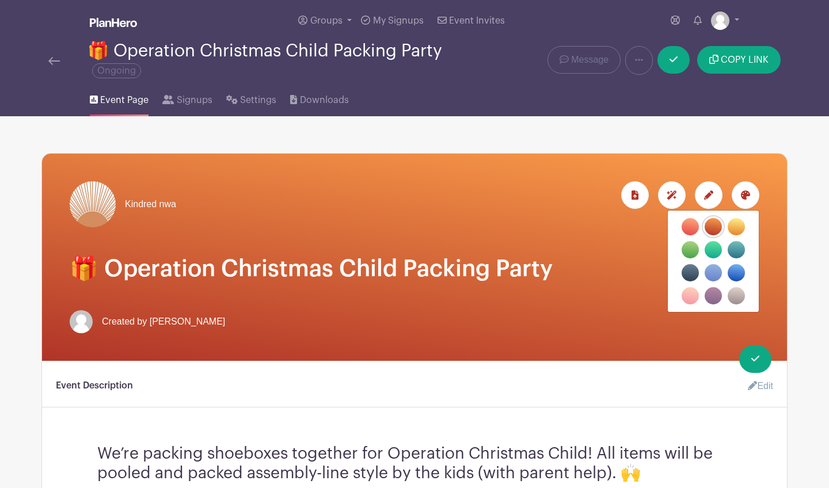
click at [688, 226] on label "filters" at bounding box center [690, 226] width 17 height 17
click at [0, 0] on input "filters" at bounding box center [0, 0] width 0 height 0
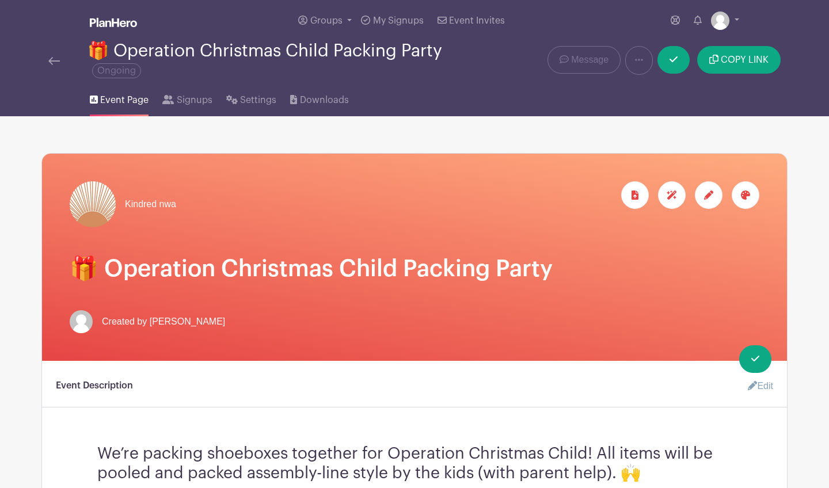
click at [746, 202] on div at bounding box center [746, 195] width 28 height 28
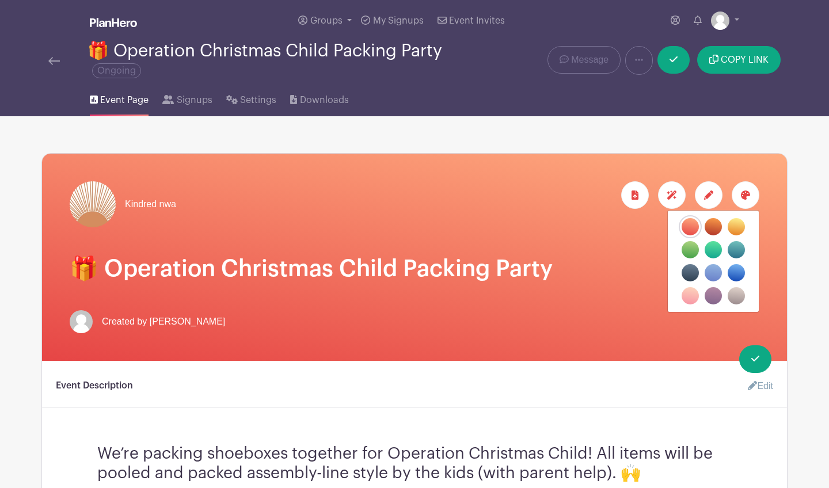
click at [693, 277] on label "filters" at bounding box center [690, 272] width 17 height 17
click at [0, 0] on input "filters" at bounding box center [0, 0] width 0 height 0
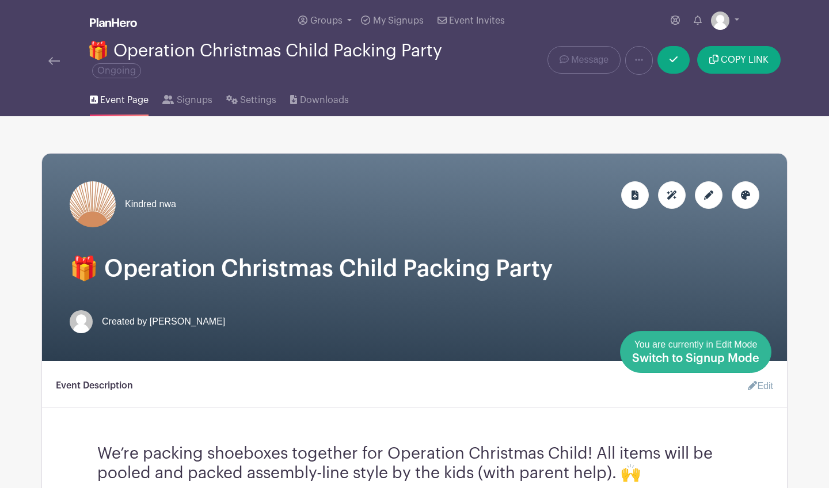
click at [760, 353] on link "Done Editing You are currently in Edit Mode Switch to Signup Mode" at bounding box center [695, 352] width 151 height 42
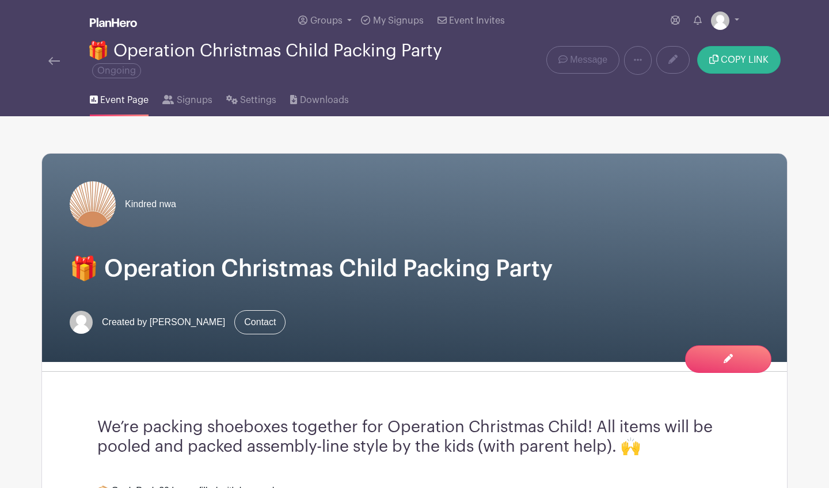
click at [721, 66] on button "COPY LINK" at bounding box center [738, 60] width 83 height 28
click at [203, 99] on span "Signups" at bounding box center [195, 100] width 36 height 14
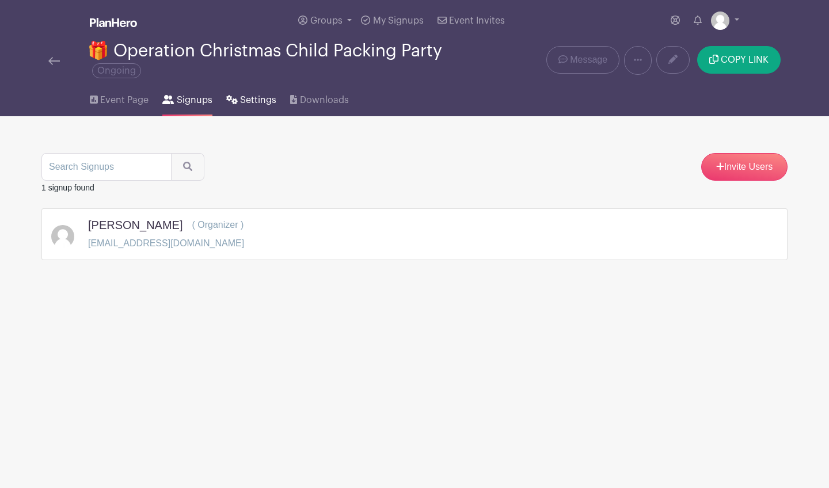
click at [244, 105] on span "Settings" at bounding box center [258, 100] width 36 height 14
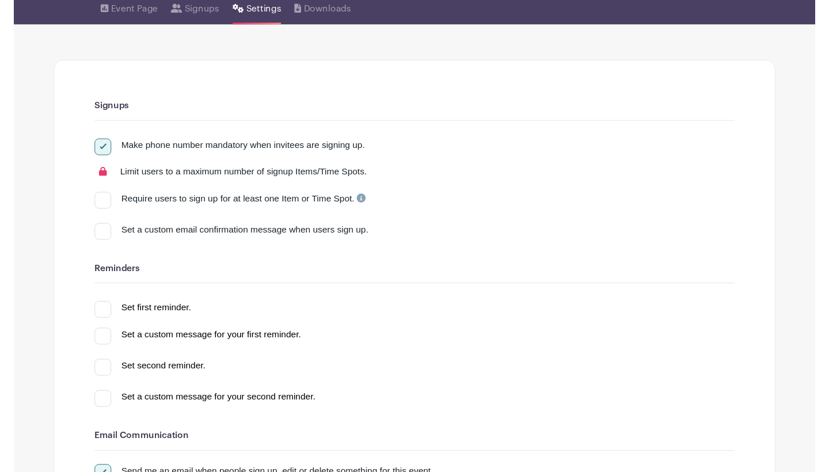
scroll to position [92, 0]
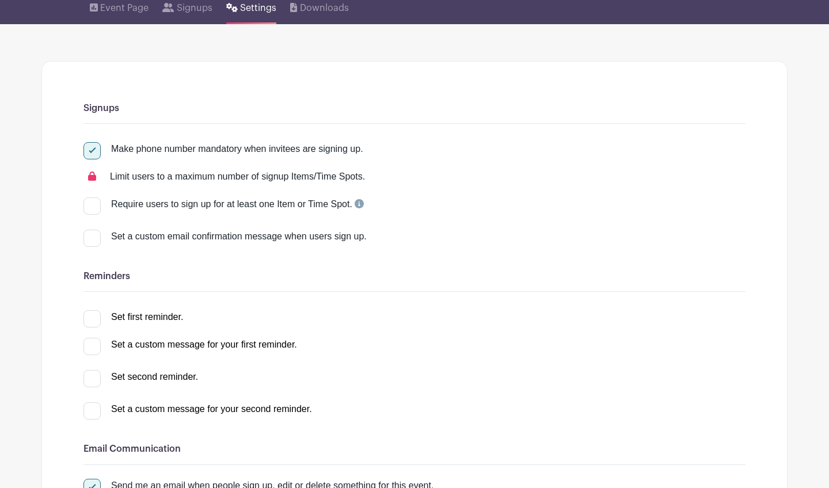
click at [99, 247] on div at bounding box center [91, 238] width 17 height 17
click at [91, 237] on input "Set a custom email confirmation message when users sign up." at bounding box center [86, 233] width 7 height 7
checkbox input "true"
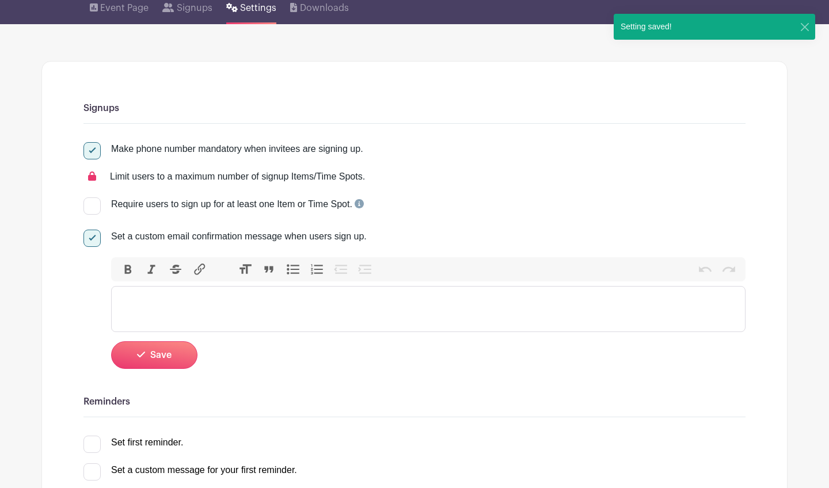
click at [197, 310] on trix-editor at bounding box center [428, 309] width 634 height 46
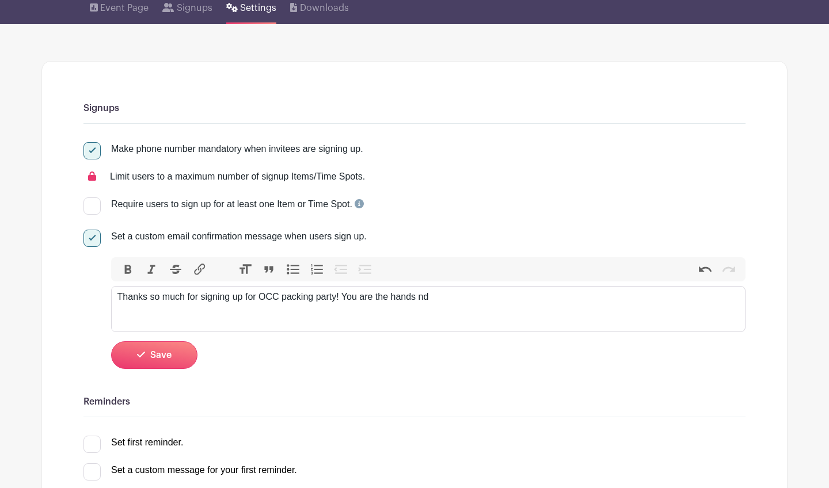
type trix-editor "<div>Thanks so much for signing up for OCC packing party! You are the hands n</…"
drag, startPoint x: 442, startPoint y: 306, endPoint x: 345, endPoint y: 296, distance: 97.2
click at [345, 296] on trix-editor "Thanks so much for signing up for OCC packing party! You are the hands n" at bounding box center [428, 309] width 634 height 46
click at [345, 295] on div "Thanks so much for signing up for OCC packing party! You are the hands n" at bounding box center [428, 297] width 622 height 14
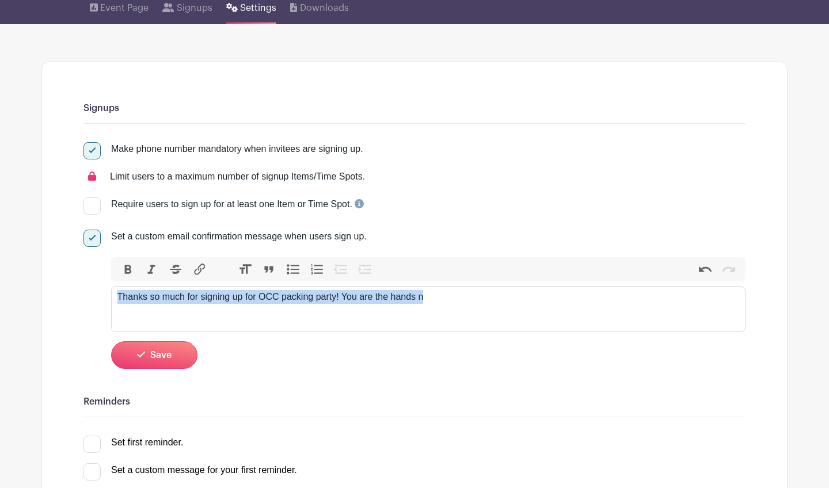
drag, startPoint x: 442, startPoint y: 304, endPoint x: 66, endPoint y: 294, distance: 376.7
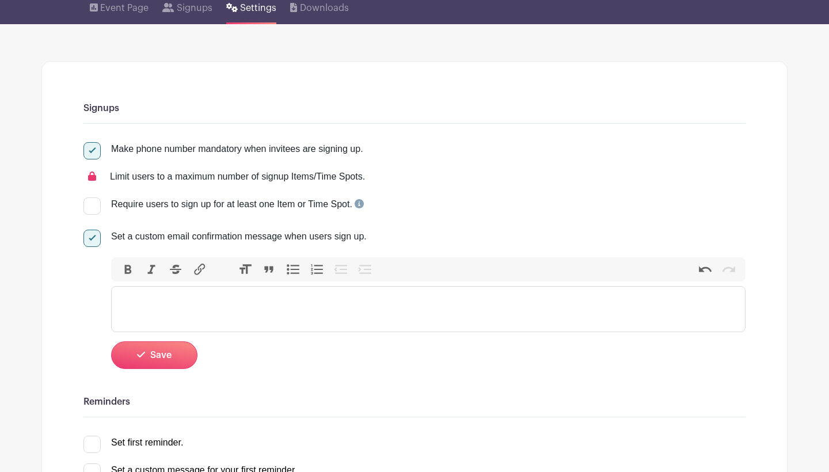
paste trix-editor "<div>Hooray! You've successfully navigated the digital waters and found your wa…"
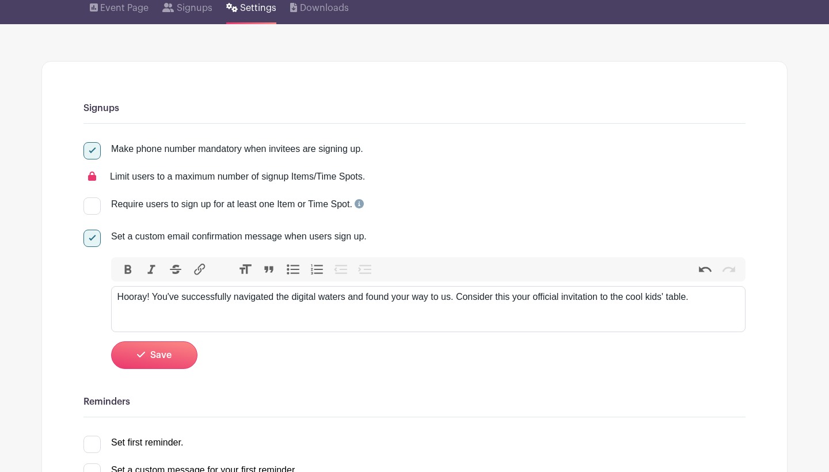
click at [458, 300] on div "Hooray! You've successfully navigated the digital waters and found your way to …" at bounding box center [428, 297] width 622 height 14
click at [579, 302] on div "Hooray! You've successfully navigated the digital waters and found your way to …" at bounding box center [428, 297] width 622 height 14
drag, startPoint x: 633, startPoint y: 300, endPoint x: 723, endPoint y: 300, distance: 90.4
click at [723, 300] on div "Hooray! You've successfully navigated the digital waters and found your way to …" at bounding box center [428, 297] width 622 height 14
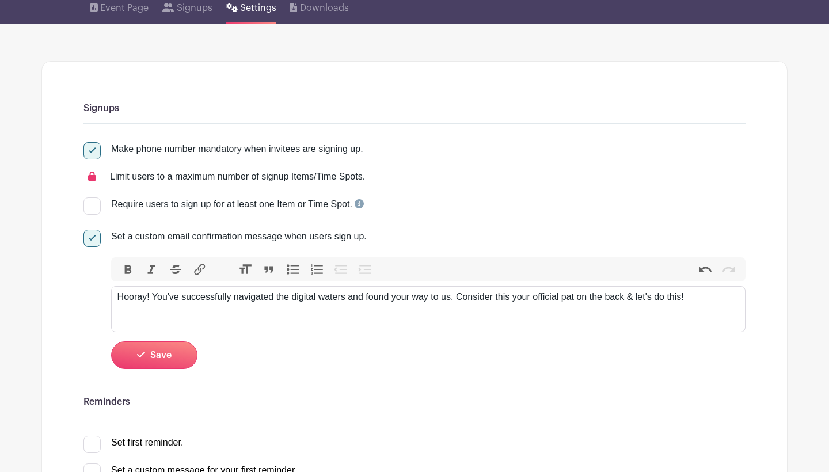
click at [640, 297] on div "Hooray! You've successfully navigated the digital waters and found your way to …" at bounding box center [428, 297] width 622 height 14
type trix-editor "<div>Hooray! You've successfully navigated the digital waters and found your wa…"
click at [169, 355] on span "Save" at bounding box center [160, 355] width 21 height 9
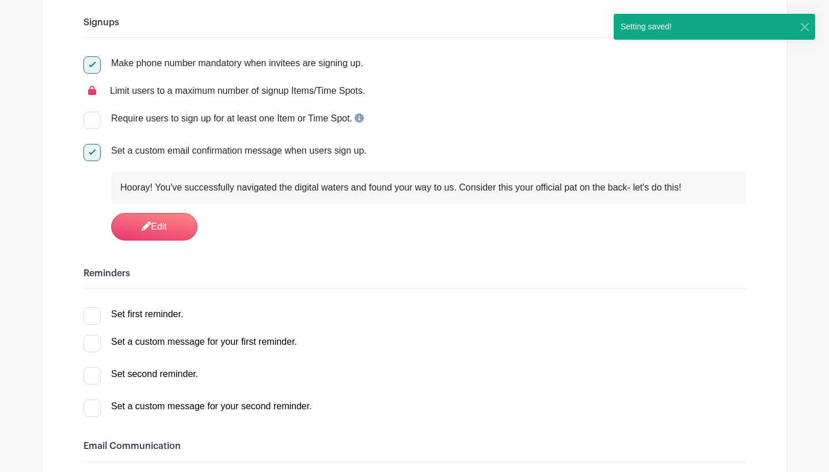
scroll to position [178, 0]
click at [92, 314] on div at bounding box center [91, 315] width 17 height 17
click at [91, 314] on input "Set first reminder." at bounding box center [86, 310] width 7 height 7
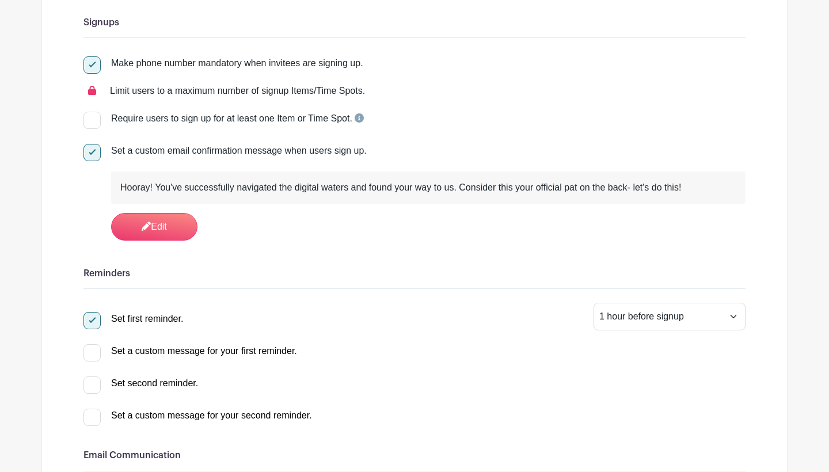
click at [85, 318] on input "Set first reminder." at bounding box center [86, 315] width 7 height 7
checkbox input "false"
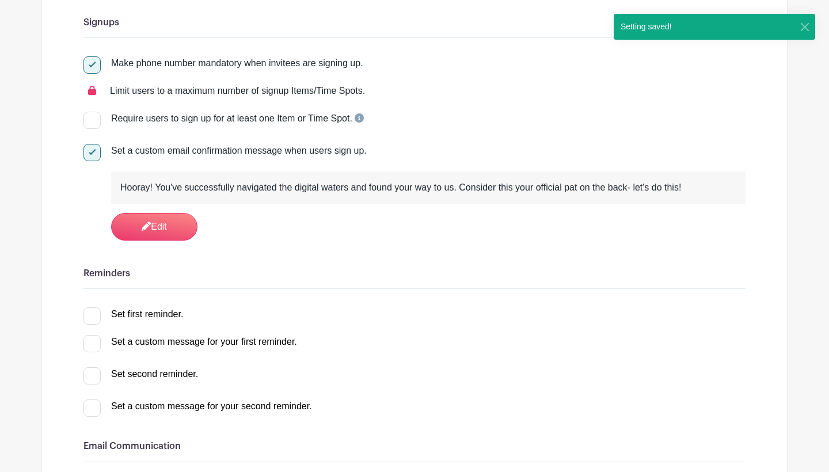
click at [104, 344] on label "Set a custom message for your first reminder." at bounding box center [190, 342] width 214 height 14
click at [91, 343] on input "Set a custom message for your first reminder." at bounding box center [86, 338] width 7 height 7
checkbox input "true"
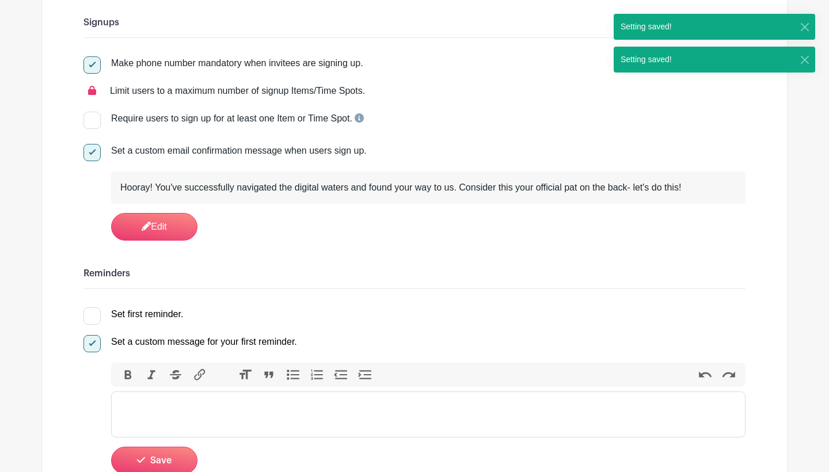
click at [97, 345] on div at bounding box center [91, 343] width 17 height 17
click at [91, 343] on input "Set a custom message for your first reminder." at bounding box center [86, 338] width 7 height 7
checkbox input "false"
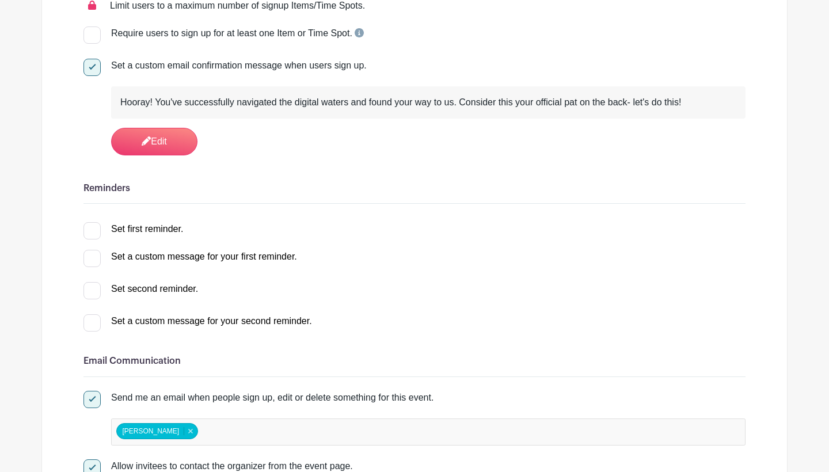
scroll to position [263, 0]
click at [96, 234] on div at bounding box center [91, 231] width 17 height 17
click at [91, 230] on input "Set first reminder." at bounding box center [86, 226] width 7 height 7
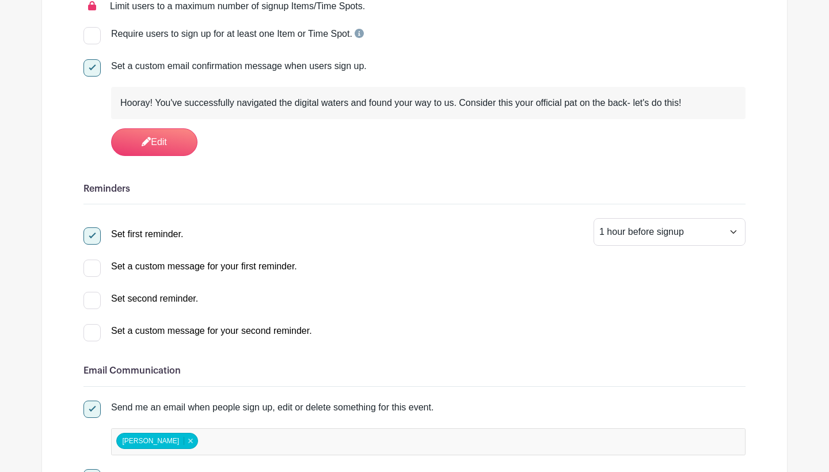
click at [96, 234] on div at bounding box center [91, 235] width 17 height 17
click at [91, 234] on input "Set first reminder." at bounding box center [86, 230] width 7 height 7
checkbox input "false"
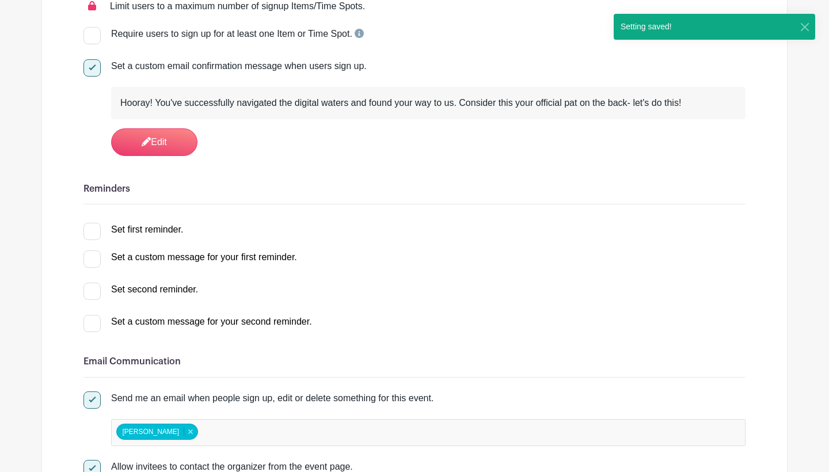
click at [100, 262] on div at bounding box center [91, 258] width 17 height 17
click at [91, 258] on input "Set a custom message for your first reminder." at bounding box center [86, 253] width 7 height 7
checkbox input "true"
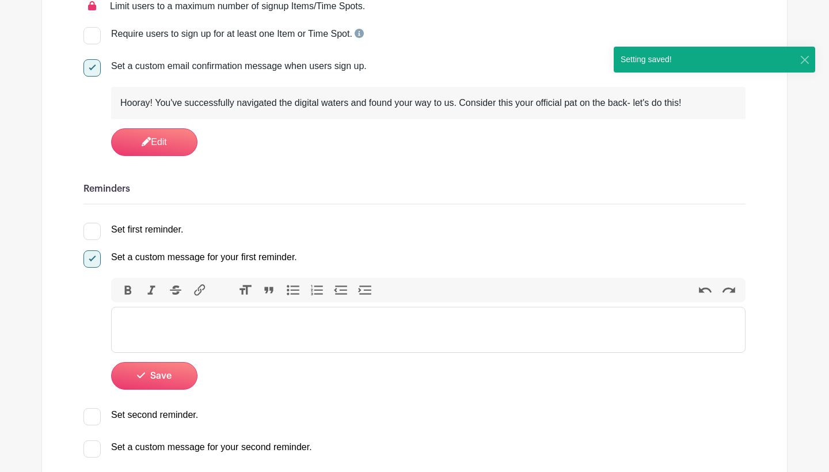
click at [100, 262] on div at bounding box center [91, 258] width 17 height 17
click at [91, 258] on input "Set a custom message for your first reminder." at bounding box center [86, 253] width 7 height 7
checkbox input "false"
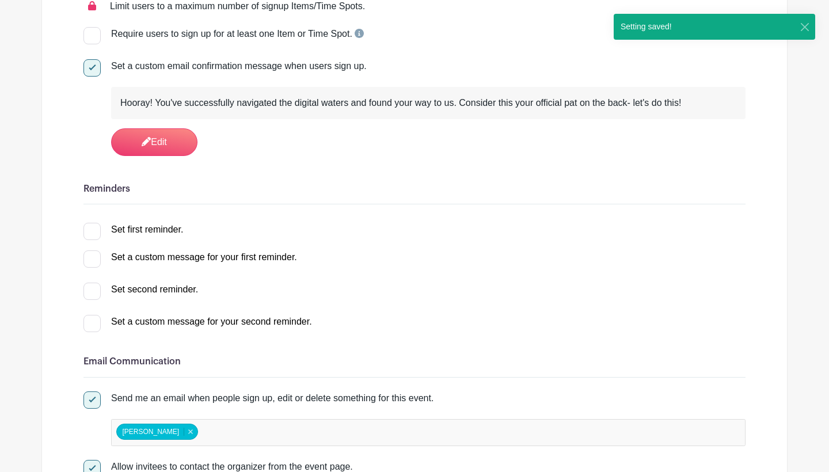
click at [102, 234] on label "Set first reminder." at bounding box center [133, 230] width 100 height 14
click at [91, 230] on input "Set first reminder." at bounding box center [86, 226] width 7 height 7
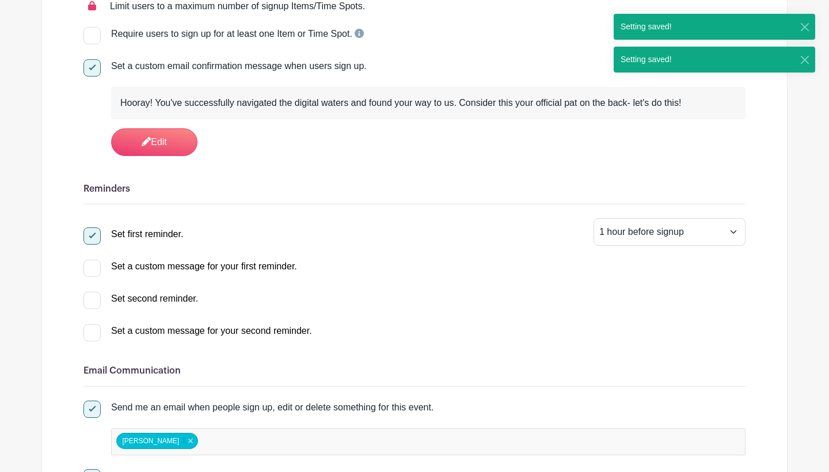
click at [101, 234] on label "Set first reminder." at bounding box center [133, 234] width 100 height 14
click at [91, 234] on input "Set first reminder." at bounding box center [86, 230] width 7 height 7
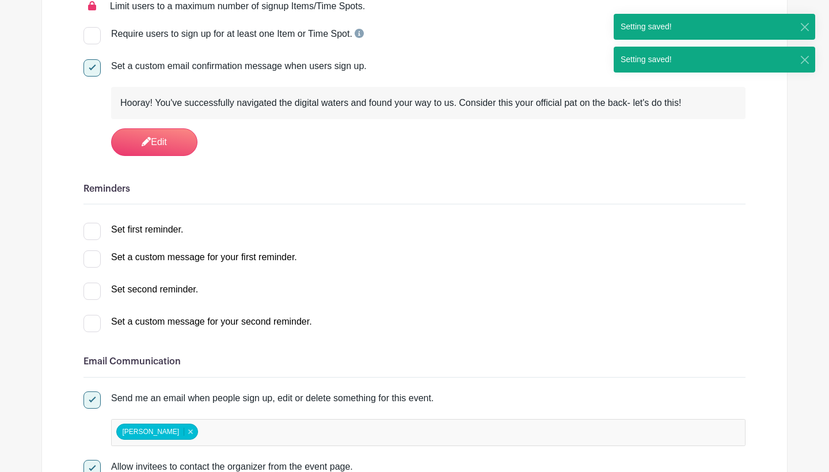
click at [101, 234] on label "Set first reminder." at bounding box center [133, 230] width 100 height 14
click at [91, 230] on input "Set first reminder." at bounding box center [86, 226] width 7 height 7
checkbox input "true"
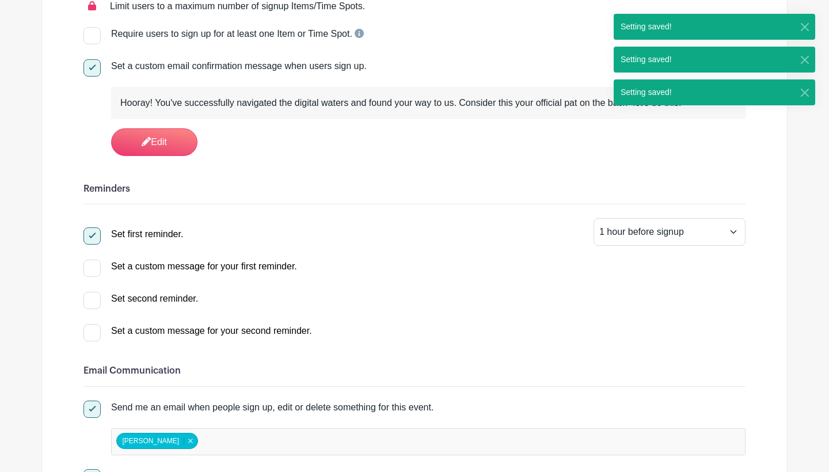
click at [94, 303] on div at bounding box center [91, 300] width 17 height 17
click at [91, 299] on input "Set second reminder." at bounding box center [86, 295] width 7 height 7
select select "2"
checkbox input "true"
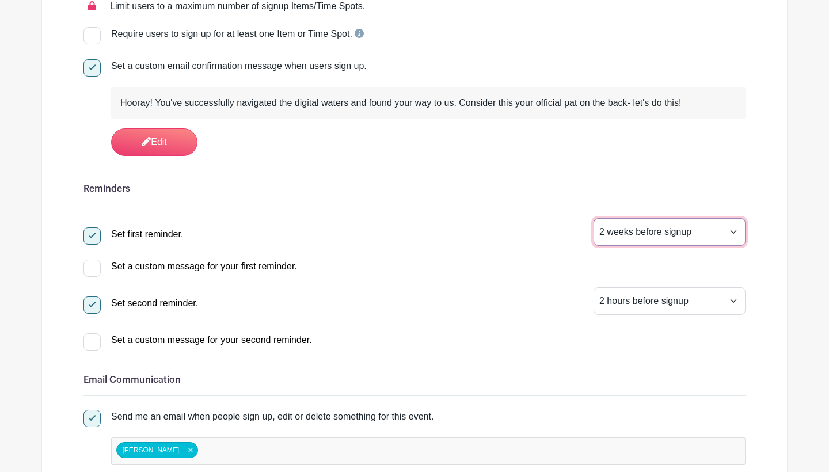
select select "168"
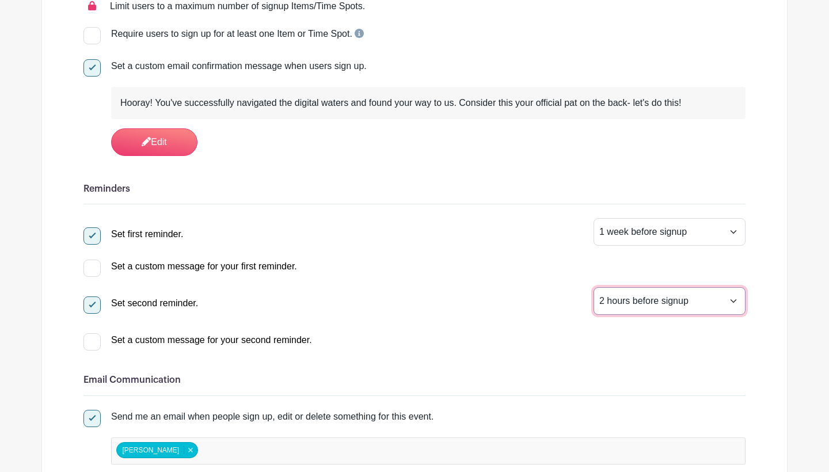
select select "48"
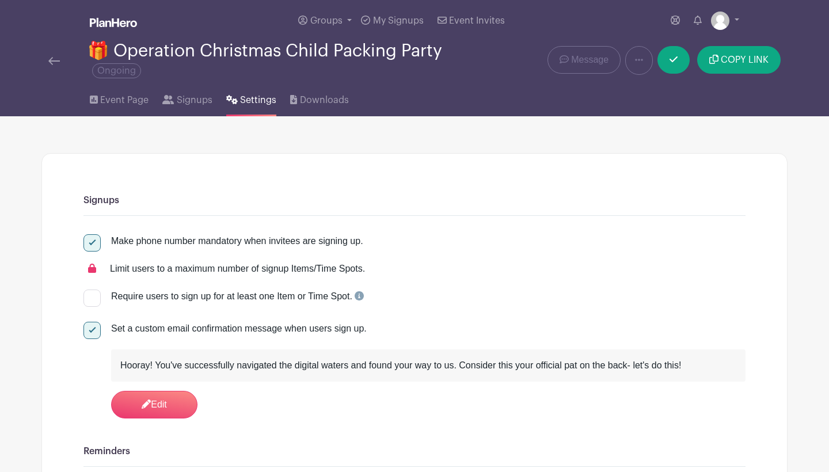
scroll to position [0, 0]
click at [677, 66] on link at bounding box center [674, 60] width 32 height 28
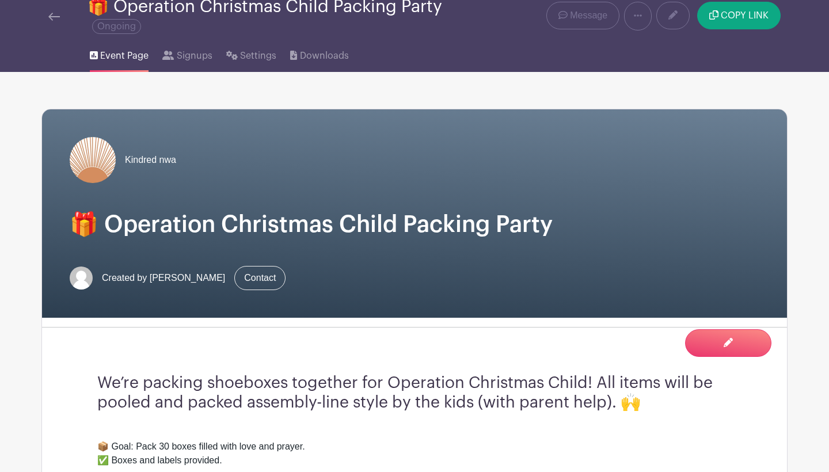
scroll to position [50, 0]
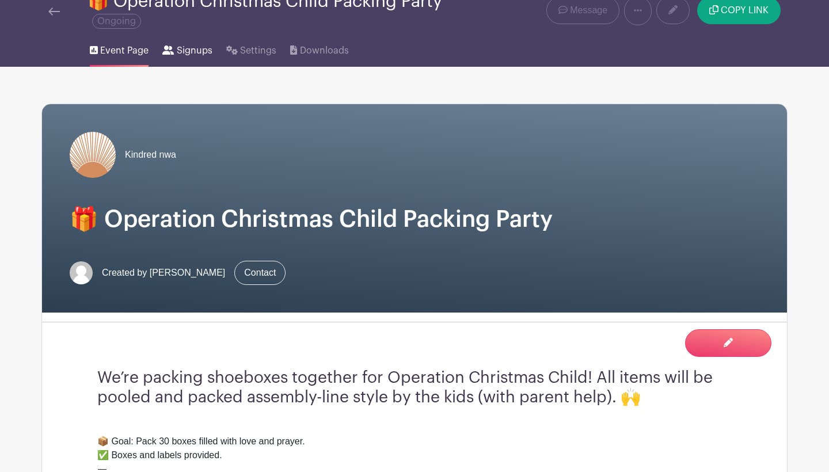
click at [198, 52] on span "Signups" at bounding box center [195, 51] width 36 height 14
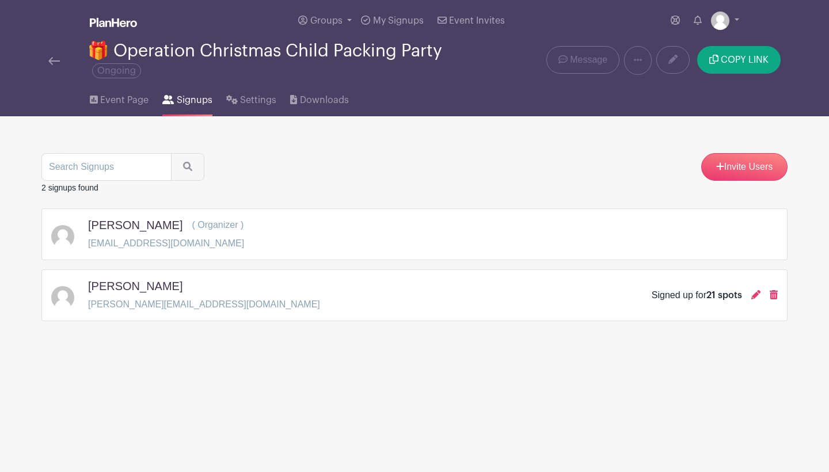
click at [688, 302] on div "Signed up for 21 spots" at bounding box center [697, 295] width 90 height 14
click at [138, 291] on h5 "[PERSON_NAME]" at bounding box center [135, 286] width 94 height 14
click at [689, 299] on div "Signed up for 21 spots" at bounding box center [697, 295] width 90 height 14
click at [755, 296] on icon at bounding box center [755, 294] width 9 height 9
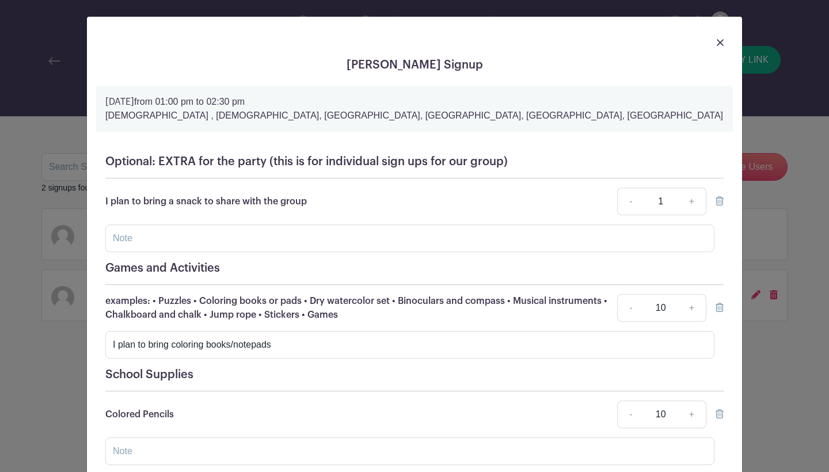
click at [721, 43] on img at bounding box center [720, 42] width 7 height 7
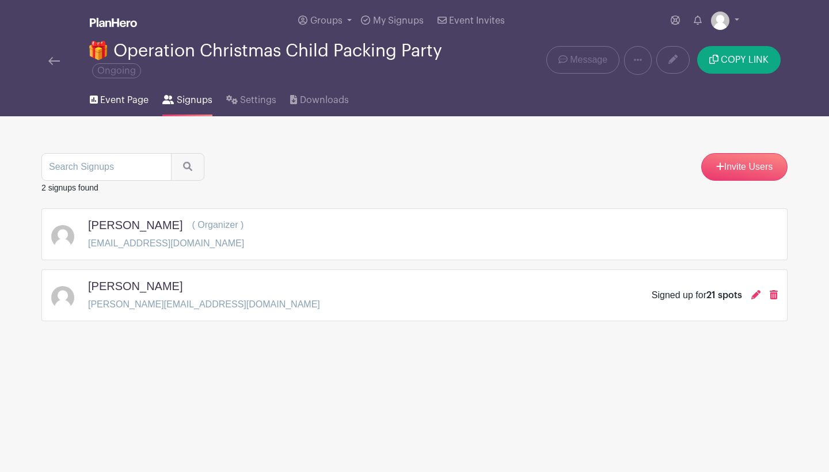
click at [115, 101] on span "Event Page" at bounding box center [124, 100] width 48 height 14
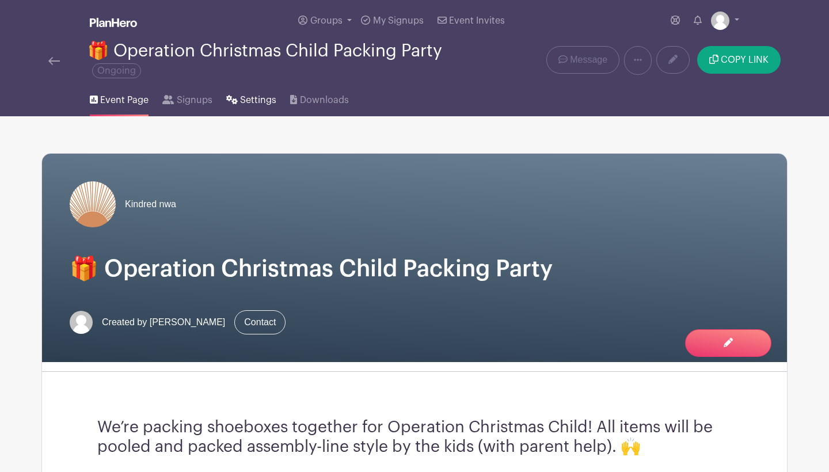
click at [264, 101] on span "Settings" at bounding box center [258, 100] width 36 height 14
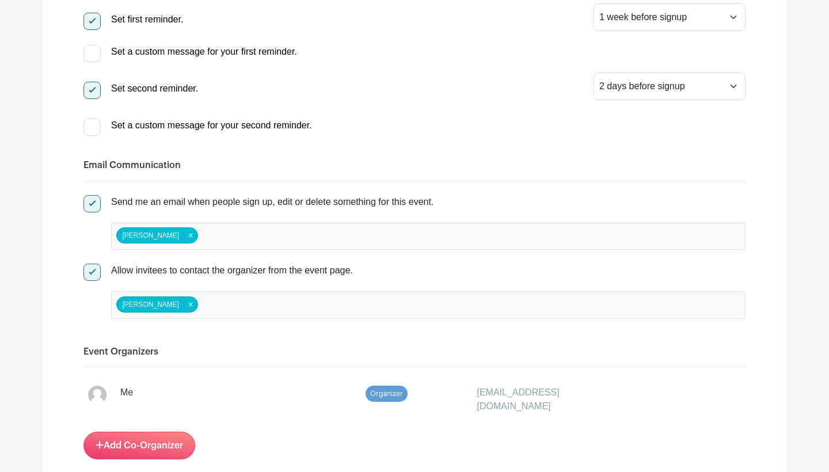
scroll to position [480, 0]
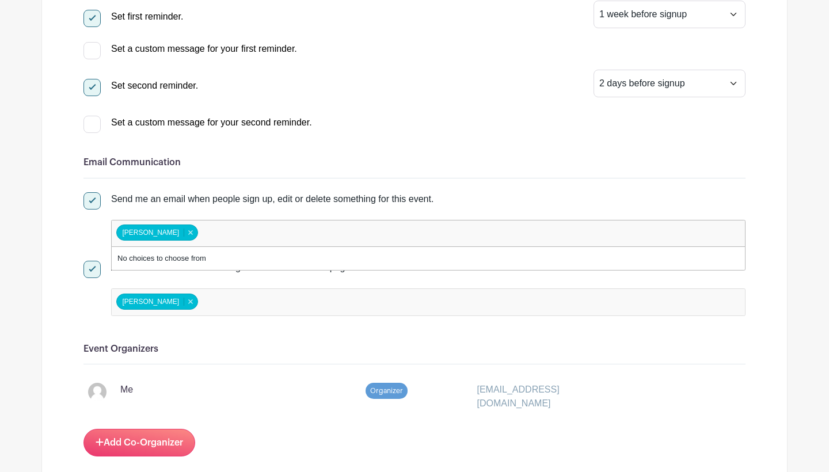
click at [208, 236] on input "false" at bounding box center [251, 233] width 102 height 17
click at [560, 404] on div "[EMAIL_ADDRESS][DOMAIN_NAME]" at bounding box center [553, 397] width 167 height 28
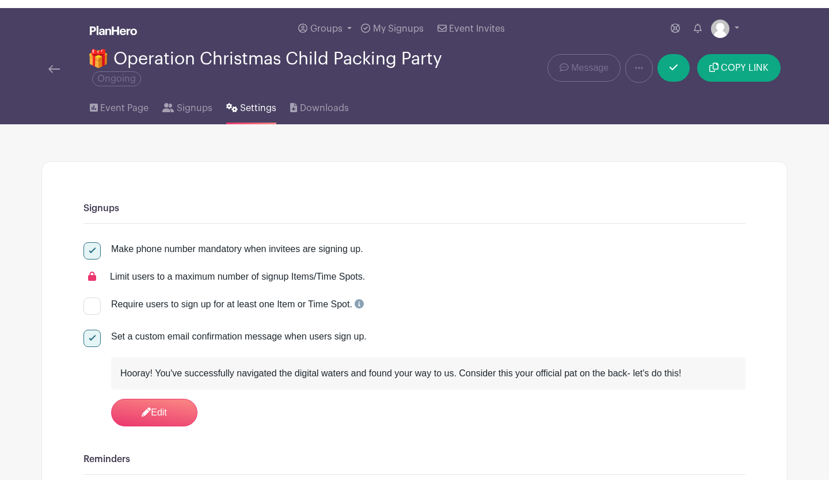
scroll to position [0, 0]
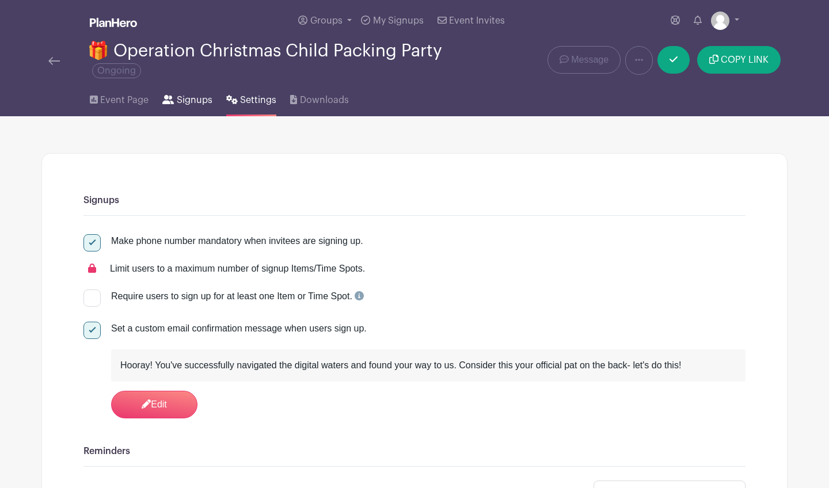
click at [193, 100] on span "Signups" at bounding box center [195, 100] width 36 height 14
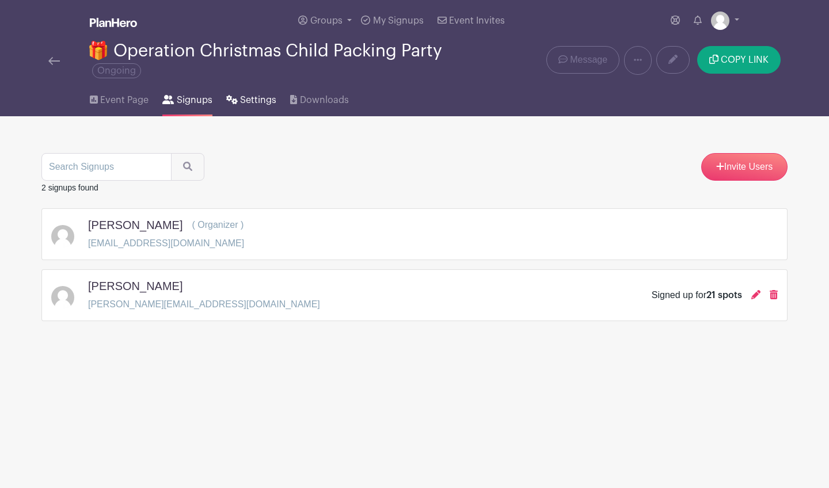
click at [250, 100] on span "Settings" at bounding box center [258, 100] width 36 height 14
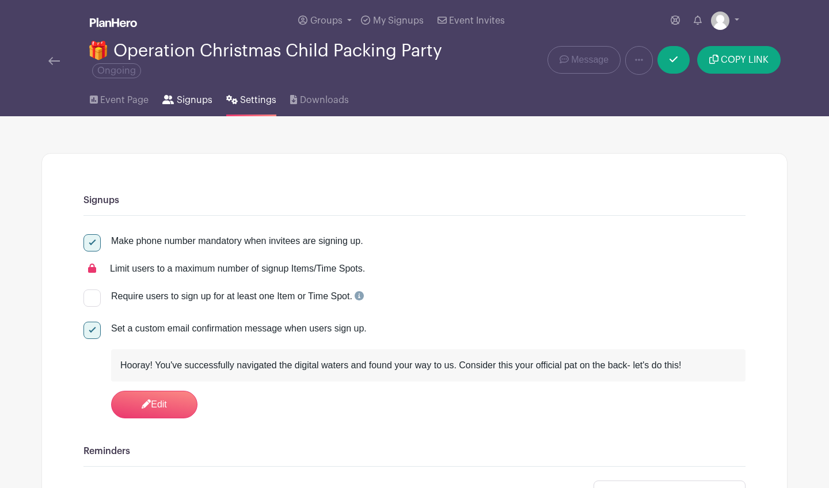
click at [197, 102] on span "Signups" at bounding box center [195, 100] width 36 height 14
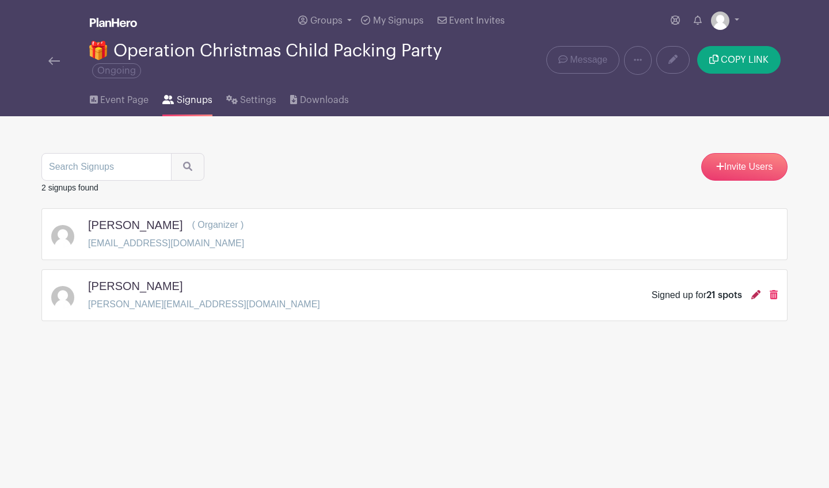
click at [755, 299] on icon at bounding box center [755, 294] width 9 height 9
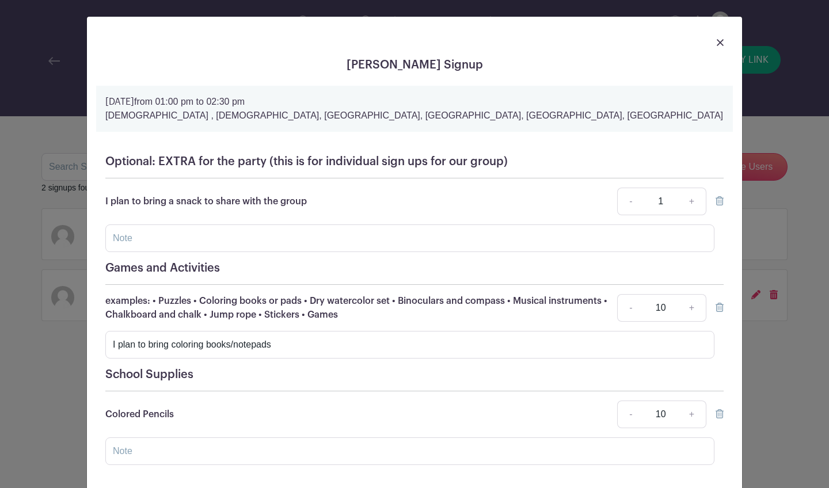
click at [720, 40] on img at bounding box center [720, 42] width 7 height 7
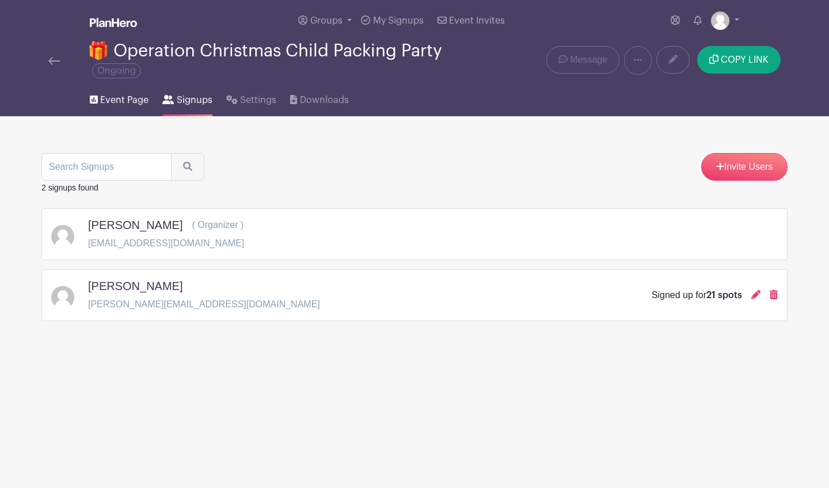
click at [139, 100] on span "Event Page" at bounding box center [124, 100] width 48 height 14
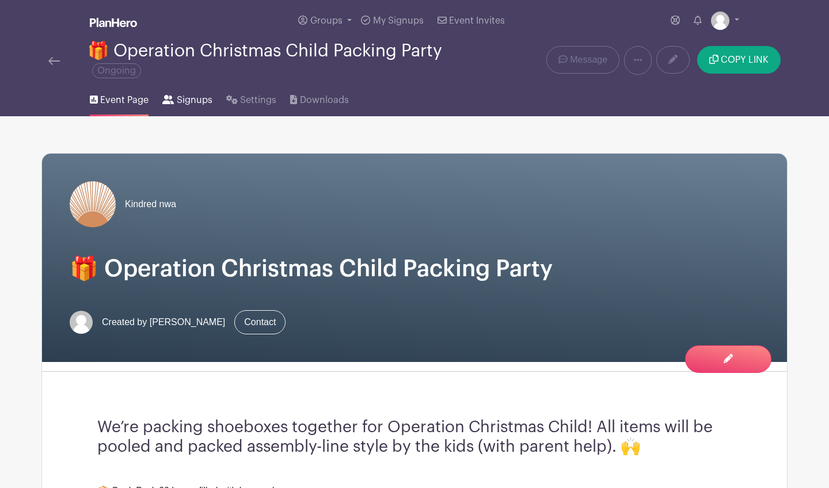
click at [204, 101] on span "Signups" at bounding box center [195, 100] width 36 height 14
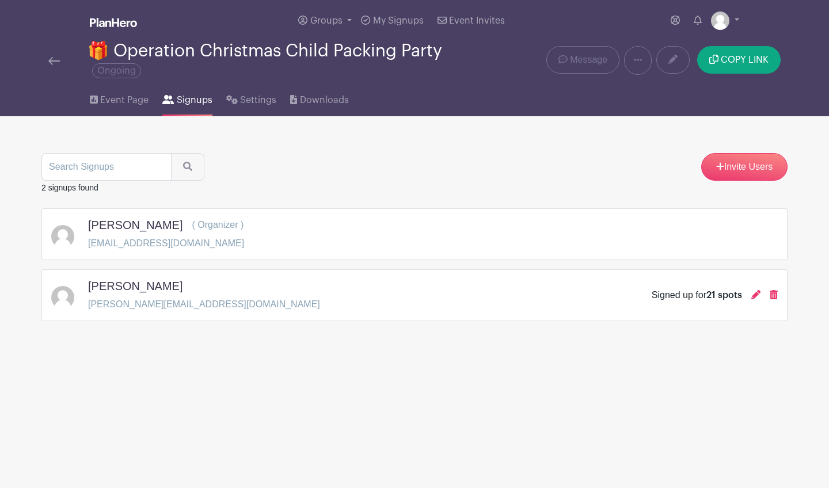
click at [209, 230] on span "( Organizer )" at bounding box center [218, 225] width 52 height 10
click at [107, 230] on h5 "[PERSON_NAME]" at bounding box center [135, 225] width 94 height 14
click at [127, 100] on span "Event Page" at bounding box center [124, 100] width 48 height 14
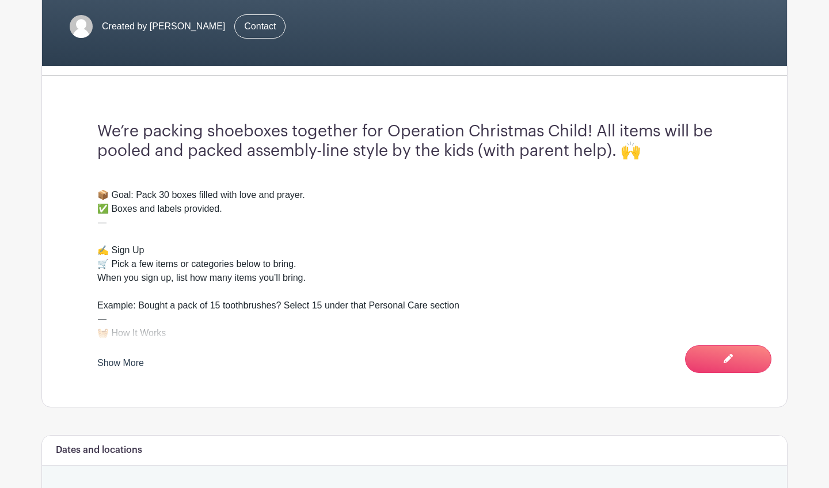
scroll to position [306, 0]
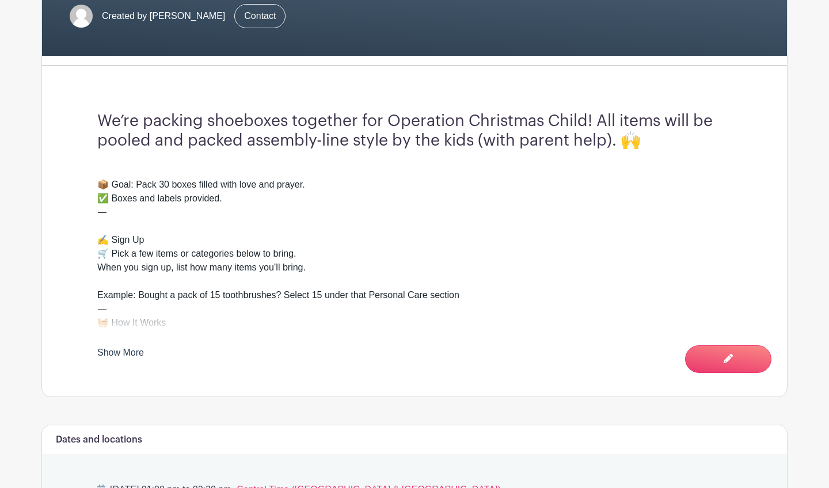
click at [136, 350] on link "Show More" at bounding box center [120, 355] width 47 height 14
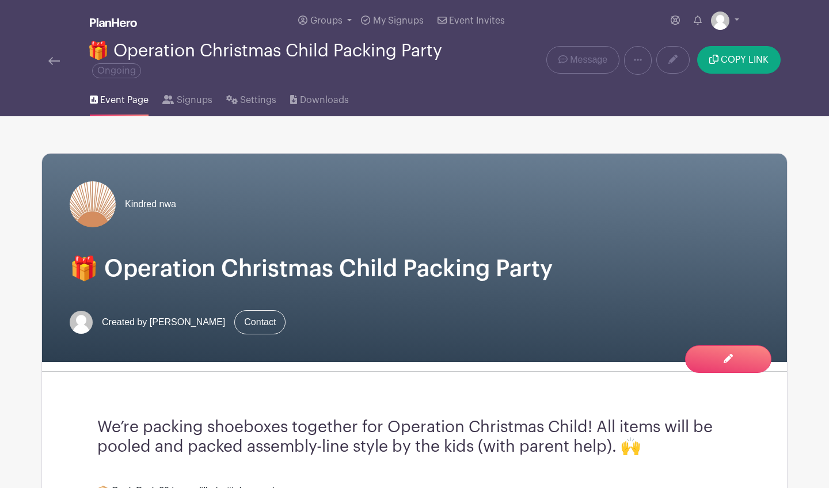
scroll to position [0, 0]
click at [182, 103] on span "Signups" at bounding box center [195, 100] width 36 height 14
